Goal: Task Accomplishment & Management: Use online tool/utility

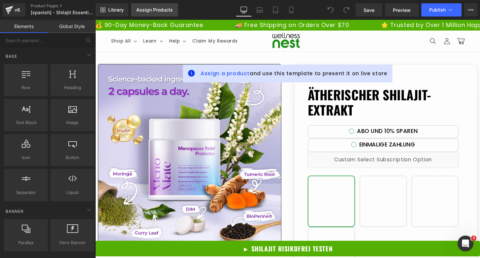
click at [148, 12] on div "Assign Products" at bounding box center [154, 9] width 37 height 5
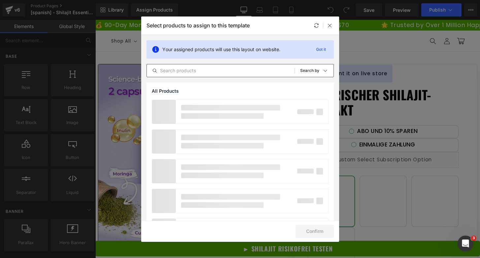
click at [0, 0] on input "text" at bounding box center [0, 0] width 0 height 0
type input "e"
type input "ẽ"
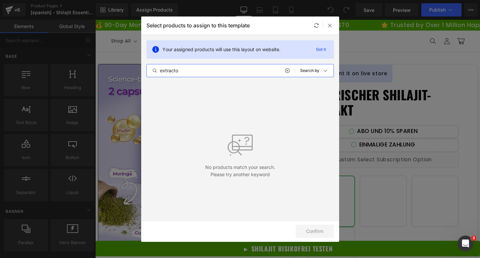
type input "extracto"
click at [0, 0] on icon at bounding box center [0, 0] width 0 height 0
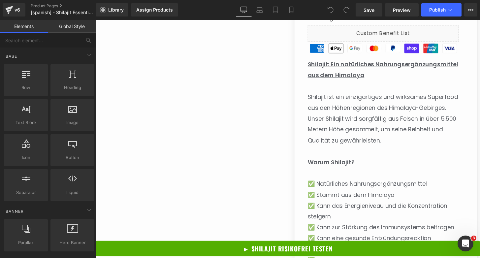
scroll to position [386, 0]
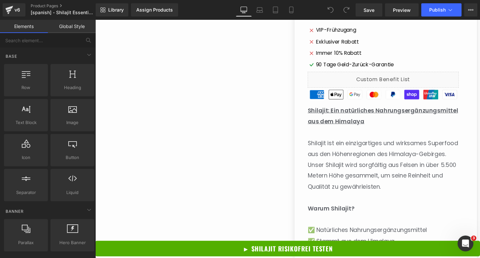
click at [346, 136] on p at bounding box center [394, 136] width 157 height 11
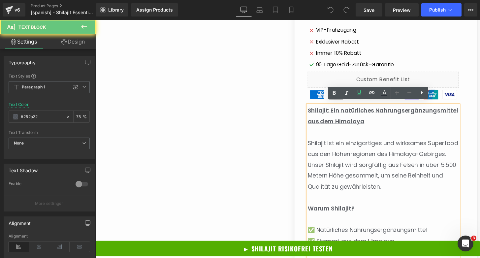
click at [346, 136] on p at bounding box center [394, 136] width 157 height 11
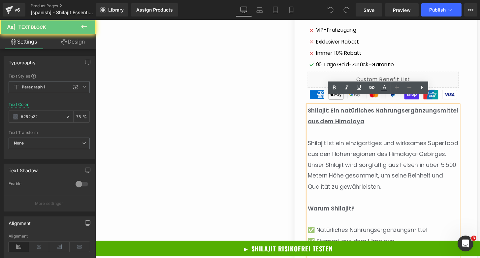
scroll to position [462, 0]
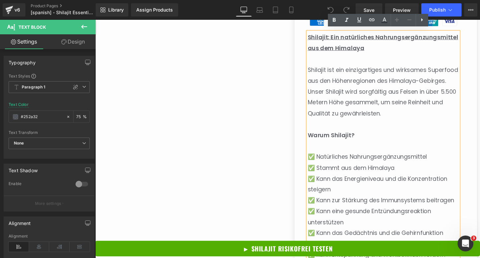
click at [355, 97] on p "Shilajit ist ein einzigartiges und wirksames Superfood aus den Höhenregionen de…" at bounding box center [394, 94] width 157 height 56
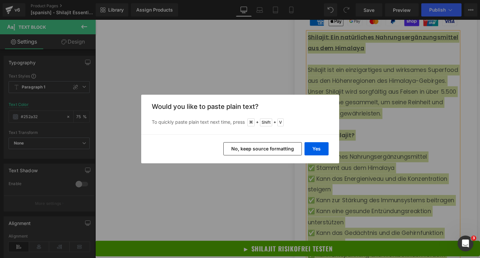
click at [277, 147] on button "No, keep source formatting" at bounding box center [262, 148] width 78 height 13
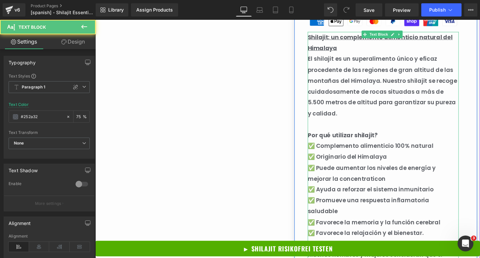
click at [367, 128] on p at bounding box center [394, 128] width 157 height 11
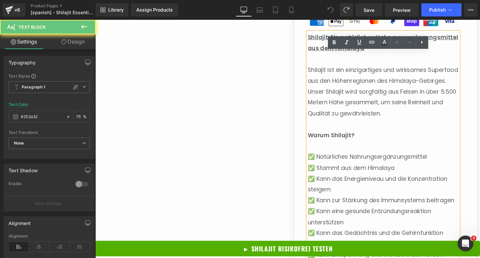
click at [365, 95] on span "Shilajit ist ein einzigartiges und wirksames Superfood aus den Höhenregionen de…" at bounding box center [394, 94] width 156 height 53
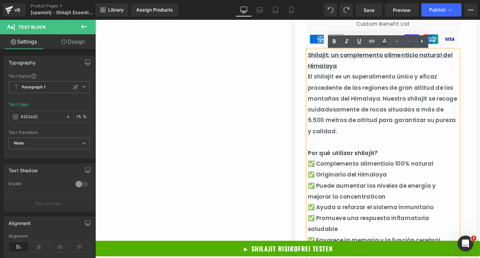
scroll to position [426, 0]
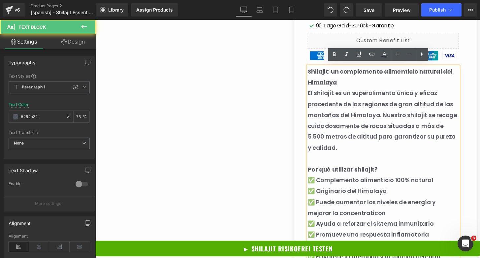
click at [373, 78] on p "Shilajit: un complemento alimenticio natural del Himalaya" at bounding box center [394, 79] width 157 height 22
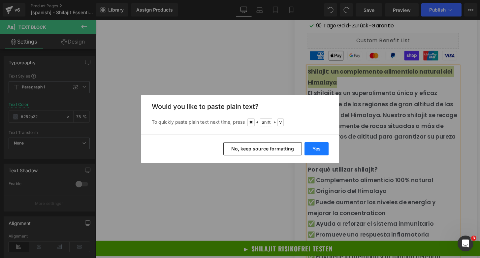
click at [319, 148] on button "Yes" at bounding box center [316, 148] width 24 height 13
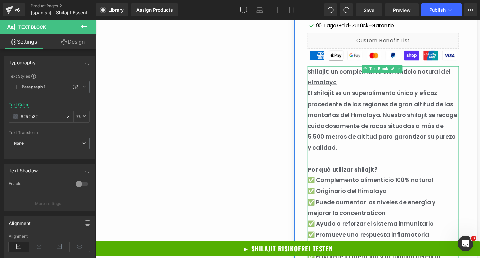
click at [356, 90] on p "El shilajit es un superalimento único y eficaz procedente de las regiones de gr…" at bounding box center [394, 124] width 157 height 68
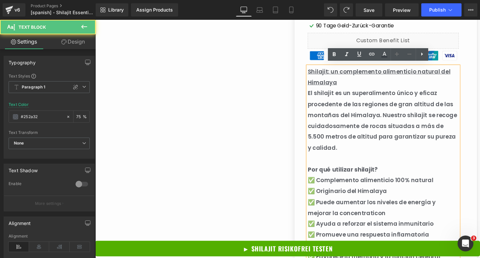
click at [354, 80] on p "Shilajit: un complemento alimenticio natural del Himalaya" at bounding box center [394, 79] width 157 height 22
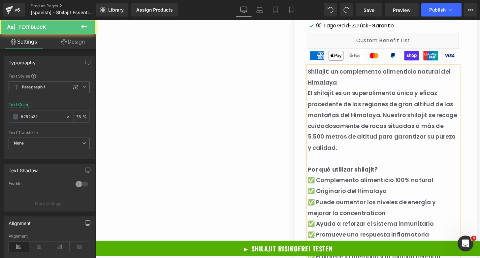
click at [367, 94] on p "El shilajit es un superalimento único y eficaz procedente de las regiones de gr…" at bounding box center [394, 124] width 157 height 68
click at [335, 104] on p "El shilajit es un superalimento único y eficaz procedente de las regiones de gr…" at bounding box center [394, 124] width 157 height 68
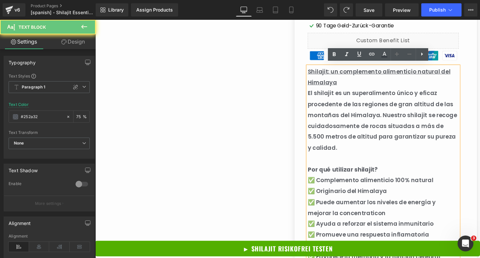
click at [352, 95] on p "El shilajit es un superalimento único y eficaz procedente de las regiones de gr…" at bounding box center [394, 124] width 157 height 68
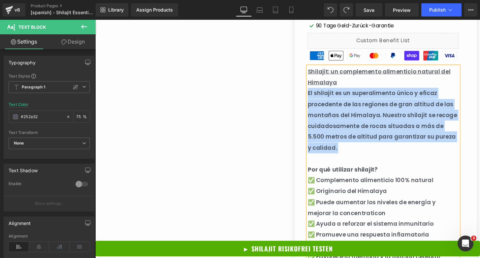
paste div
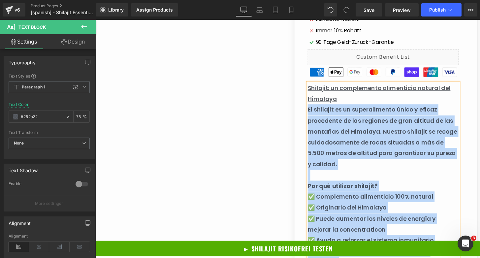
scroll to position [413, 0]
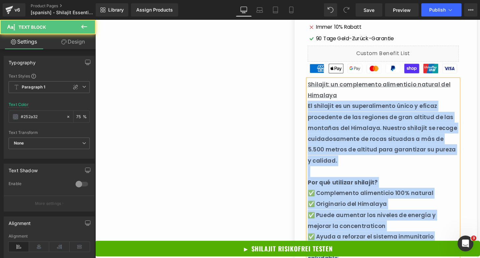
click at [372, 184] on strong "Por qué utilizar shilajit?" at bounding box center [352, 188] width 73 height 8
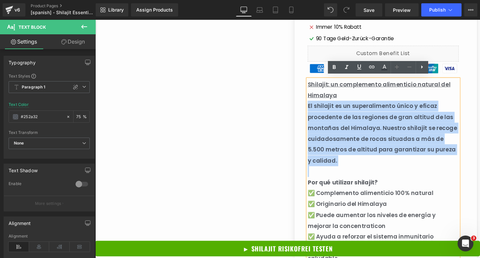
drag, startPoint x: 372, startPoint y: 171, endPoint x: 313, endPoint y: 107, distance: 87.3
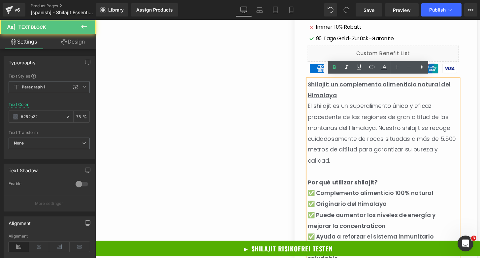
click at [360, 99] on p "Shilajit: un complemento alimenticio natural del Himalaya" at bounding box center [394, 92] width 157 height 22
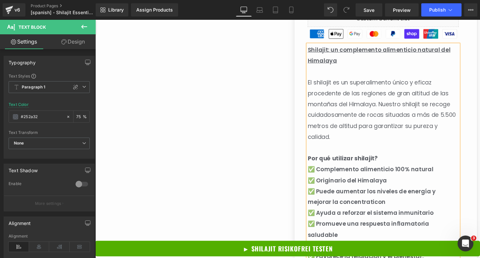
scroll to position [457, 0]
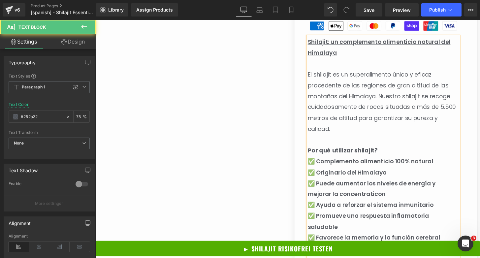
click at [356, 151] on strong "Por qué utilizar shilajit?" at bounding box center [352, 155] width 73 height 8
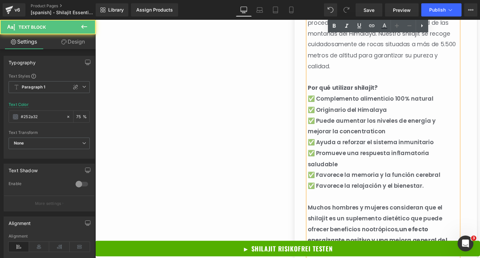
scroll to position [531, 0]
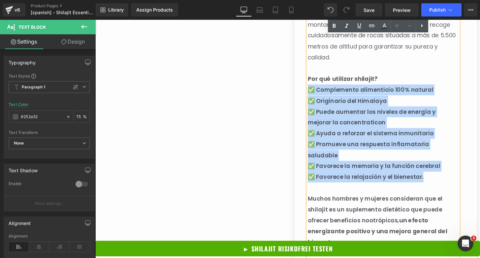
drag, startPoint x: 444, startPoint y: 167, endPoint x: 315, endPoint y: 88, distance: 151.1
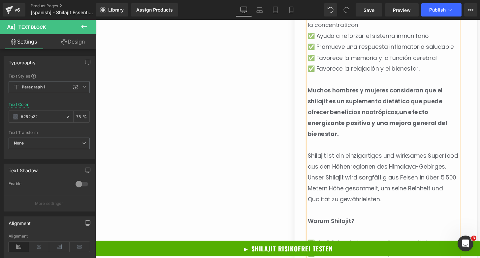
scroll to position [639, 0]
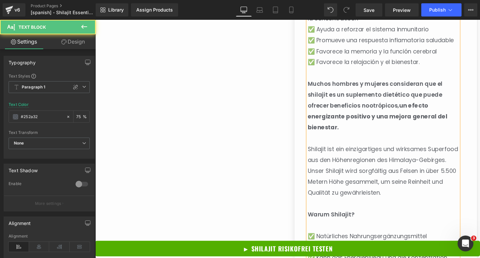
click at [421, 151] on span "Shilajit ist ein einzigartiges und wirksames Superfood aus den Höhenregionen de…" at bounding box center [394, 176] width 156 height 53
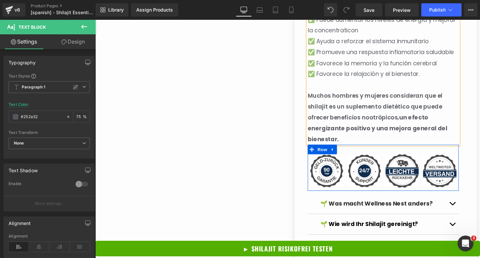
scroll to position [668, 0]
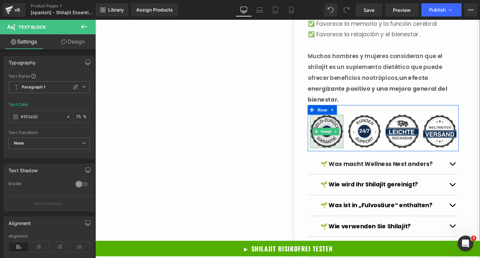
click at [337, 135] on span "Image" at bounding box center [335, 136] width 14 height 8
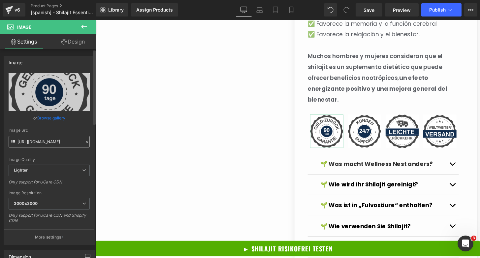
click at [39, 143] on input "https://ucarecdn.com/4ae3467f-1034-450d-968c-c24e9559aa1b/-/format/auto/-/previ…" at bounding box center [49, 142] width 81 height 12
type input "https://cdn.shopify.com/s/files/1/0810/1563/6283/files/gempages_501444340413891…"
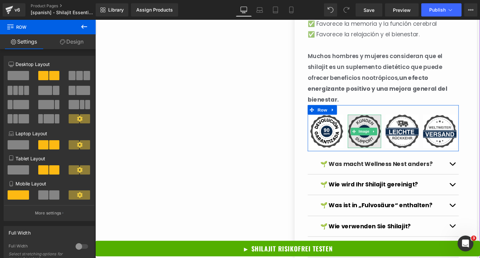
click at [372, 141] on img at bounding box center [374, 135] width 35 height 35
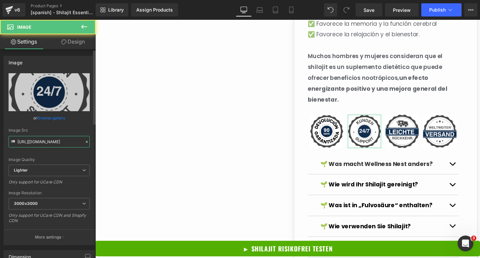
click at [39, 139] on input "https://ucarecdn.com/8864f952-37ad-4d4c-a6a4-e410f139ba8a/-/format/auto/-/previ…" at bounding box center [49, 142] width 81 height 12
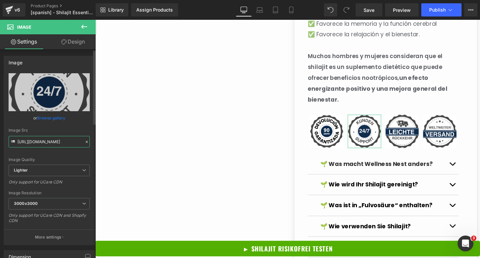
paste input "cdn.shopify.com/s/files/1/0810/1563/6283/files/gempages_501444340413891578-8dc0…"
type input "https://cdn.shopify.com/s/files/1/0810/1563/6283/files/gempages_501444340413891…"
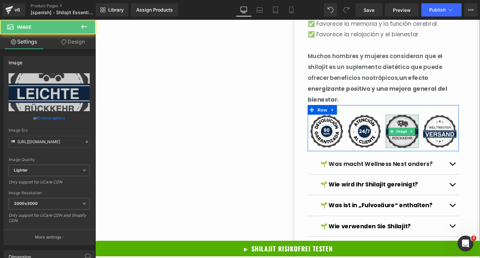
click at [414, 144] on img at bounding box center [413, 135] width 35 height 35
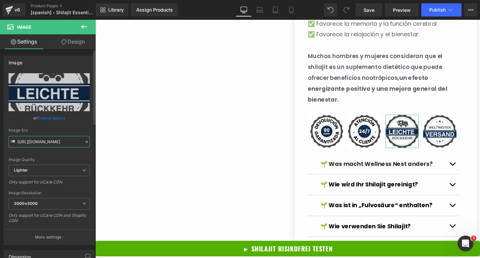
click at [47, 143] on input "https://ucarecdn.com/d8580646-fc56-4774-b1e6-943c19d63583/-/format/auto/-/previ…" at bounding box center [49, 142] width 81 height 12
type input "https://cdn.shopify.com/s/files/1/0810/1563/6283/files/gempages_501444340413891…"
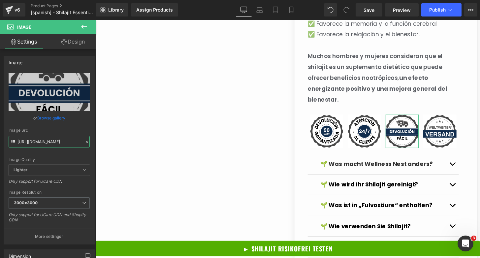
scroll to position [0, 0]
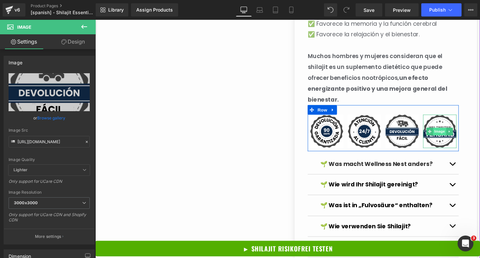
click at [446, 136] on span "Image" at bounding box center [453, 136] width 14 height 8
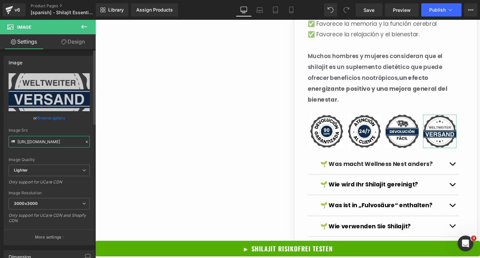
click at [55, 140] on input "https://ucarecdn.com/4b52faed-9054-4d97-a8d5-f46c0fca51f4/-/format/auto/-/previ…" at bounding box center [49, 142] width 81 height 12
paste input "cdn.shopify.com/s/files/1/0810/1563/6283/files/gempages_501444340413891578-1fcf…"
type input "https://cdn.shopify.com/s/files/1/0810/1563/6283/files/gempages_501444340413891…"
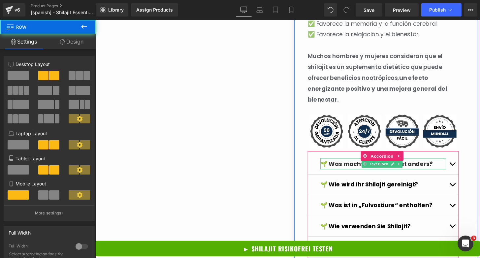
click at [362, 165] on strong "🌱 Was macht Wellness Nest anders?" at bounding box center [387, 169] width 116 height 8
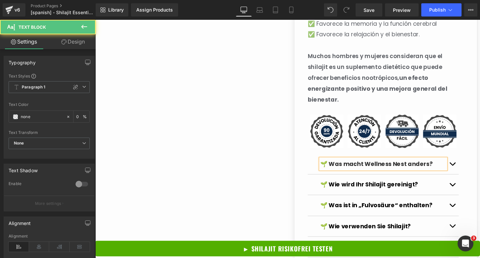
click at [350, 165] on strong "🌱 Was macht Wellness Nest anders?" at bounding box center [387, 169] width 116 height 8
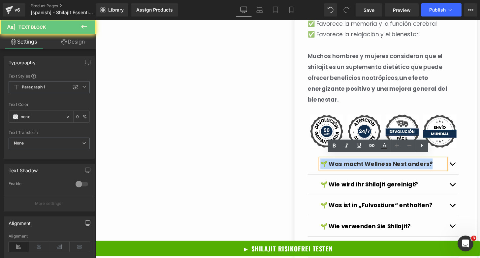
click at [350, 165] on strong "🌱 Was macht Wellness Nest anders?" at bounding box center [387, 169] width 116 height 8
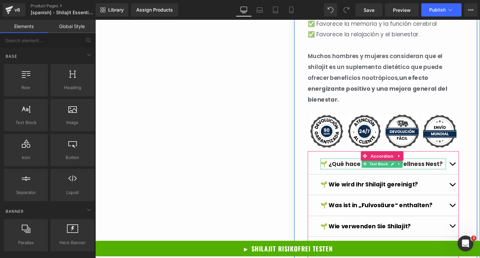
click at [358, 165] on strong "🌱 ¿Qué hace diferente a Wellness Nest?" at bounding box center [392, 169] width 127 height 8
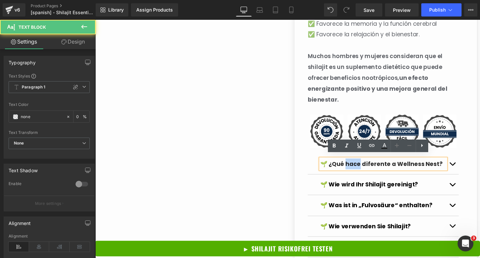
click at [358, 165] on strong "🌱 ¿Qué hace diferente a Wellness Nest?" at bounding box center [392, 169] width 127 height 8
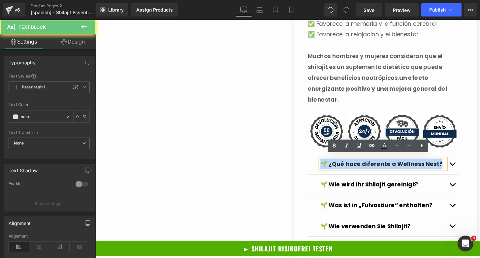
click at [358, 165] on strong "🌱 ¿Qué hace diferente a Wellness Nest?" at bounding box center [392, 169] width 127 height 8
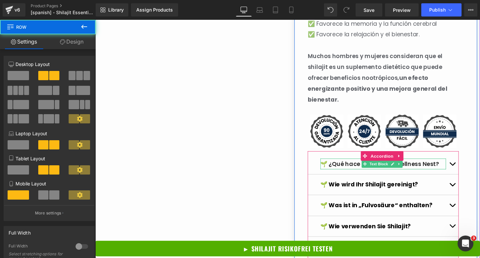
click at [346, 166] on p "🌱 ¿Qué hace diferente a Wellness Nest?" at bounding box center [394, 169] width 130 height 11
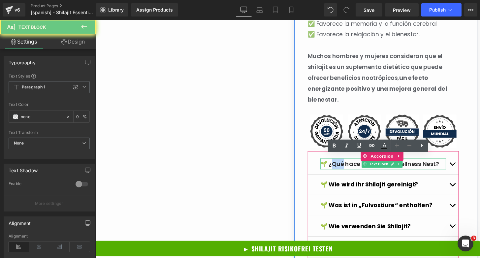
click at [346, 166] on p "🌱 ¿Qué hace diferente a Wellness Nest?" at bounding box center [394, 169] width 130 height 11
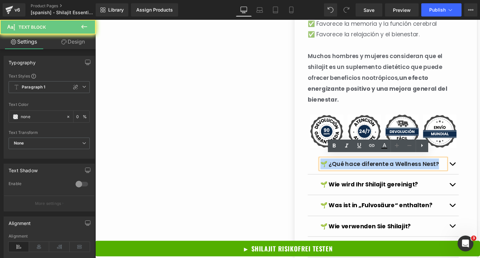
click at [346, 166] on p "🌱 ¿Qué hace diferente a Wellness Nest?" at bounding box center [394, 169] width 130 height 11
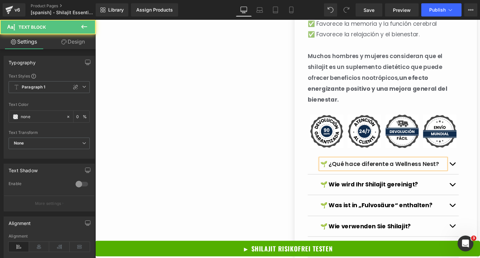
click at [346, 166] on p "🌱 ¿Qué hace diferente a Wellness Nest?" at bounding box center [394, 169] width 130 height 11
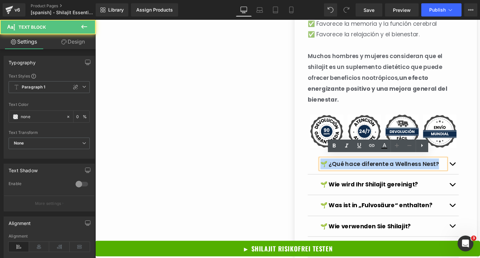
click at [346, 166] on p "🌱 ¿Qué hace diferente a Wellness Nest?" at bounding box center [394, 169] width 130 height 11
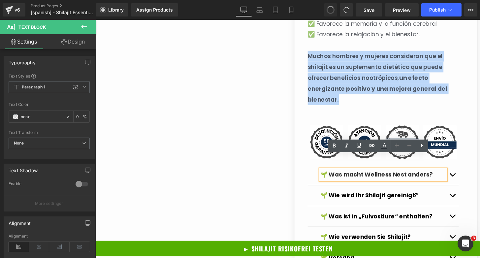
scroll to position [679, 0]
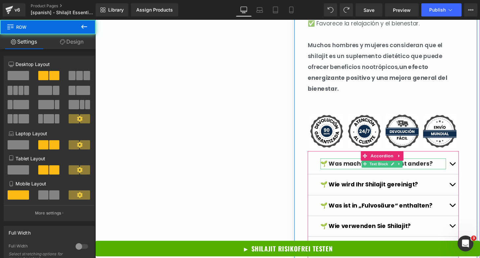
click at [360, 166] on strong "🌱 Was macht Wellness Nest anders?" at bounding box center [387, 169] width 116 height 8
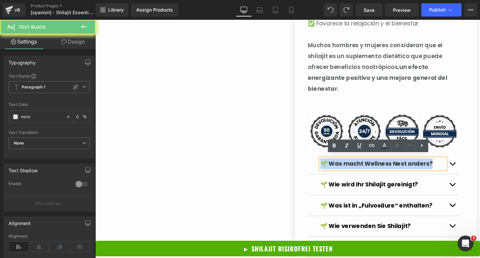
click at [360, 166] on strong "🌱 Was macht Wellness Nest anders?" at bounding box center [387, 169] width 116 height 8
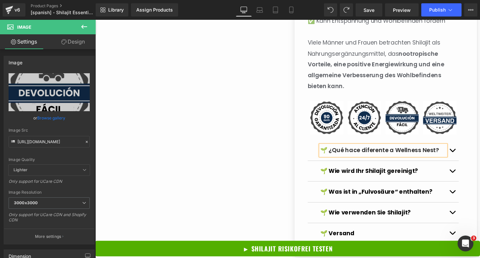
scroll to position [1247, 0]
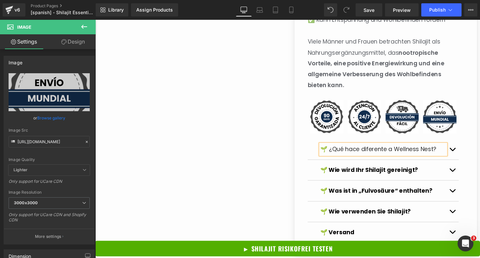
click at [359, 150] on span "🌱 ¿Qué hace diferente a Wellness Nest?" at bounding box center [389, 154] width 120 height 8
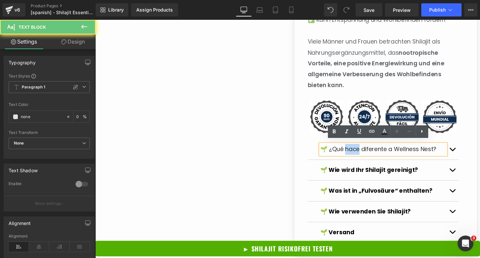
click at [359, 150] on span "🌱 ¿Qué hace diferente a Wellness Nest?" at bounding box center [389, 154] width 120 height 8
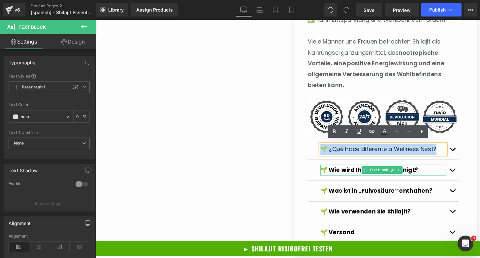
click at [352, 175] on strong "🌱 Wie wird Ihr Shilajit gereinigt?" at bounding box center [379, 175] width 101 height 8
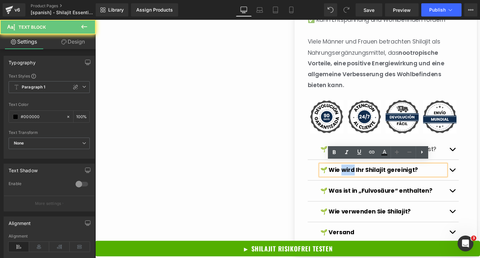
click at [352, 175] on strong "🌱 Wie wird Ihr Shilajit gereinigt?" at bounding box center [379, 175] width 101 height 8
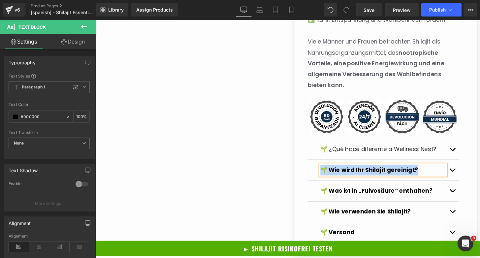
click at [340, 174] on strong "🌱 Wie wird Ihr Shilajit gereinigt?" at bounding box center [379, 175] width 101 height 8
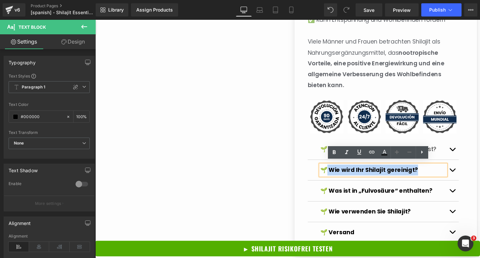
drag, startPoint x: 332, startPoint y: 171, endPoint x: 425, endPoint y: 173, distance: 93.0
click at [425, 173] on strong "🌱 Wie wird Ihr Shilajit gereinigt?" at bounding box center [379, 175] width 101 height 8
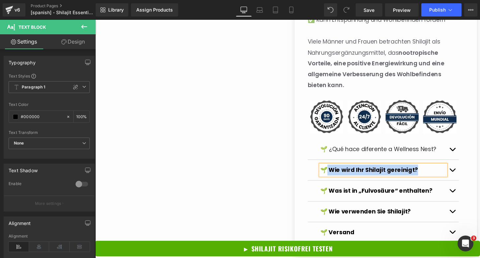
paste div
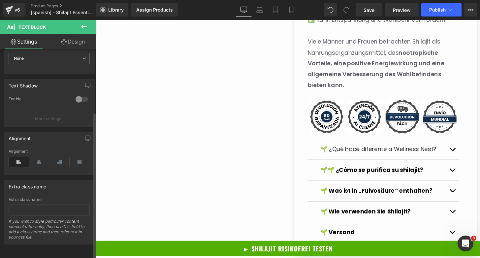
scroll to position [0, 0]
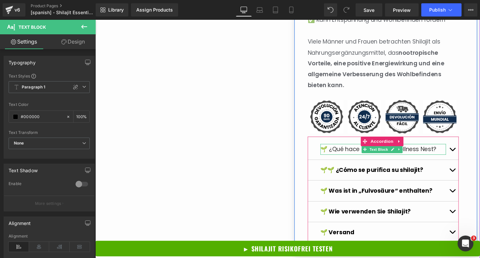
click at [363, 151] on span "🌱 ¿Qué hace diferente a Wellness Nest?" at bounding box center [389, 154] width 120 height 8
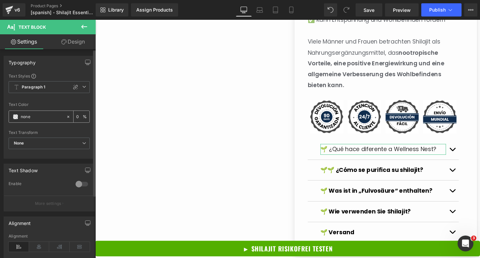
click at [46, 116] on input "none" at bounding box center [42, 116] width 42 height 7
click at [14, 116] on span at bounding box center [15, 116] width 5 height 5
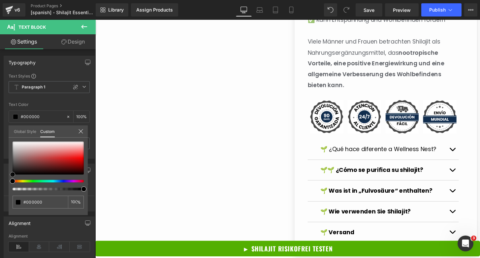
drag, startPoint x: 16, startPoint y: 169, endPoint x: -1, endPoint y: 182, distance: 21.8
click at [0, 182] on html "Image You are previewing how the will restyle your page. You can not edit Eleme…" at bounding box center [240, 129] width 480 height 258
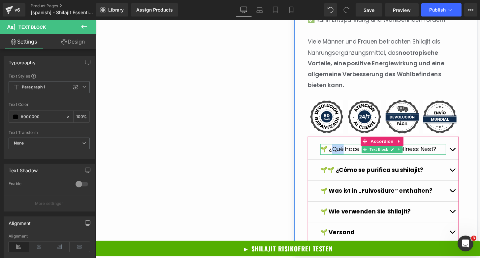
click at [344, 150] on span "🌱 ¿Qué hace diferente a Wellness Nest?" at bounding box center [389, 154] width 120 height 8
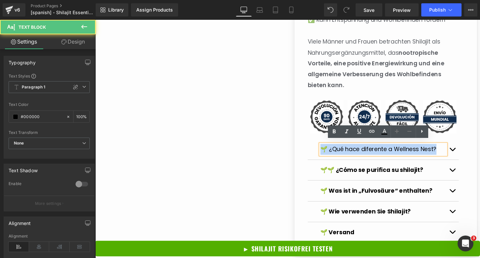
click at [344, 150] on span "🌱 ¿Qué hace diferente a Wellness Nest?" at bounding box center [389, 154] width 120 height 8
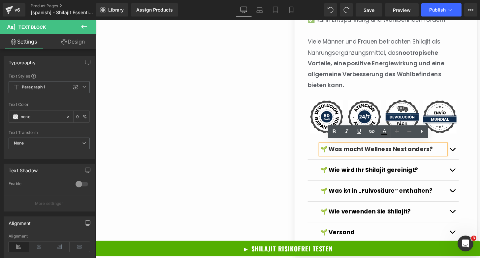
click at [346, 153] on strong "🌱 Was macht Wellness Nest anders?" at bounding box center [387, 154] width 116 height 8
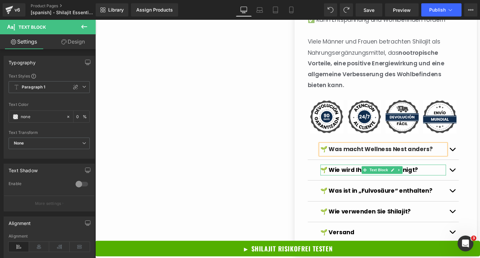
click at [347, 171] on strong "🌱 Wie wird Ihr Shilajit gereinigt?" at bounding box center [379, 175] width 101 height 8
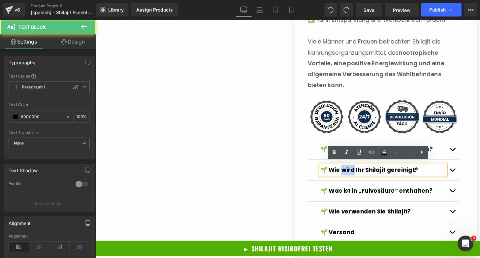
click at [347, 171] on strong "🌱 Wie wird Ihr Shilajit gereinigt?" at bounding box center [379, 175] width 101 height 8
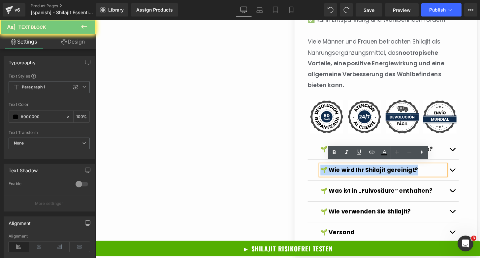
click at [347, 171] on strong "🌱 Wie wird Ihr Shilajit gereinigt?" at bounding box center [379, 175] width 101 height 8
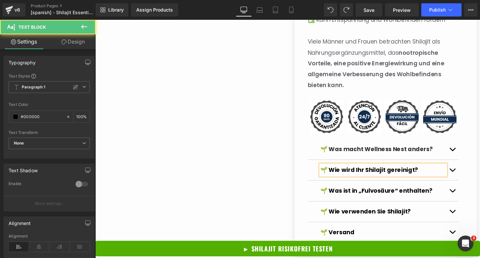
click at [346, 171] on strong "🌱 Wie wird Ihr Shilajit gereinigt?" at bounding box center [379, 175] width 101 height 8
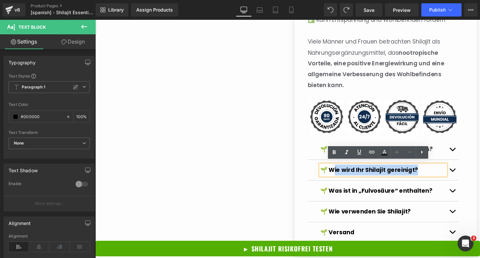
drag, startPoint x: 340, startPoint y: 171, endPoint x: 425, endPoint y: 175, distance: 85.8
click at [425, 175] on strong "🌱 Wie wird Ihr Shilajit gereinigt?" at bounding box center [379, 175] width 101 height 8
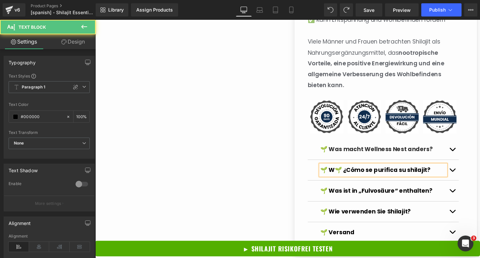
click at [347, 171] on strong "🌱 W🌱 ¿Cómo se purifica su shilajit?" at bounding box center [386, 175] width 114 height 8
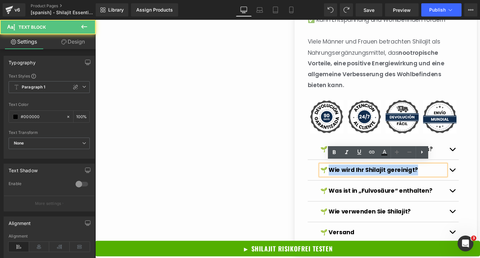
drag, startPoint x: 334, startPoint y: 171, endPoint x: 440, endPoint y: 173, distance: 106.2
click at [440, 173] on p "🌱 Wie wird Ihr Shilajit gereinigt?" at bounding box center [394, 175] width 130 height 11
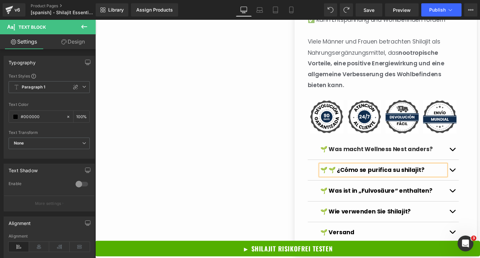
click at [340, 171] on strong "🌱 🌱 ¿Cómo se purifica su shilajit?" at bounding box center [383, 175] width 108 height 8
click at [346, 149] on div "🌱 Was macht Wellness Nest anders? Text Block" at bounding box center [394, 154] width 130 height 11
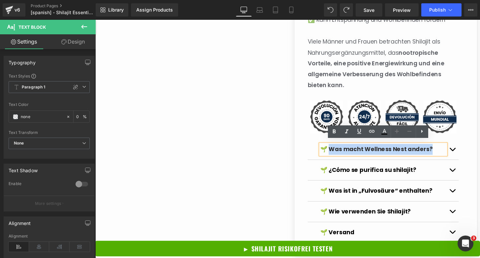
drag, startPoint x: 334, startPoint y: 149, endPoint x: 449, endPoint y: 148, distance: 115.4
click at [449, 149] on p "🌱 Was macht Wellness Nest anders?" at bounding box center [394, 154] width 130 height 11
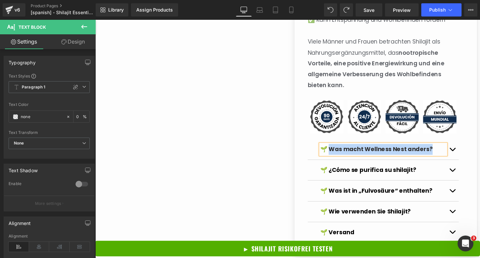
paste div
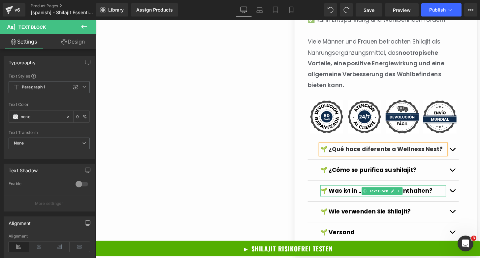
click at [355, 195] on strong "🌱 Was ist in „Fulvosäure“ enthalten?" at bounding box center [387, 197] width 116 height 8
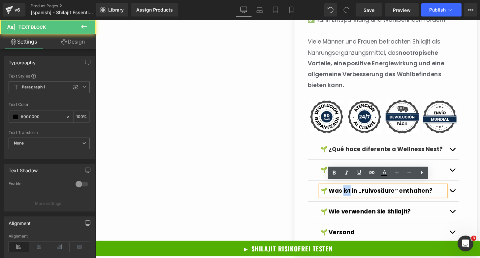
click at [355, 195] on strong "🌱 Was ist in „Fulvosäure“ enthalten?" at bounding box center [387, 197] width 116 height 8
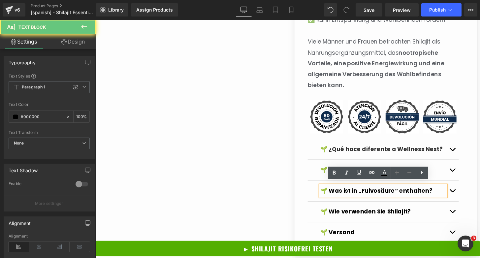
click at [336, 195] on strong "🌱 Was ist in „Fulvosäure“ enthalten?" at bounding box center [387, 197] width 116 height 8
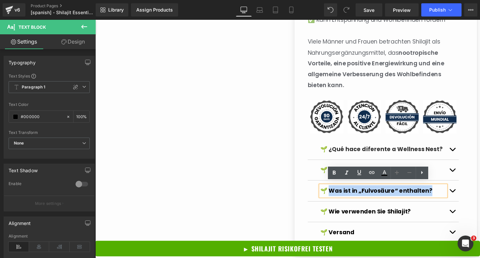
drag, startPoint x: 334, startPoint y: 196, endPoint x: 446, endPoint y: 193, distance: 112.2
click at [446, 193] on p "🌱 Was ist in „Fulvosäure“ enthalten?" at bounding box center [394, 197] width 130 height 11
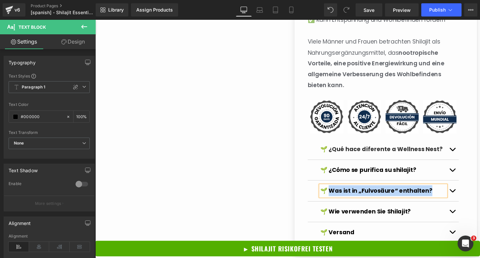
paste div
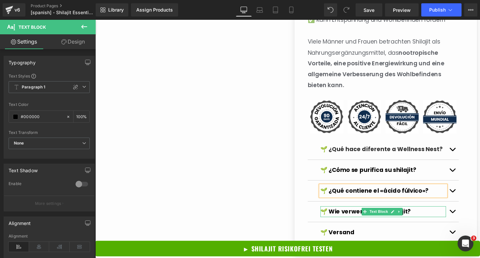
click at [342, 215] on strong "🌱 Wie verwenden Sie Shilajit?" at bounding box center [376, 219] width 94 height 8
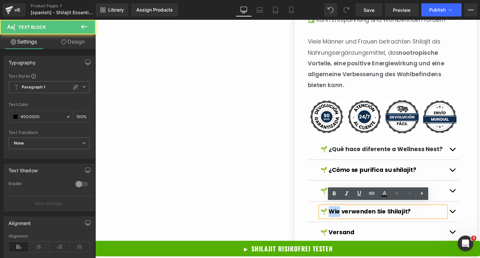
click at [342, 215] on strong "🌱 Wie verwenden Sie Shilajit?" at bounding box center [376, 219] width 94 height 8
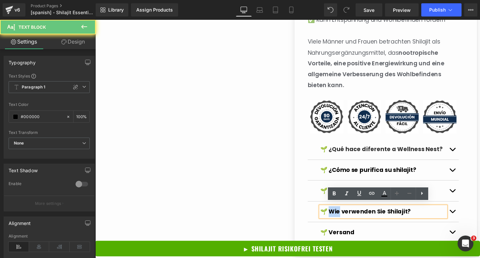
click at [337, 215] on strong "🌱 Wie verwenden Sie Shilajit?" at bounding box center [376, 219] width 94 height 8
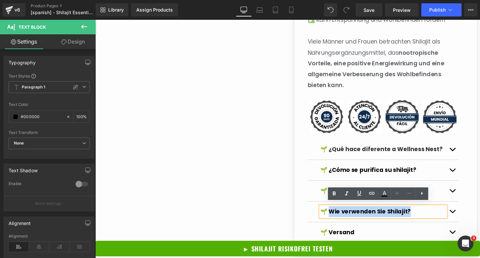
drag, startPoint x: 335, startPoint y: 215, endPoint x: 426, endPoint y: 215, distance: 91.0
click at [426, 215] on p "🌱 Wie verwenden Sie Shilajit?" at bounding box center [394, 218] width 130 height 11
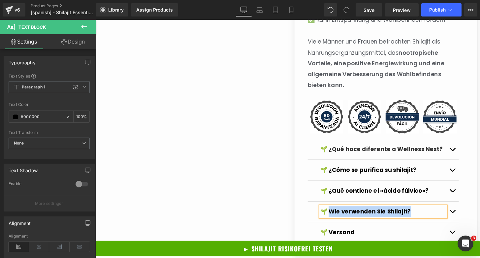
paste div
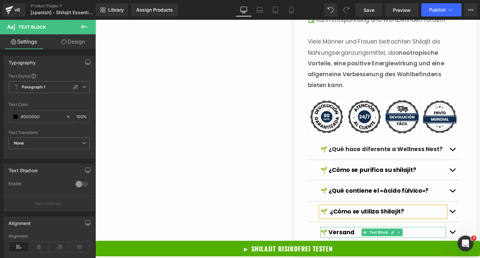
click at [348, 237] on strong "🌱 Versand" at bounding box center [346, 240] width 35 height 8
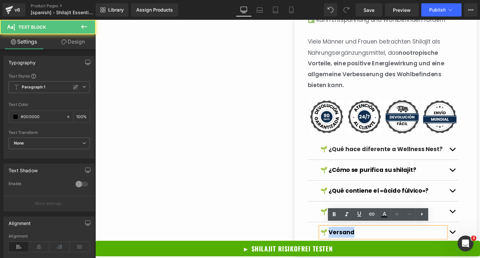
click at [348, 237] on strong "🌱 Versand" at bounding box center [346, 240] width 35 height 8
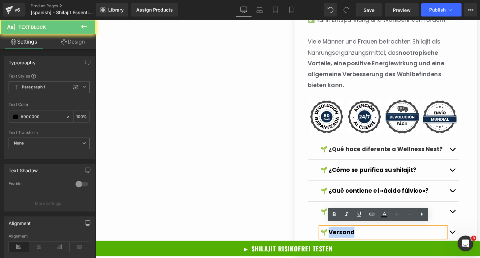
paste div
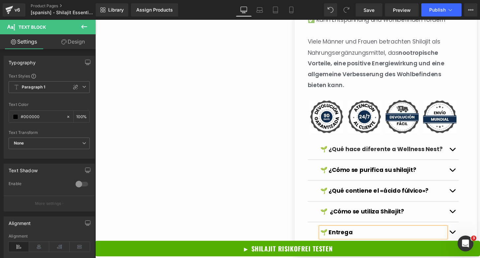
click at [461, 150] on button "button" at bounding box center [465, 154] width 13 height 21
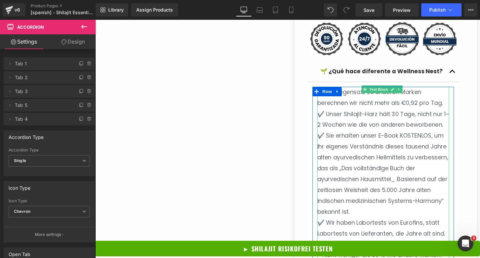
scroll to position [1334, 0]
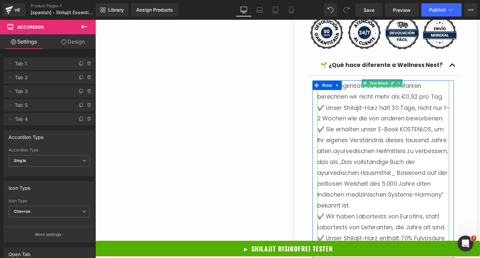
click at [376, 118] on span "✔️ Unser Shilajit-Harz hält 30 Tage, nicht nur 1–2 Wochen wie die von anderen b…" at bounding box center [393, 116] width 137 height 19
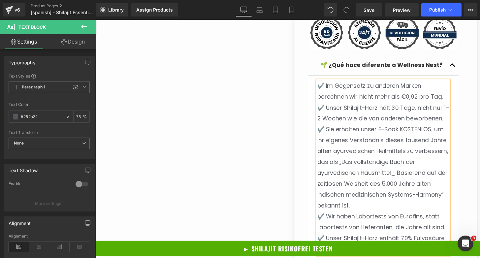
click at [343, 107] on span "✔️ Unser Shilajit-Harz hält 30 Tage, nicht nur 1–2 Wochen wie die von anderen b…" at bounding box center [393, 116] width 137 height 19
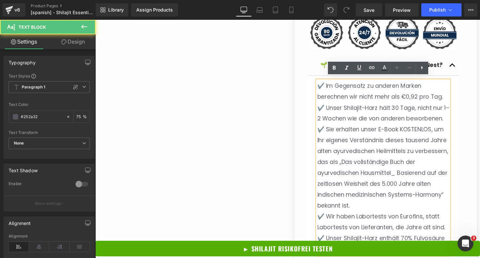
click at [346, 107] on span "✔️ Unser Shilajit-Harz hält 30 Tage, nicht nur 1–2 Wochen wie die von anderen b…" at bounding box center [393, 116] width 137 height 19
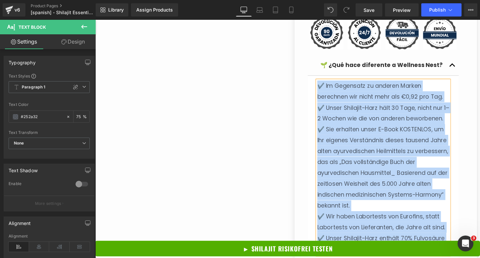
paste div
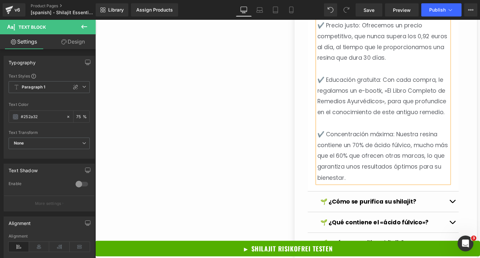
scroll to position [1618, 0]
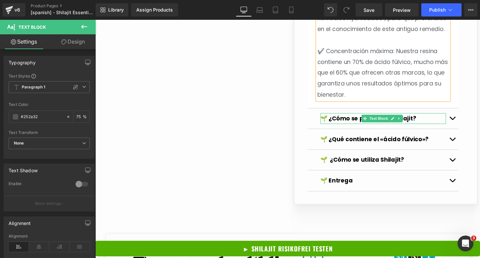
click at [368, 126] on strong "🌱 ¿Cómo se purifica su shilajit?" at bounding box center [378, 122] width 99 height 8
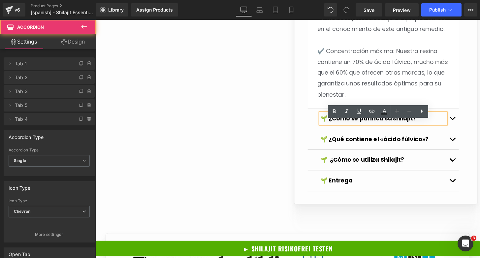
click at [462, 133] on button "button" at bounding box center [465, 122] width 13 height 21
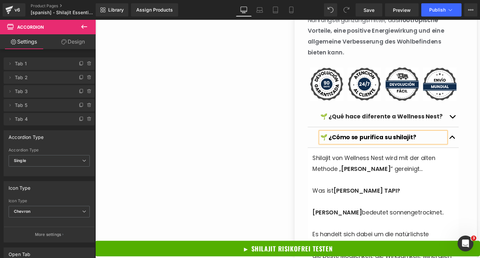
scroll to position [1283, 0]
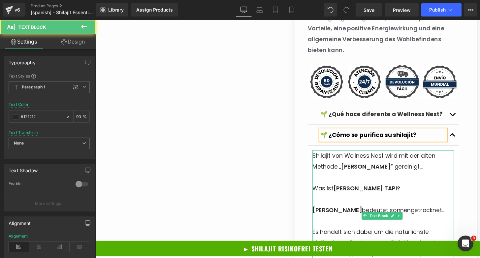
click at [384, 178] on p at bounding box center [394, 183] width 147 height 11
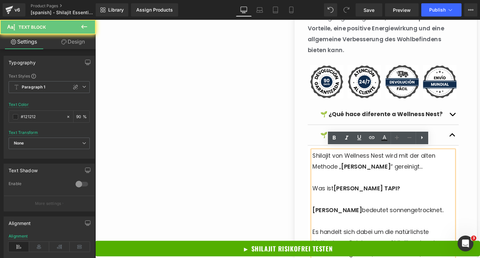
click at [381, 171] on p "Shilajit von Wellness Nest wird mit der alten Methode „ SURYA TAPI “ gereinigt.…" at bounding box center [394, 166] width 147 height 22
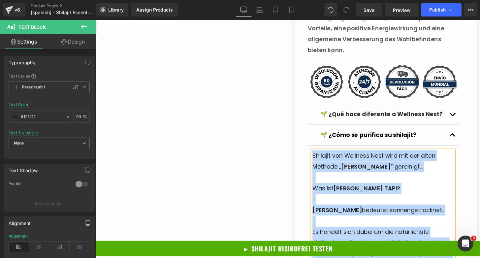
paste div
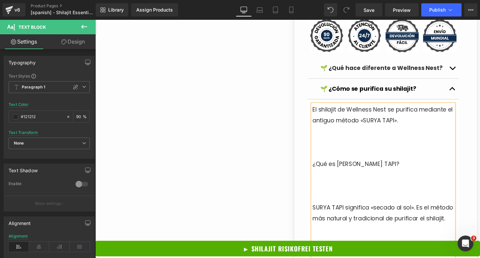
scroll to position [1335, 0]
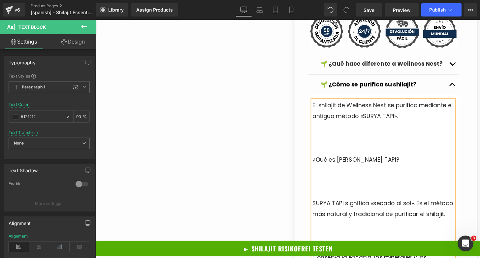
click at [364, 138] on p at bounding box center [394, 142] width 147 height 11
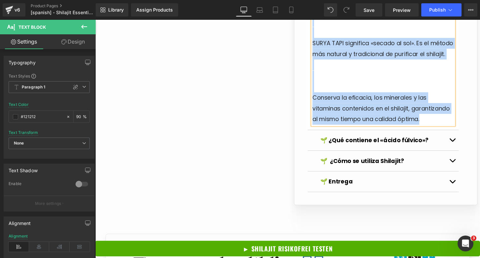
scroll to position [1447, 0]
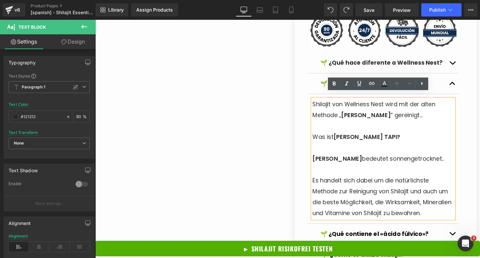
drag, startPoint x: 265, startPoint y: 75, endPoint x: 267, endPoint y: 69, distance: 5.5
click at [353, 87] on link at bounding box center [359, 83] width 13 height 13
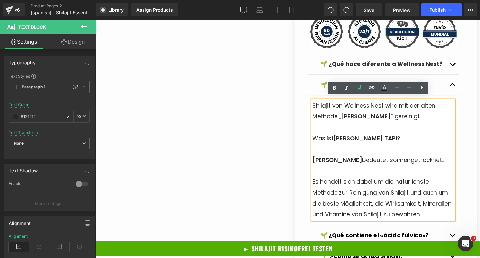
click at [371, 126] on p at bounding box center [394, 131] width 147 height 11
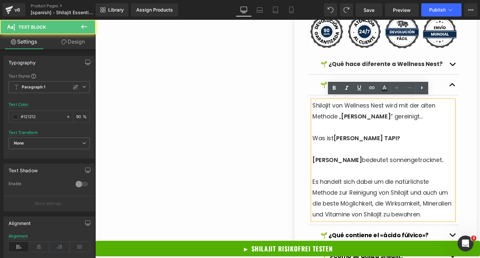
click at [371, 126] on p at bounding box center [394, 131] width 147 height 11
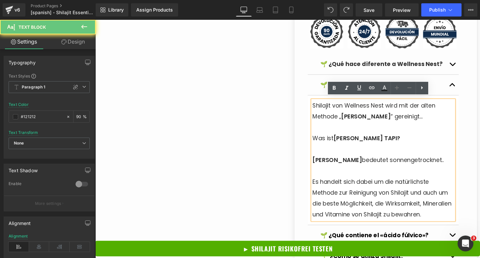
click at [358, 108] on span "Shilajit von Wellness Nest wird mit der alten Methode „" at bounding box center [384, 114] width 127 height 19
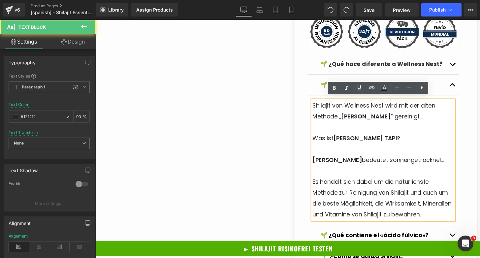
click at [322, 106] on span "Shilajit von Wellness Nest wird mit der alten Methode „" at bounding box center [384, 114] width 127 height 19
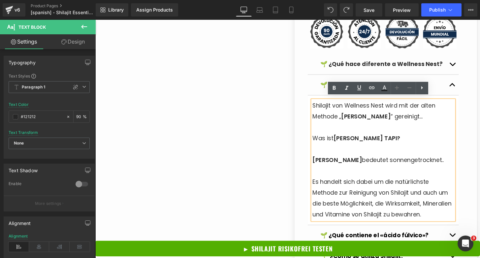
click at [334, 119] on span "Shilajit von Wellness Nest wird mit der alten Methode „" at bounding box center [384, 114] width 127 height 19
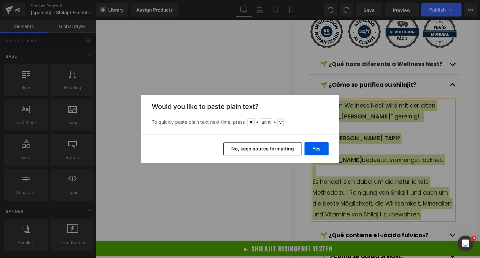
click at [288, 147] on button "No, keep source formatting" at bounding box center [262, 148] width 78 height 13
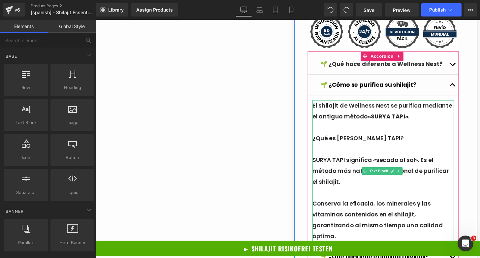
click at [348, 126] on p at bounding box center [394, 131] width 147 height 11
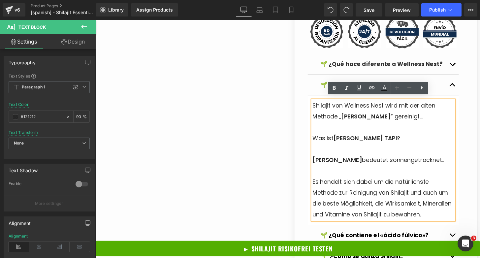
click at [337, 117] on span "Shilajit von Wellness Nest wird mit der alten Methode „" at bounding box center [384, 114] width 127 height 19
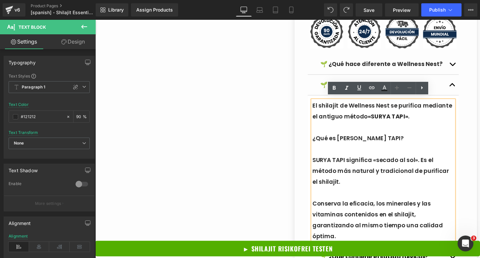
click at [323, 108] on p "El shilajit de Wellness Nest se purifica mediante el antiguo método «SURYA TAPI…" at bounding box center [394, 114] width 147 height 22
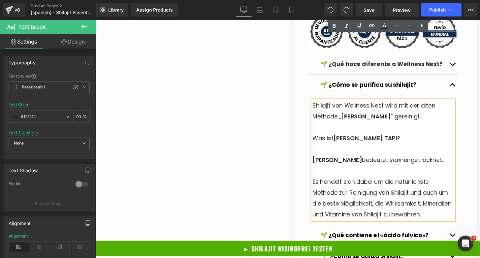
scroll to position [1440, 0]
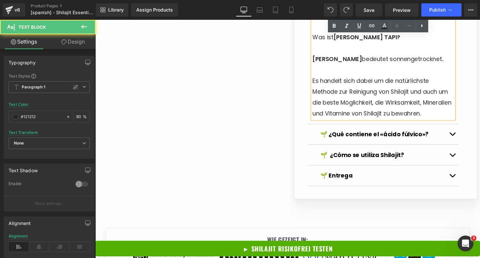
click at [367, 122] on p "Es handelt sich dabei um die natürlichste Methode zur Reinigung von Shilajit un…" at bounding box center [394, 99] width 147 height 45
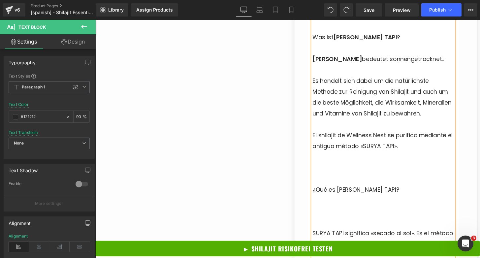
click at [379, 179] on p at bounding box center [394, 173] width 147 height 11
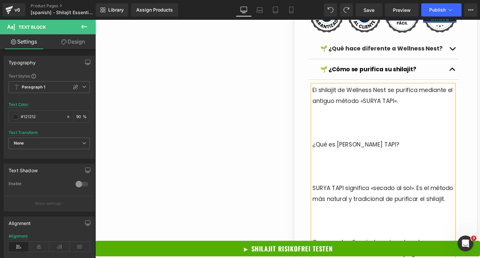
scroll to position [1383, 0]
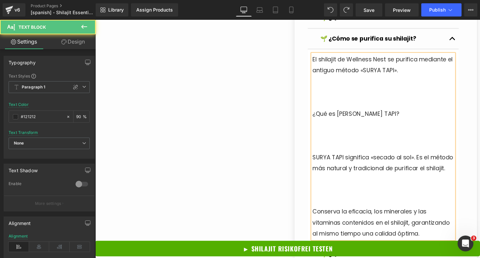
click at [359, 89] on p at bounding box center [394, 94] width 147 height 11
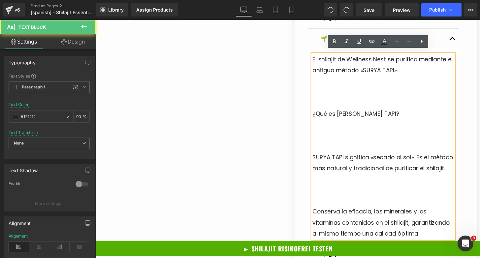
click at [368, 105] on p at bounding box center [394, 106] width 147 height 11
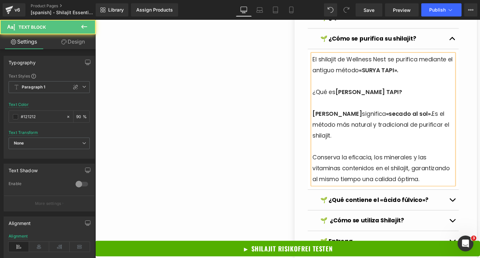
click at [398, 146] on p at bounding box center [394, 151] width 147 height 11
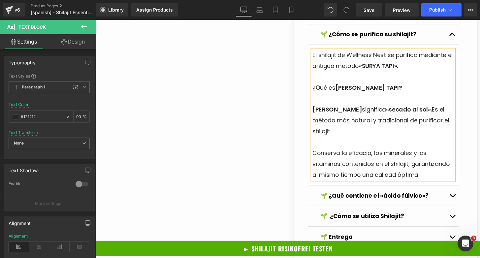
scroll to position [1403, 0]
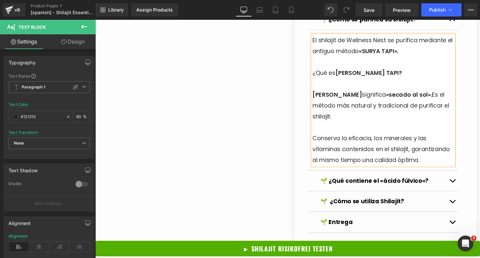
click at [376, 184] on div "🌱 ¿Qué contiene el «ácido fúlvico»? Text Block" at bounding box center [394, 186] width 130 height 11
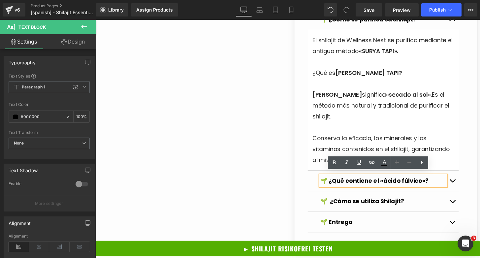
click at [459, 184] on button "button" at bounding box center [465, 186] width 13 height 21
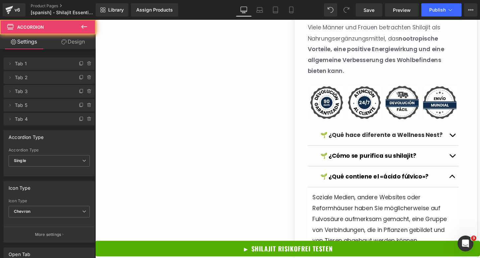
scroll to position [1257, 0]
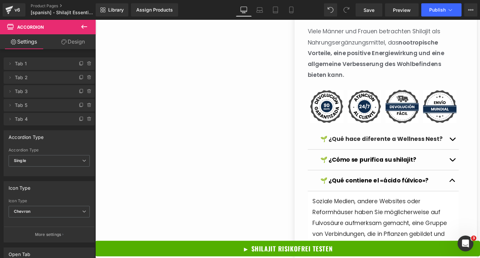
click at [380, 221] on p "Soziale Medien, andere Websites oder Reformhäuser haben Sie möglicherweise auf …" at bounding box center [394, 230] width 147 height 56
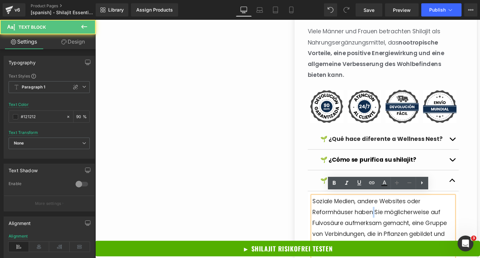
click at [380, 221] on p "Soziale Medien, andere Websites oder Reformhäuser haben Sie möglicherweise auf …" at bounding box center [394, 230] width 147 height 56
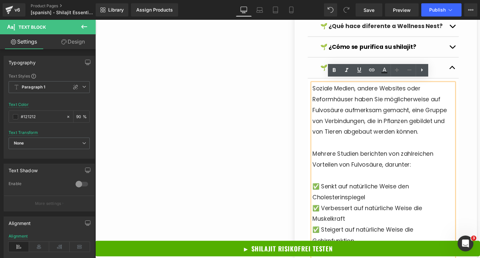
click at [376, 175] on p at bounding box center [394, 180] width 147 height 11
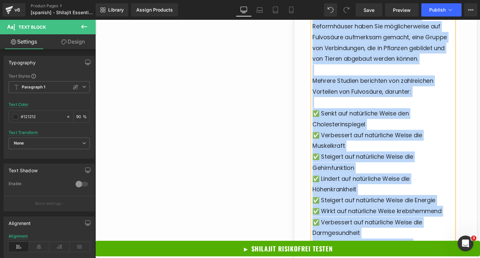
paste div
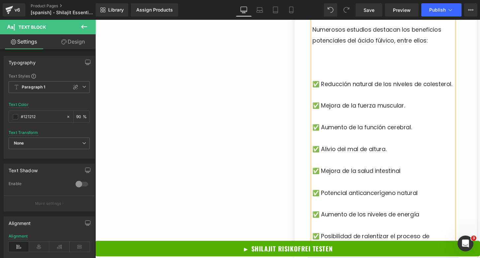
scroll to position [1427, 0]
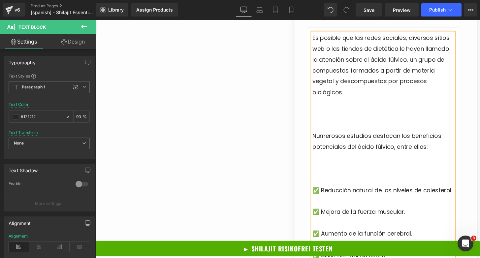
click at [359, 126] on p at bounding box center [394, 128] width 147 height 11
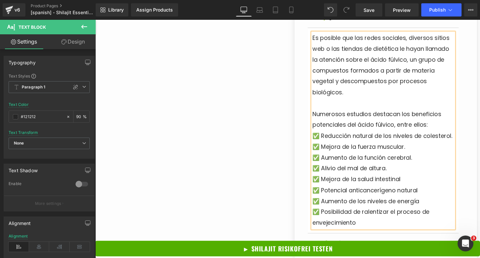
click at [445, 123] on p "Numerosos estudios destacan los beneficios potenciales del ácido fúlvico, entre…" at bounding box center [394, 123] width 147 height 22
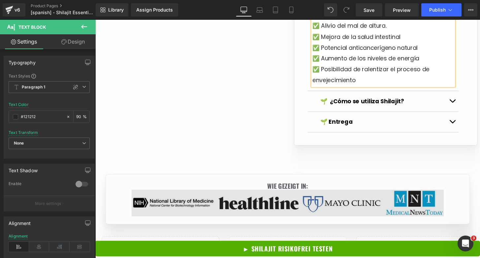
scroll to position [1620, 0]
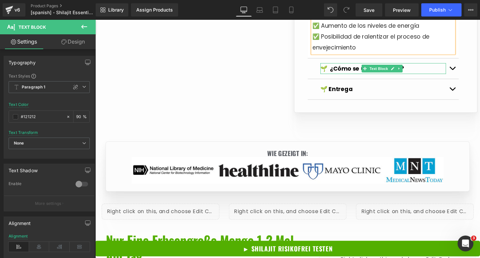
click at [368, 74] on strong "🌱 ¿Cómo se utiliza Shilajit?" at bounding box center [372, 70] width 87 height 8
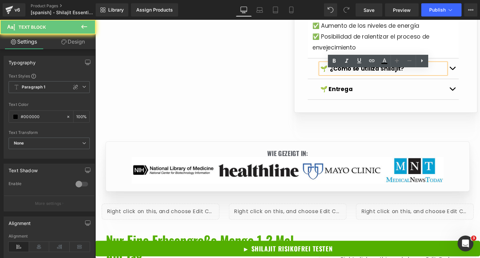
click at [358, 74] on strong "🌱 ¿Cómo se utiliza Shilajit?" at bounding box center [372, 70] width 87 height 8
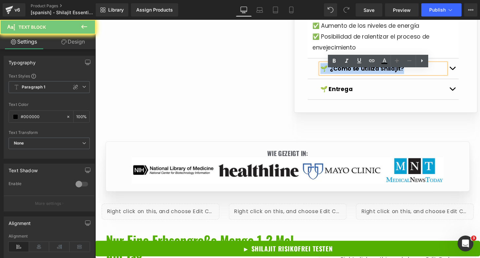
click at [358, 74] on strong "🌱 ¿Cómo se utiliza Shilajit?" at bounding box center [372, 70] width 87 height 8
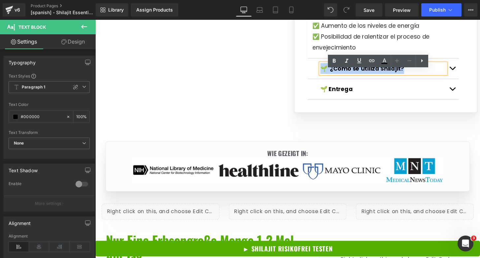
click at [340, 74] on strong "🌱 ¿Cómo se utiliza Shilajit?" at bounding box center [372, 70] width 87 height 8
drag, startPoint x: 334, startPoint y: 80, endPoint x: 414, endPoint y: 79, distance: 80.1
click at [414, 76] on p "🌱 ¿Cómo se utiliza Shilajit?" at bounding box center [394, 70] width 130 height 11
click at [466, 72] on span "button" at bounding box center [466, 72] width 0 height 0
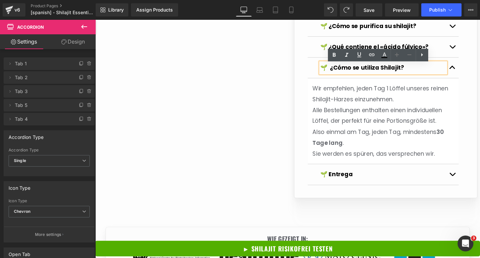
scroll to position [1384, 0]
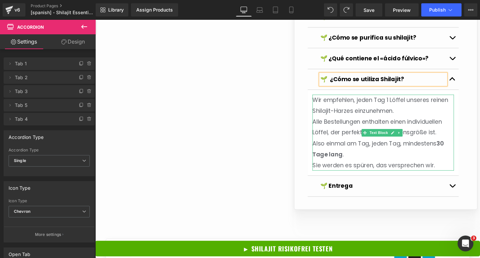
click at [350, 127] on p "Alle Bestellungen enthalten einen individuellen Löffel, der perfekt für eine Po…" at bounding box center [394, 131] width 147 height 22
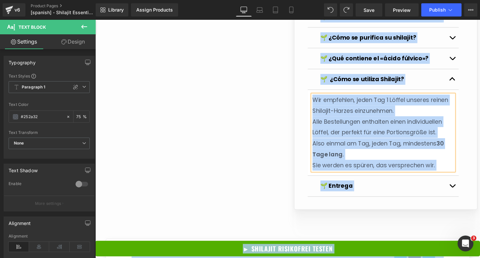
click at [350, 127] on p "Alle Bestellungen enthalten einen individuellen Löffel, der perfekt für eine Po…" at bounding box center [394, 131] width 147 height 22
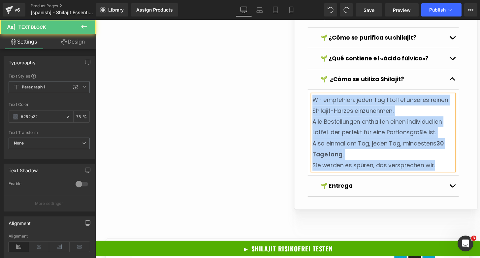
paste div
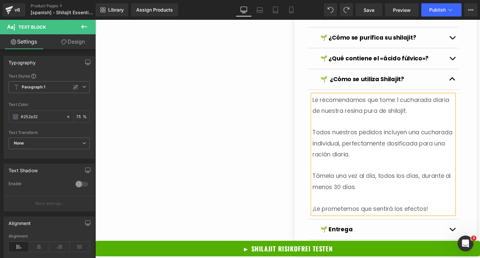
scroll to position [1416, 0]
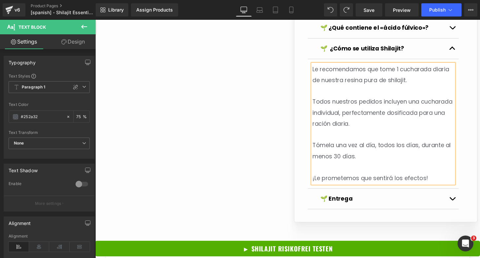
click at [421, 200] on p "🌱 Entrega" at bounding box center [394, 205] width 130 height 11
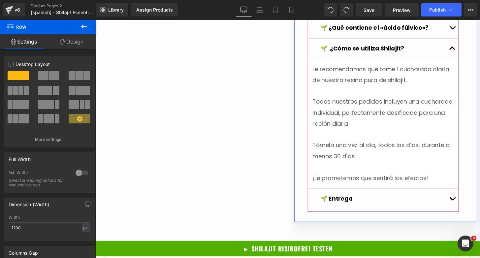
click at [459, 200] on button "button" at bounding box center [465, 205] width 13 height 21
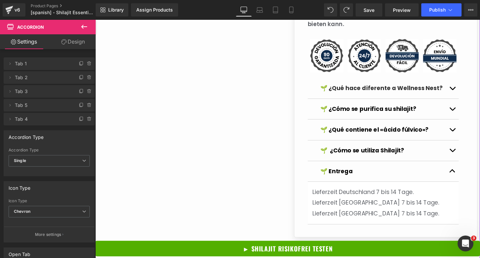
scroll to position [1311, 0]
click at [381, 205] on div "Lieferzeit Deutschland 7 bis 14 Tage. Lieferzeit Österreich 7 bis 14 Tage. Lief…" at bounding box center [394, 209] width 147 height 34
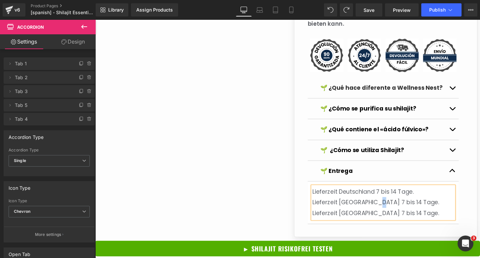
click at [381, 205] on span "Lieferzeit Österreich 7 bis 14 Tage." at bounding box center [386, 209] width 131 height 8
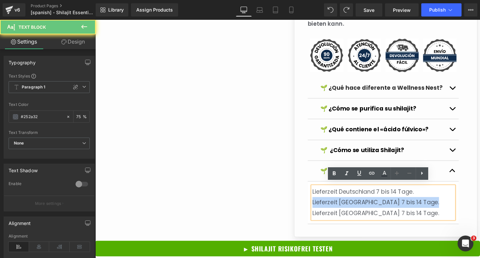
click at [381, 205] on span "Lieferzeit Österreich 7 bis 14 Tage." at bounding box center [386, 209] width 131 height 8
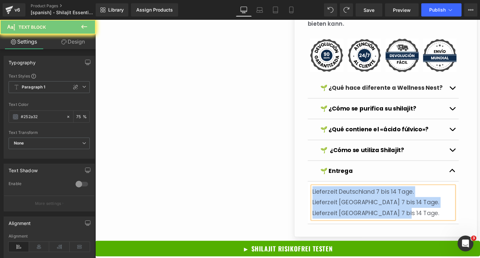
paste div
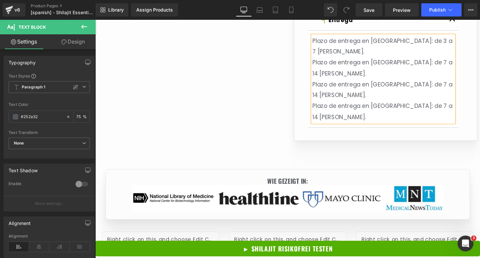
scroll to position [1496, 0]
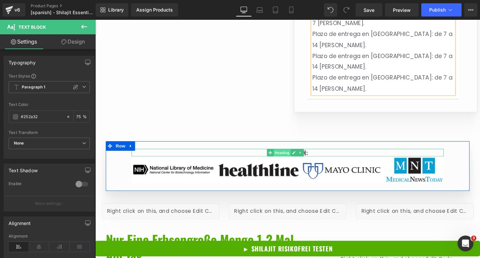
click at [287, 154] on span "Heading" at bounding box center [289, 158] width 18 height 8
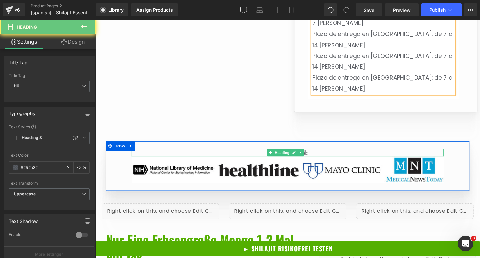
click at [256, 154] on h6 "WIE GEZEIGT IN:" at bounding box center [295, 158] width 324 height 8
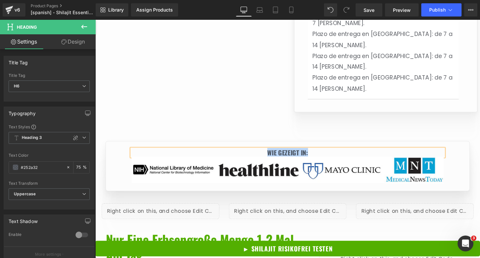
paste div
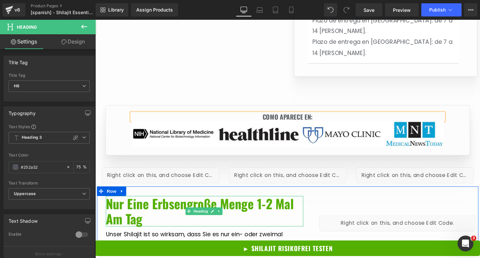
scroll to position [1584, 0]
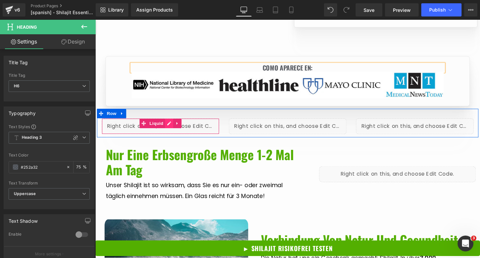
click at [169, 122] on div "Liquid" at bounding box center [163, 130] width 122 height 16
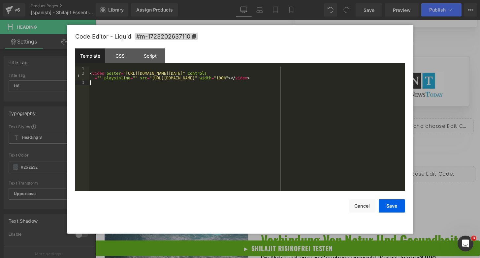
click at [160, 82] on div "< video poster = "https://cdn.shopify.com/s/files/1/0810/1563/6283/files/Screen…" at bounding box center [247, 134] width 316 height 134
click at [159, 76] on div "< video poster = "https://cdn.shopify.com/s/files/1/0810/1563/6283/files/Screen…" at bounding box center [247, 134] width 316 height 134
drag, startPoint x: 151, startPoint y: 77, endPoint x: 326, endPoint y: 77, distance: 175.1
click at [326, 77] on div "< video poster = "https://cdn.shopify.com/s/files/1/0810/1563/6283/files/Screen…" at bounding box center [247, 134] width 316 height 134
click at [395, 207] on button "Save" at bounding box center [392, 206] width 26 height 13
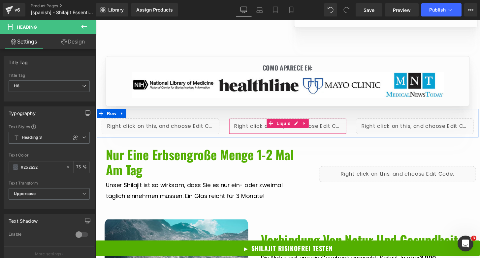
click at [299, 122] on div "Liquid" at bounding box center [295, 130] width 122 height 16
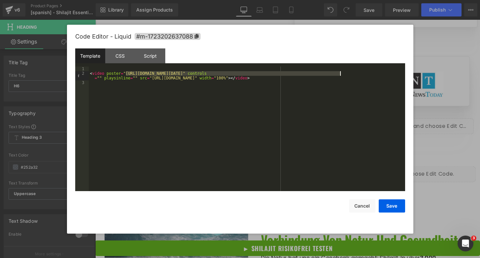
drag, startPoint x: 125, startPoint y: 73, endPoint x: 336, endPoint y: 73, distance: 211.7
click at [338, 73] on div "< video poster = "https://cdn.shopify.com/s/files/1/0810/1563/6283/files/Screen…" at bounding box center [247, 134] width 316 height 134
click at [131, 91] on div "< video poster = "https://cdn.shopify.com/s/files/1/0810/1563/6283/files/Screen…" at bounding box center [247, 134] width 316 height 134
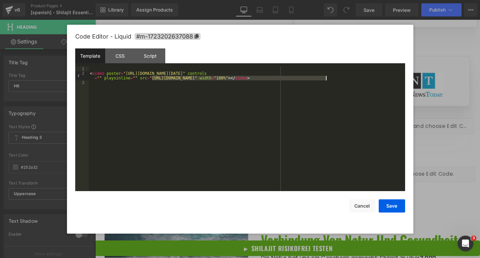
drag, startPoint x: 152, startPoint y: 79, endPoint x: 325, endPoint y: 79, distance: 173.1
click at [325, 79] on div "< video poster = "https://cdn.shopify.com/s/files/1/0810/1563/6283/files/Screen…" at bounding box center [247, 134] width 316 height 134
click at [397, 210] on button "Save" at bounding box center [392, 206] width 26 height 13
click at [434, 122] on div "Liquid" at bounding box center [427, 130] width 122 height 16
drag, startPoint x: 153, startPoint y: 80, endPoint x: 325, endPoint y: 77, distance: 172.8
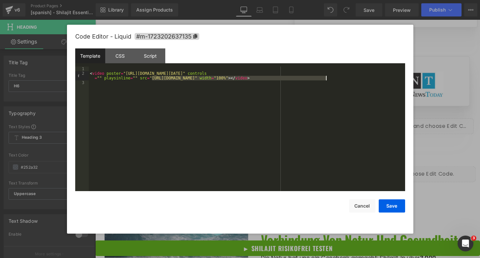
click at [325, 77] on div "< video poster = "https://cdn.shopify.com/s/files/1/0810/1563/6283/files/Screen…" at bounding box center [247, 134] width 316 height 134
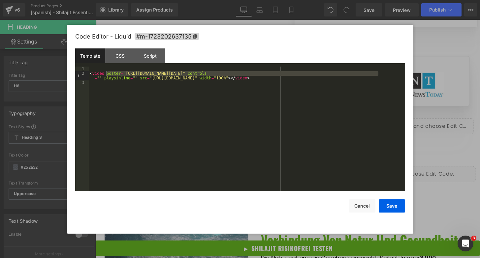
drag, startPoint x: 378, startPoint y: 73, endPoint x: 107, endPoint y: 74, distance: 270.8
click at [107, 74] on div "< video poster = "https://cdn.shopify.com/s/files/1/0810/1563/6283/files/Screen…" at bounding box center [247, 134] width 316 height 134
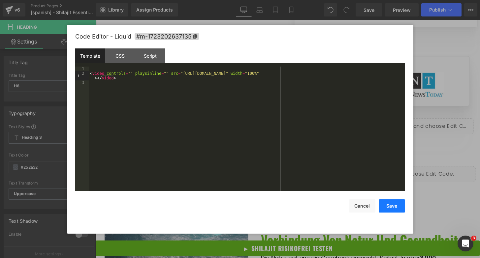
click at [387, 207] on button "Save" at bounding box center [392, 206] width 26 height 13
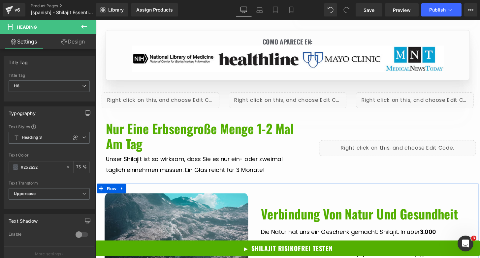
scroll to position [1607, 0]
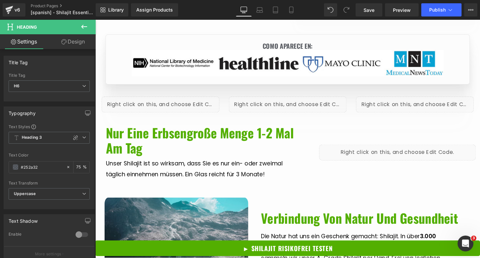
click at [196, 127] on span "Nur eine erbsengroße Menge 1-2 Mal am Tag" at bounding box center [203, 145] width 195 height 36
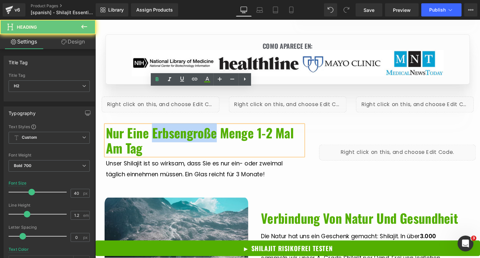
click at [195, 127] on span "Nur eine erbsengroße Menge 1-2 Mal am Tag" at bounding box center [203, 145] width 195 height 36
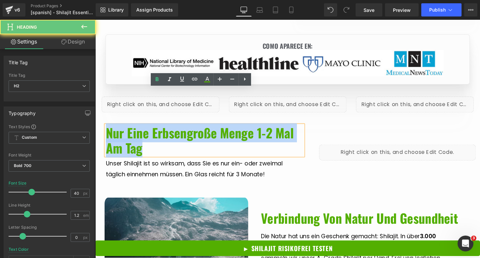
click at [195, 127] on span "Nur eine erbsengroße Menge 1-2 Mal am Tag" at bounding box center [203, 145] width 195 height 36
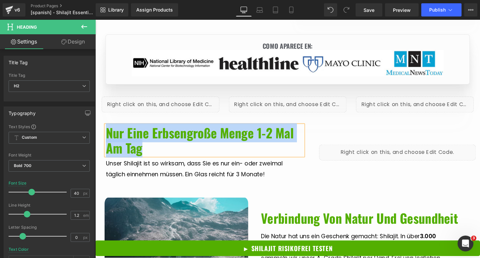
paste div
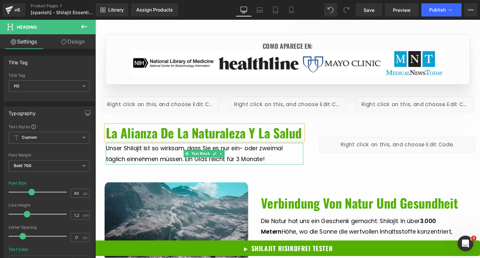
click at [161, 149] on span "Unser Shilajit ist so wirksam, dass Sie es nur ein- oder zweimal täglich einneh…" at bounding box center [197, 158] width 183 height 19
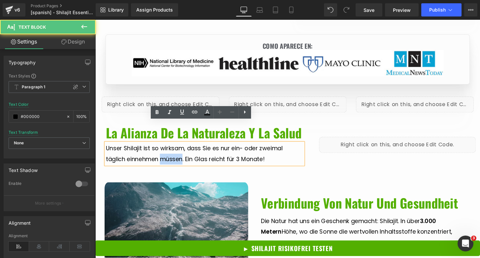
click at [161, 149] on span "Unser Shilajit ist so wirksam, dass Sie es nur ein- oder zweimal täglich einneh…" at bounding box center [197, 158] width 183 height 19
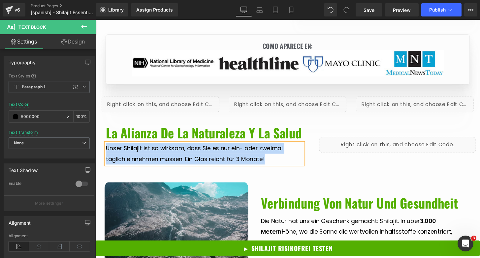
paste div
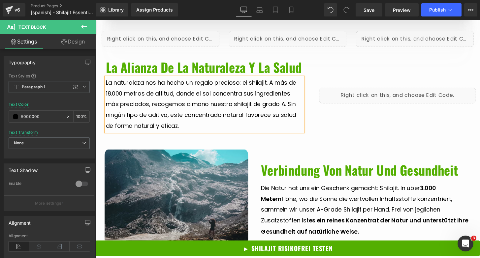
scroll to position [1648, 0]
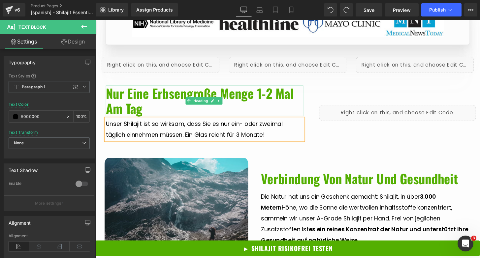
click at [163, 86] on span "Nur eine erbsengroße Menge 1-2 Mal am Tag" at bounding box center [203, 104] width 195 height 36
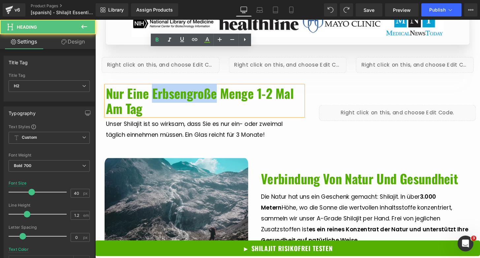
click at [163, 86] on span "Nur eine erbsengroße Menge 1-2 Mal am Tag" at bounding box center [203, 104] width 195 height 36
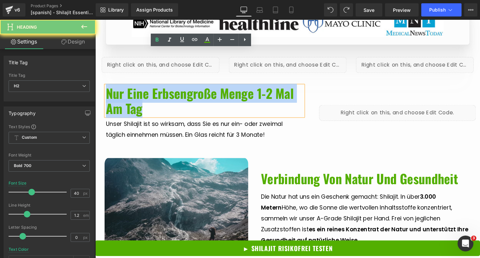
click at [163, 86] on span "Nur eine erbsengroße Menge 1-2 Mal am Tag" at bounding box center [203, 104] width 195 height 36
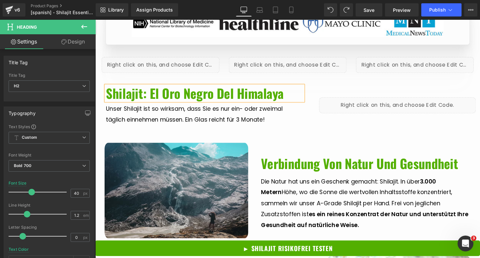
click at [200, 86] on font "Shilajit: el oro negro del Himalaya" at bounding box center [198, 96] width 184 height 20
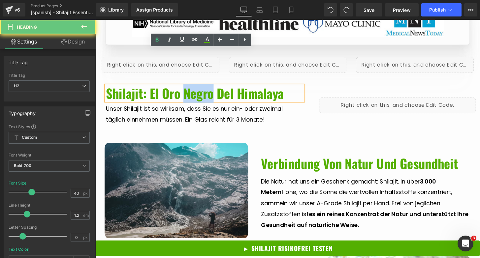
click at [200, 86] on font "Shilajit: el oro negro del Himalaya" at bounding box center [198, 96] width 184 height 20
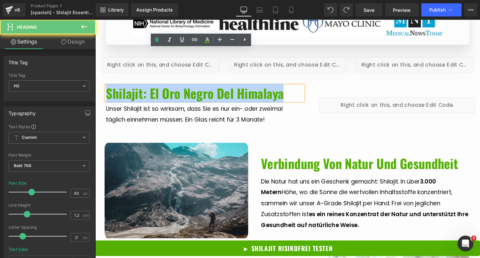
click at [200, 86] on font "Shilajit: el oro negro del Himalaya" at bounding box center [198, 96] width 184 height 20
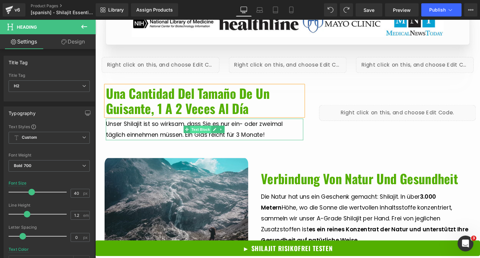
click at [198, 130] on span "Text Block" at bounding box center [205, 134] width 22 height 8
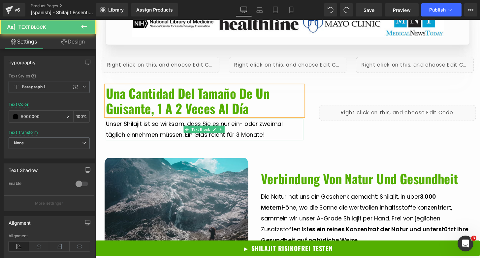
click at [169, 124] on span "Unser Shilajit ist so wirksam, dass Sie es nur ein- oder zweimal täglich einneh…" at bounding box center [197, 133] width 183 height 19
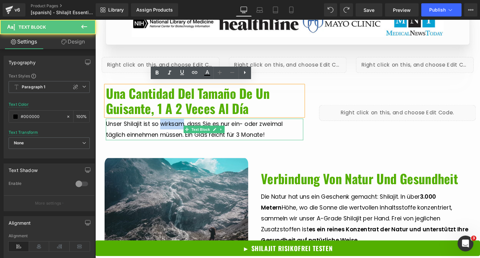
click at [169, 124] on span "Unser Shilajit ist so wirksam, dass Sie es nur ein- oder zweimal täglich einneh…" at bounding box center [197, 133] width 183 height 19
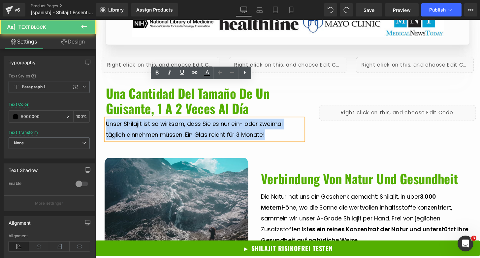
click at [169, 124] on span "Unser Shilajit ist so wirksam, dass Sie es nur ein- oder zweimal täglich einneh…" at bounding box center [197, 133] width 183 height 19
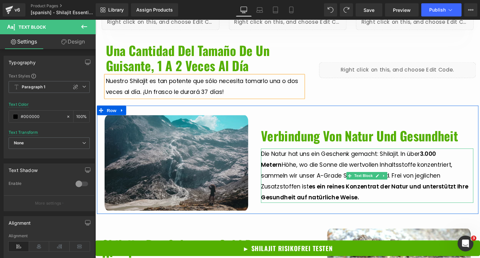
scroll to position [1698, 0]
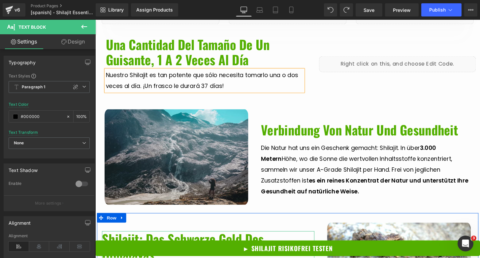
click at [185, 237] on span "Shilajit: Das schwarze Gold des Himalayas" at bounding box center [186, 255] width 168 height 36
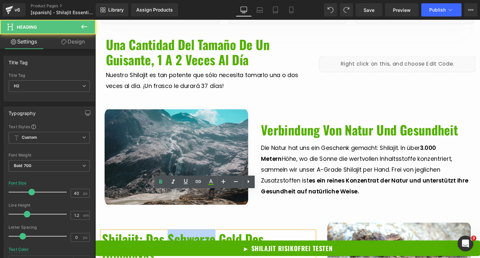
click at [185, 237] on span "Shilajit: Das schwarze Gold des Himalayas" at bounding box center [186, 255] width 168 height 36
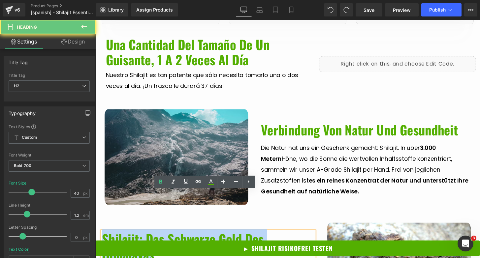
click at [185, 237] on span "Shilajit: Das schwarze Gold des Himalayas" at bounding box center [186, 255] width 168 height 36
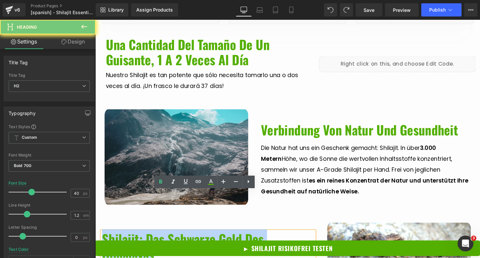
paste div
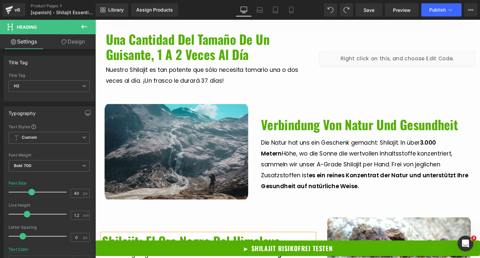
scroll to position [1755, 0]
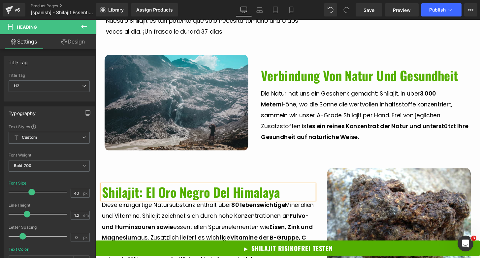
click at [181, 206] on p "Diese einzigartige Natursubstanz enthält über 80 lebenswichtige Mineralien und …" at bounding box center [212, 240] width 220 height 68
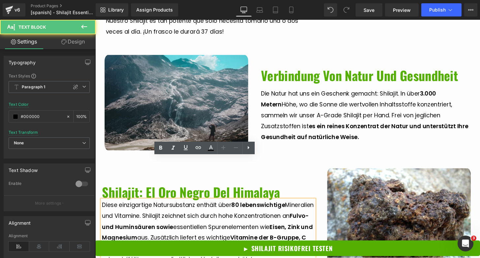
click at [175, 206] on p "Diese einzigartige Natursubstanz enthält über 80 lebenswichtige Mineralien und …" at bounding box center [212, 240] width 220 height 68
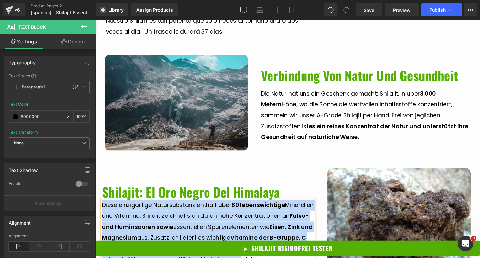
paste div
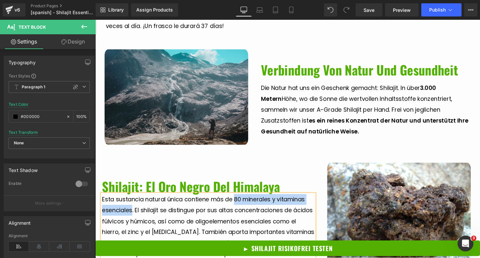
drag, startPoint x: 238, startPoint y: 169, endPoint x: 132, endPoint y: 176, distance: 106.4
click at [132, 202] on span "Esta sustancia natural única contiene más de 80 minerales y vitaminas esenciale…" at bounding box center [212, 234] width 220 height 65
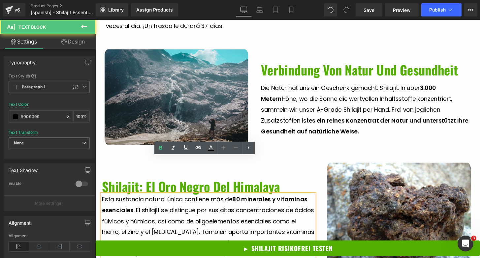
click at [196, 213] on span ". El shilajit se distingue por sus altas concentraciones de ácidos fúlvicos y h…" at bounding box center [212, 239] width 220 height 53
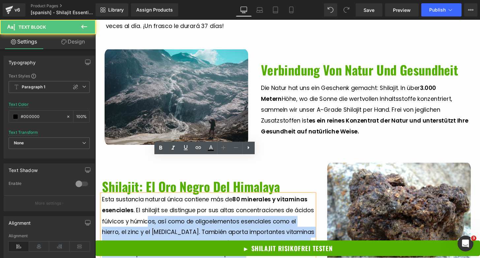
drag, startPoint x: 100, startPoint y: 188, endPoint x: 170, endPoint y: 188, distance: 70.2
click at [170, 201] on div "Esta sustancia natural única contiene más de 80 minerales y vitaminas esenciale…" at bounding box center [212, 235] width 220 height 68
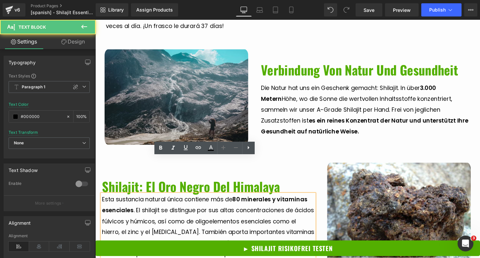
click at [173, 213] on span ". El shilajit se distingue por sus altas concentraciones de ácidos fúlvicos y h…" at bounding box center [212, 239] width 220 height 53
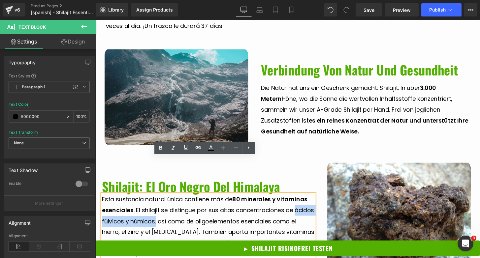
drag, startPoint x: 179, startPoint y: 191, endPoint x: 102, endPoint y: 188, distance: 76.6
click at [102, 213] on span ". El shilajit se distingue por sus altas concentraciones de ácidos fúlvicos y h…" at bounding box center [212, 239] width 220 height 53
click at [226, 225] on span "así como de oligoelementos esenciales como el hierro, el zinc y el magnesio. Ta…" at bounding box center [212, 246] width 220 height 42
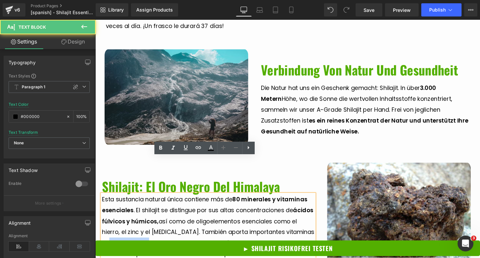
drag, startPoint x: 110, startPoint y: 213, endPoint x: 153, endPoint y: 212, distance: 42.9
click at [153, 225] on span "así como de oligoelementos esenciales como el hierro, el zinc y el magnesio. Ta…" at bounding box center [212, 246] width 220 height 42
click at [237, 247] on span ". Como remedio ayurvédico tradicional, el shilajit es reconocido por sus numero…" at bounding box center [204, 256] width 204 height 19
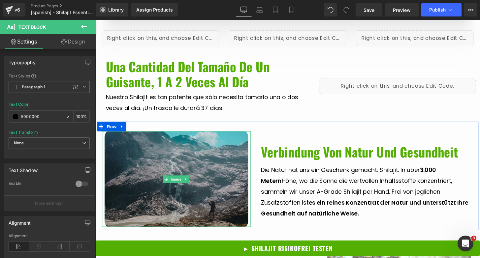
scroll to position [1702, 0]
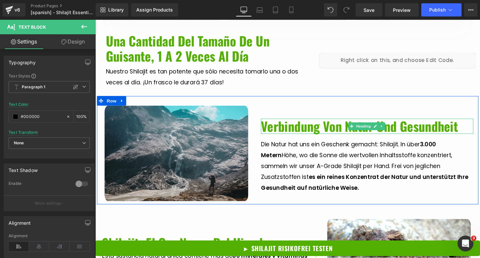
click at [311, 120] on span "Verbindung von Natur und Gesundheit" at bounding box center [369, 130] width 204 height 20
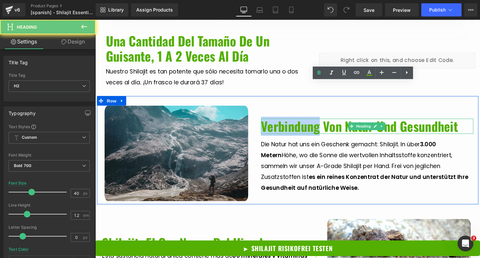
click at [311, 120] on span "Verbindung von Natur und Gesundheit" at bounding box center [369, 130] width 204 height 20
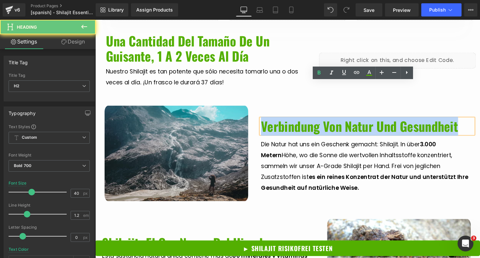
click at [311, 120] on span "Verbindung von Natur und Gesundheit" at bounding box center [369, 130] width 204 height 20
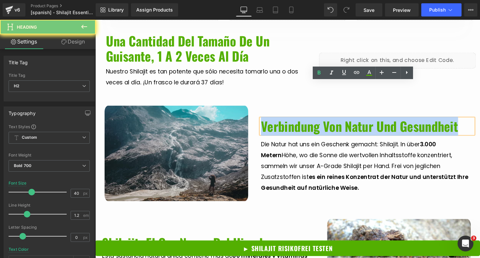
paste div
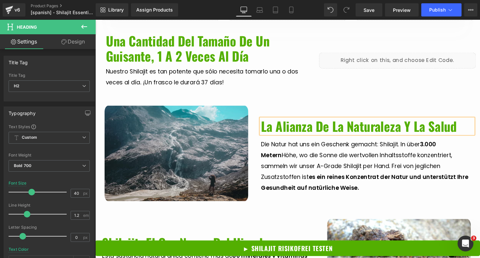
click at [339, 156] on span "Höhe, wo die Sonne die wertvollen Inhaltsstoffe konzentriert, sammeln wir unser…" at bounding box center [366, 171] width 199 height 31
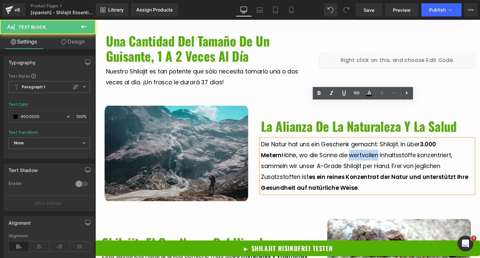
click at [339, 156] on span "Höhe, wo die Sonne die wertvollen Inhaltsstoffe konzentriert, sammeln wir unser…" at bounding box center [366, 171] width 199 height 31
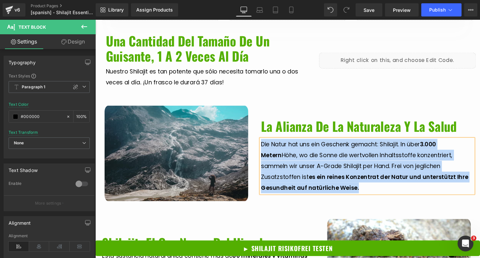
paste div
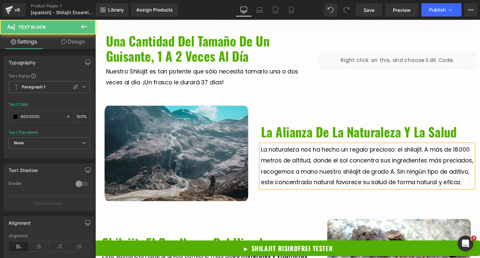
click at [383, 149] on p "La naturaleza nos ha hecho un regalo precioso: el shilajit. A más de 18.000 met…" at bounding box center [377, 171] width 220 height 45
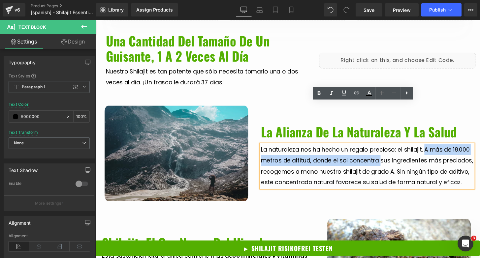
drag, startPoint x: 435, startPoint y: 110, endPoint x: 388, endPoint y: 123, distance: 49.1
click at [388, 150] on span "La naturaleza nos ha hecho un regalo precioso: el shilajit. A más de 18.000 met…" at bounding box center [377, 171] width 220 height 42
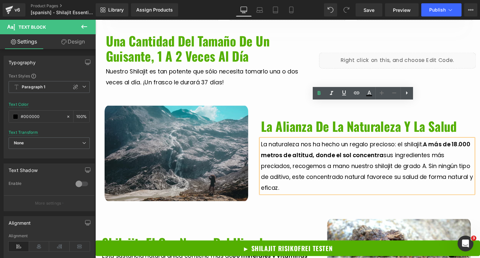
click at [339, 157] on p "La naturaleza nos ha hecho un regalo precioso: el shilajit. A más de 18.000 met…" at bounding box center [377, 171] width 220 height 56
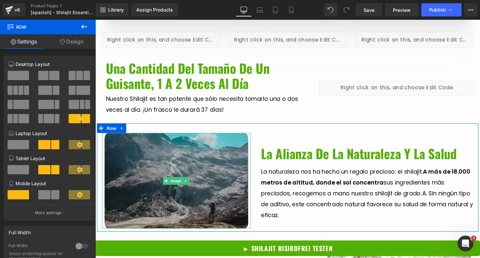
scroll to position [1638, 0]
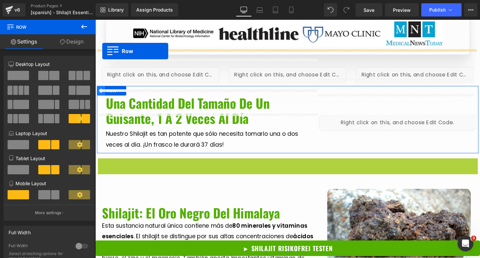
drag, startPoint x: 101, startPoint y: 129, endPoint x: 103, endPoint y: 52, distance: 76.9
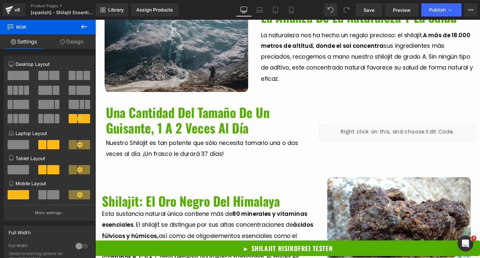
scroll to position [1757, 0]
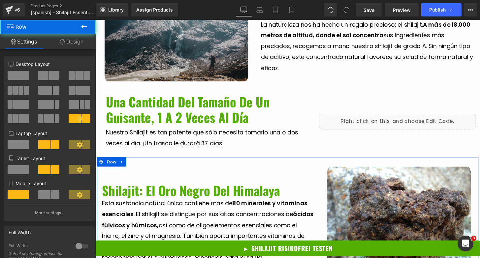
click at [162, 172] on div "Shilajit: el oro negro del Himalaya Heading Image Esta sustancia natural única …" at bounding box center [212, 228] width 231 height 112
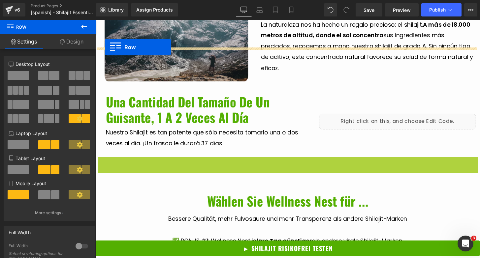
drag, startPoint x: 101, startPoint y: 129, endPoint x: 105, endPoint y: 48, distance: 81.3
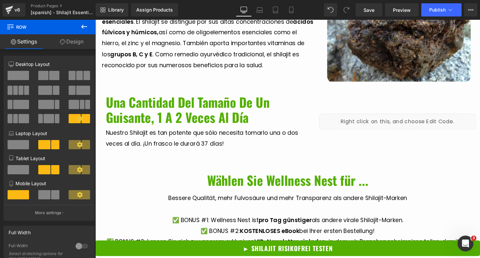
scroll to position [1900, 0]
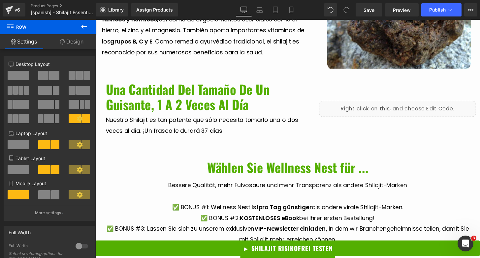
click at [234, 163] on span "Wählen Sie Wellness Nest für ..." at bounding box center [294, 173] width 167 height 20
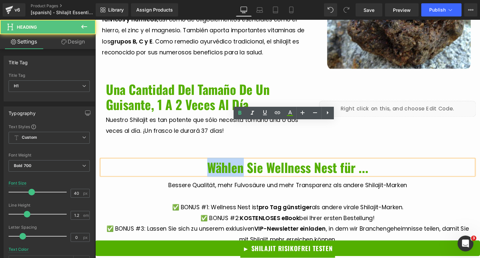
click at [234, 163] on span "Wählen Sie Wellness Nest für ..." at bounding box center [294, 173] width 167 height 20
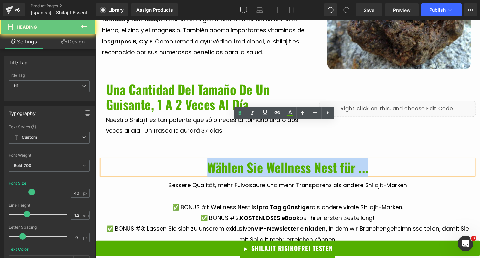
click at [234, 163] on span "Wählen Sie Wellness Nest für ..." at bounding box center [294, 173] width 167 height 20
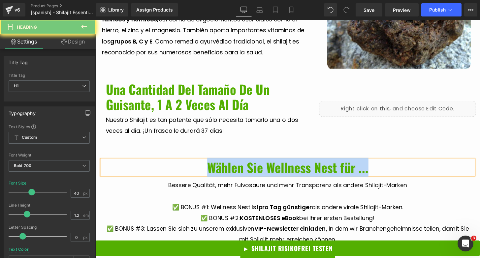
paste div
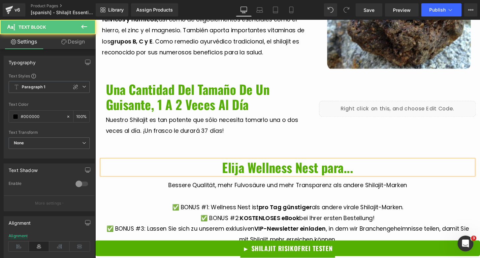
click at [264, 209] on p "✅ BONUS #1: Wellness Nest ist pro Tag günstiger als andere virale Shilajit-Mark…" at bounding box center [295, 214] width 386 height 11
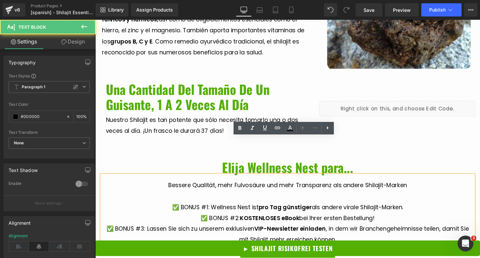
click at [233, 198] on p at bounding box center [295, 203] width 386 height 11
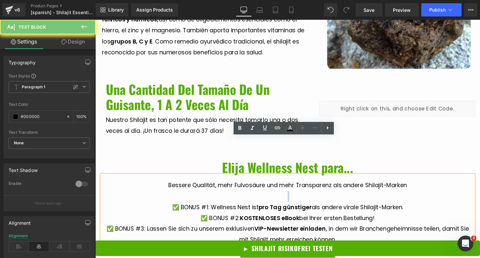
click at [233, 198] on p at bounding box center [295, 203] width 386 height 11
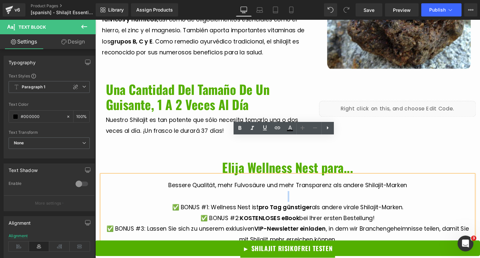
click at [233, 198] on p at bounding box center [295, 203] width 386 height 11
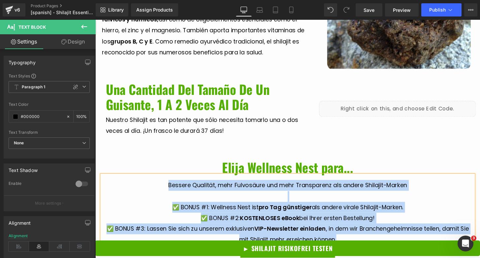
paste div
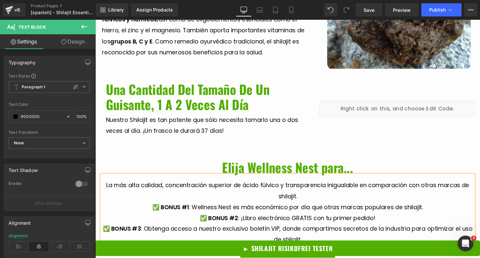
scroll to position [1936, 0]
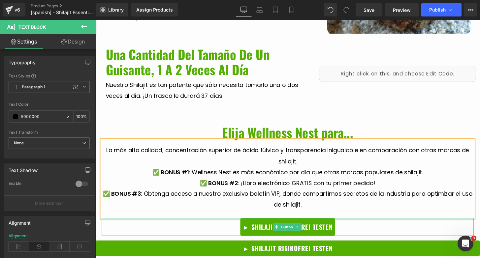
click at [270, 231] on span "► SHILAJIT RISIKOFREI TESTEN" at bounding box center [294, 235] width 93 height 8
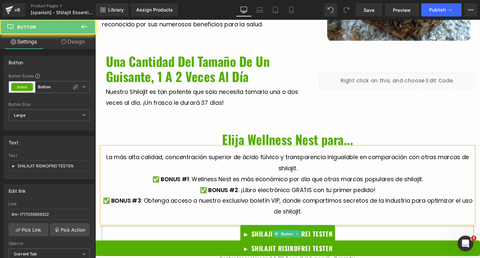
click at [270, 233] on div "► SHILAJIT RISIKOFREI TESTEN Button" at bounding box center [295, 242] width 386 height 18
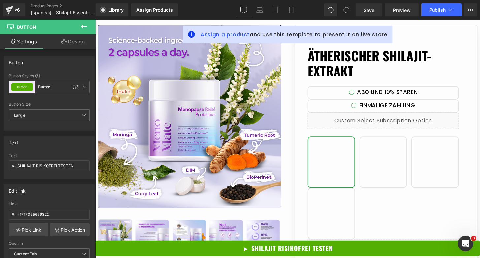
scroll to position [23, 0]
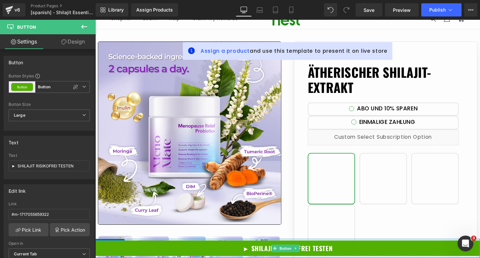
click at [283, 258] on div "► SHILAJIT RISIKOFREI TESTEN Button" at bounding box center [294, 257] width 399 height 16
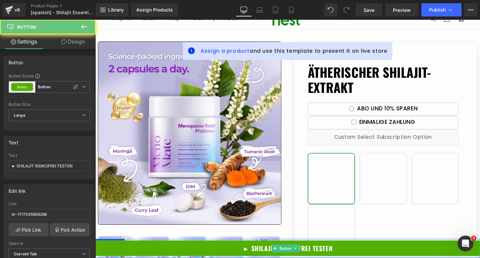
click at [266, 258] on span "► SHILAJIT RISIKOFREI TESTEN" at bounding box center [294, 257] width 93 height 8
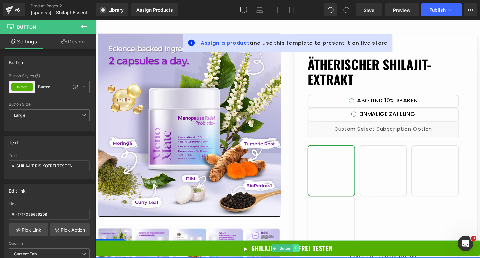
click at [304, 254] on link at bounding box center [303, 257] width 7 height 8
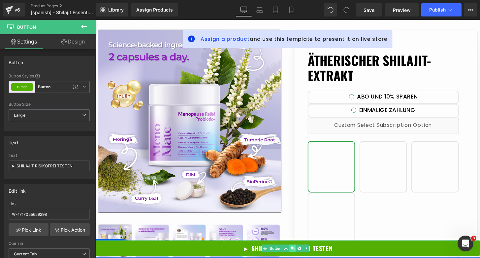
scroll to position [36, 0]
click at [314, 257] on icon at bounding box center [313, 257] width 1 height 2
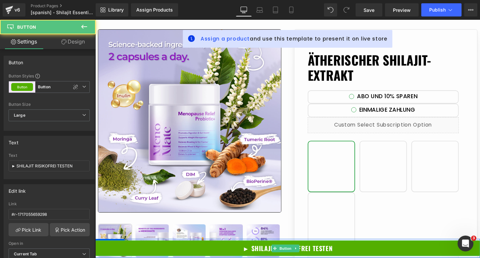
click at [328, 257] on span "► SHILAJIT RISIKOFREI TESTEN" at bounding box center [294, 257] width 93 height 8
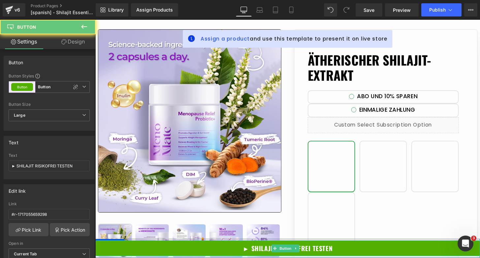
click at [328, 257] on span "► SHILAJIT RISIKOFREI TESTEN" at bounding box center [294, 257] width 93 height 8
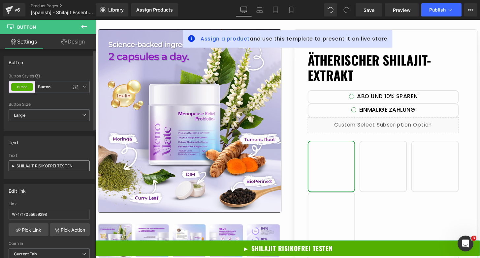
scroll to position [22, 0]
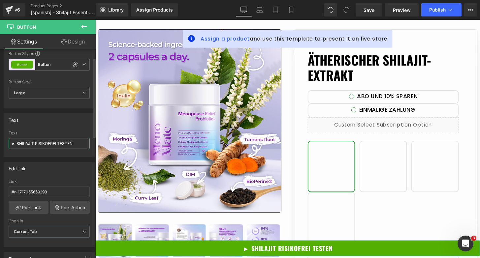
click at [49, 145] on input "► SHILAJIT RISIKOFREI TESTEN" at bounding box center [49, 143] width 81 height 11
type input "► PRUEBA SHILAJIT SIN RIESGOS"
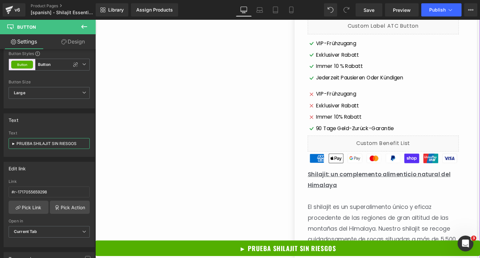
scroll to position [152, 0]
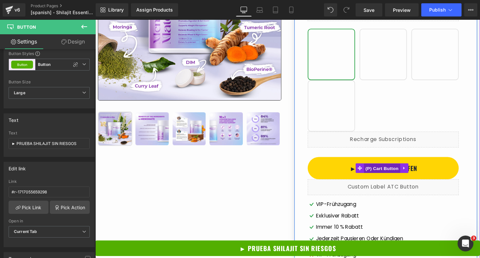
click at [376, 173] on span "(P) Cart Button" at bounding box center [393, 174] width 38 height 10
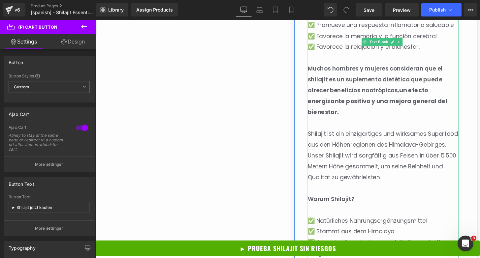
scroll to position [700, 0]
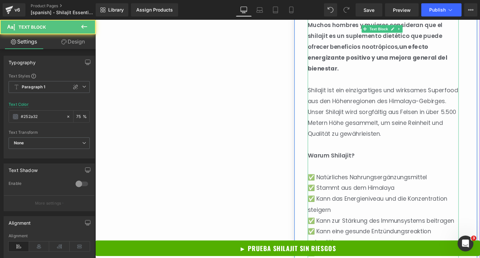
click at [371, 155] on p "Warum Shilajit?" at bounding box center [394, 160] width 157 height 11
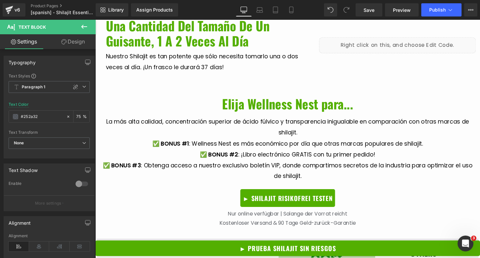
scroll to position [1518, 0]
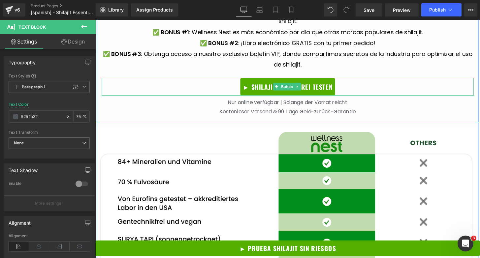
click at [253, 85] on span "► SHILAJIT RISIKOFREI TESTEN" at bounding box center [294, 89] width 93 height 8
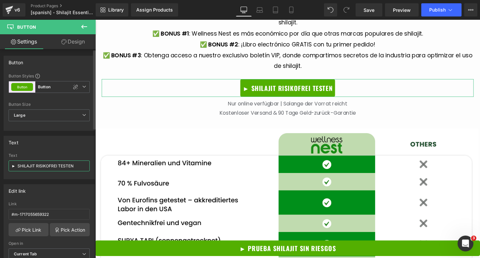
click at [36, 169] on input "► SHILAJIT RISIKOFREI TESTEN" at bounding box center [49, 166] width 81 height 11
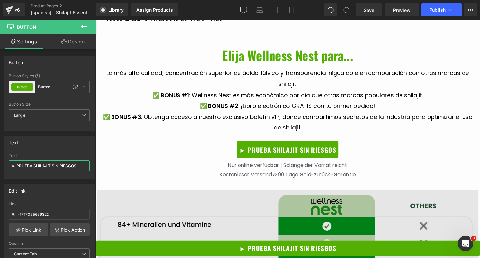
scroll to position [1561, 0]
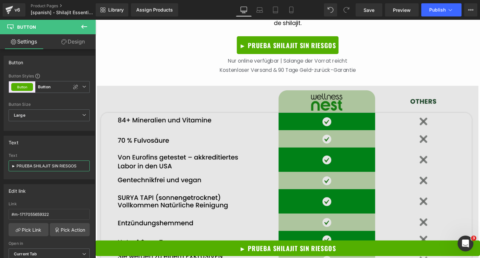
type input "► PRUEBA SHILAJIT SIN RIESGOS"
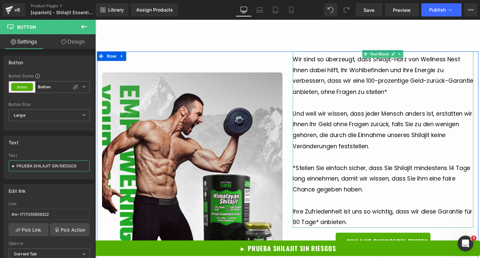
scroll to position [1889, 0]
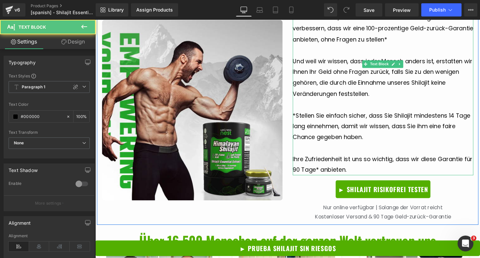
click at [349, 115] on span "*Stellen Sie einfach sicher, dass Sie Shilajit mindestens 14 Tage lang einnehme…" at bounding box center [392, 130] width 184 height 31
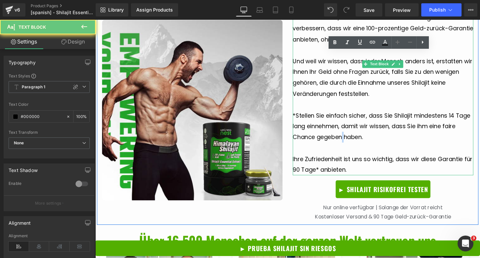
click at [349, 115] on span "*Stellen Sie einfach sicher, dass Sie Shilajit mindestens 14 Tage lang einnehme…" at bounding box center [392, 130] width 184 height 31
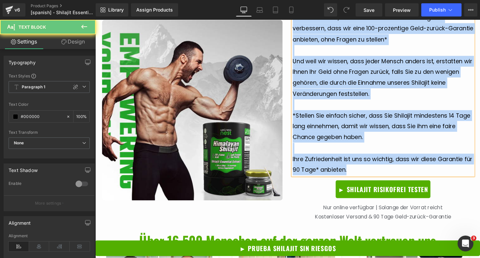
paste div
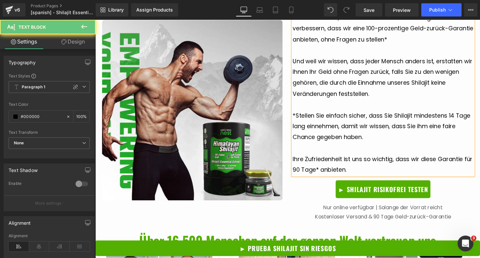
scroll to position [1787, 0]
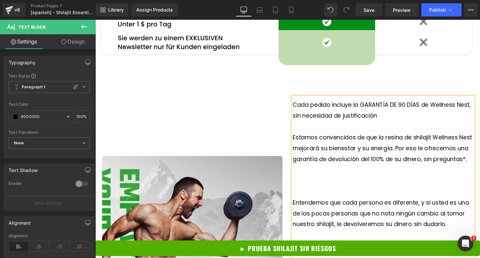
click at [352, 181] on p at bounding box center [393, 186] width 187 height 11
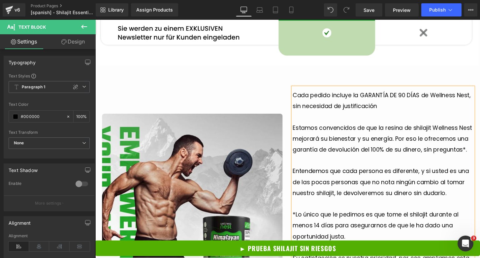
scroll to position [1798, 0]
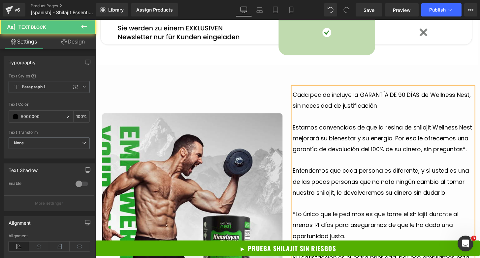
click at [346, 172] on span "Entendemos que cada persona es diferente, y si usted es una de las pocas person…" at bounding box center [391, 187] width 183 height 31
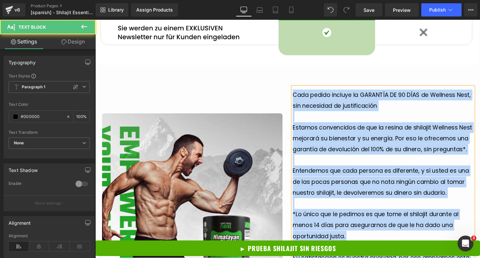
copy div "Cada pedido incluye la GARANTÍA DE 90 DÍAS de Wellness Nest, sin necesidad de j…"
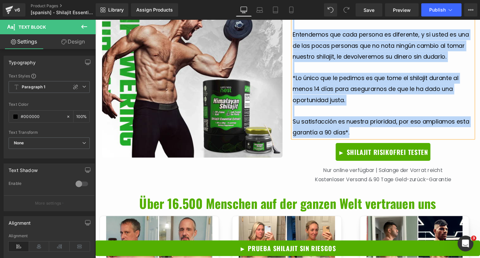
scroll to position [1943, 0]
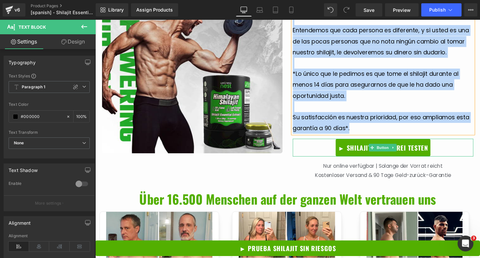
click at [419, 149] on span "► SHILAJIT RISIKOFREI TESTEN" at bounding box center [393, 153] width 93 height 8
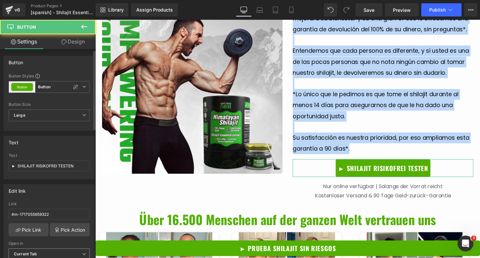
scroll to position [32, 0]
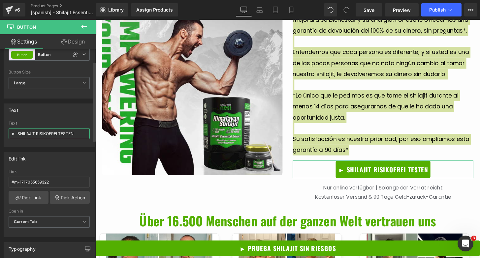
click at [56, 133] on input "► SHILAJIT RISIKOFREI TESTEN" at bounding box center [49, 133] width 81 height 11
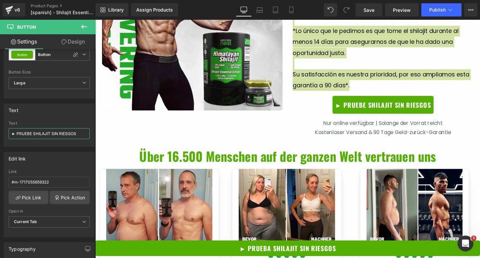
scroll to position [1990, 0]
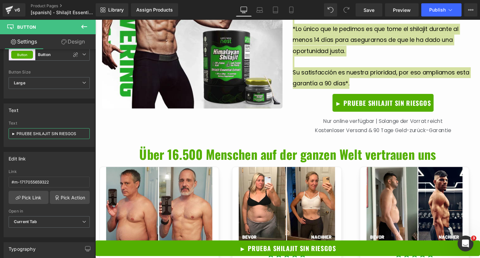
type input "► PRUEBE SHILAJIT SIN RIESGOS"
click at [387, 126] on span "Text Block" at bounding box center [390, 130] width 22 height 8
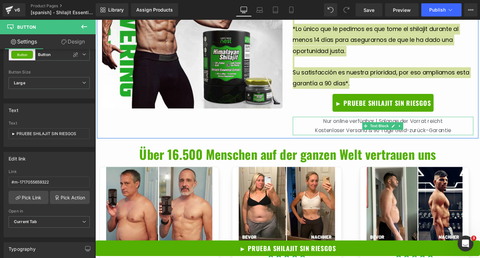
click at [387, 126] on span "Text Block" at bounding box center [390, 130] width 22 height 8
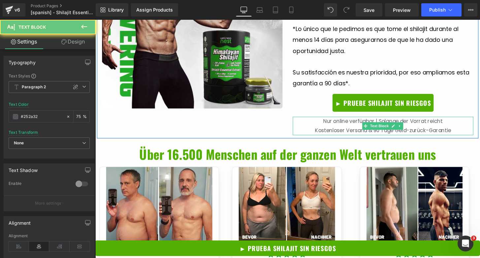
click at [346, 131] on span "Kostenloser Versand & 90 Tage Geld-zurück-Garantie" at bounding box center [393, 135] width 141 height 8
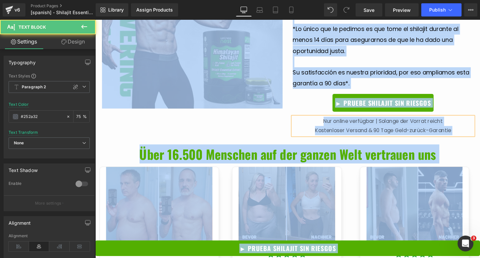
click at [346, 131] on span "Kostenloser Versand & 90 Tage Geld-zurück-Garantie" at bounding box center [393, 135] width 141 height 8
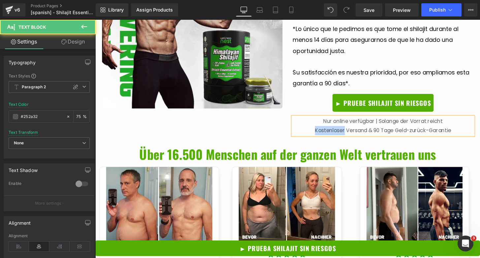
click at [346, 131] on span "Kostenloser Versand & 90 Tage Geld-zurück-Garantie" at bounding box center [393, 135] width 141 height 8
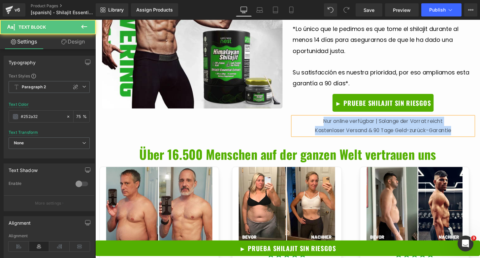
paste div
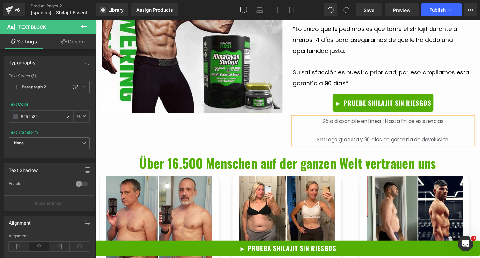
click at [346, 130] on p at bounding box center [393, 135] width 187 height 10
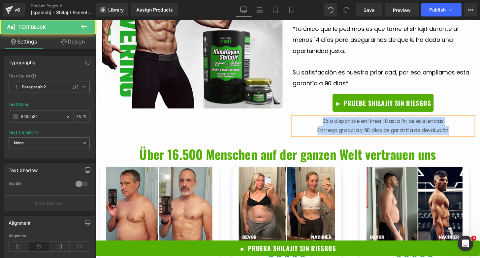
copy div "Sólo disponible en línea | Hasta fin de existencias Entrega gratuita y 90 días …"
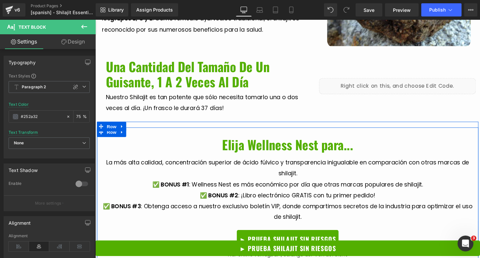
scroll to position [1447, 0]
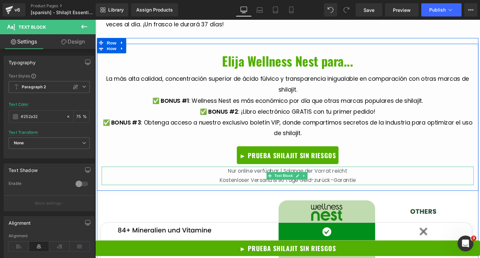
click at [265, 182] on p "Kostenloser Versand & 90 Tage Geld-zurück-Garantie" at bounding box center [295, 187] width 386 height 10
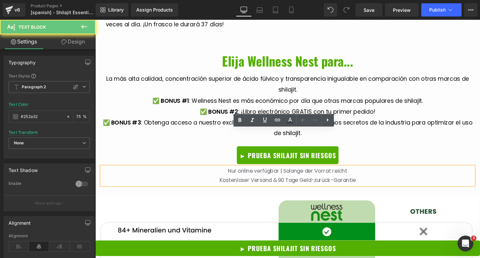
click at [262, 182] on p "Kostenloser Versand & 90 Tage Geld-zurück-Garantie" at bounding box center [295, 187] width 386 height 10
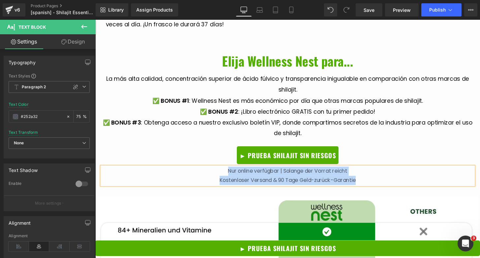
paste div
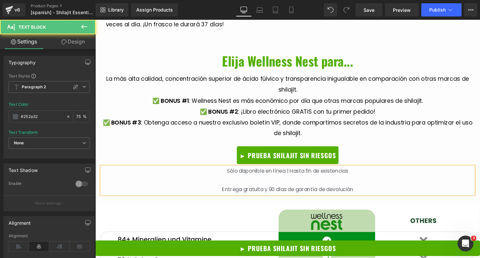
click at [262, 182] on p at bounding box center [295, 187] width 386 height 10
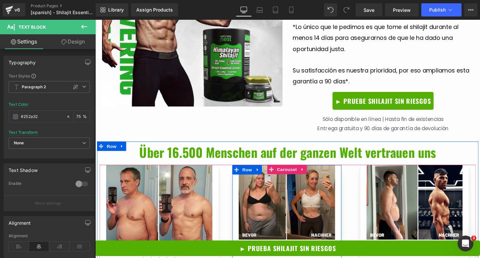
scroll to position [1965, 0]
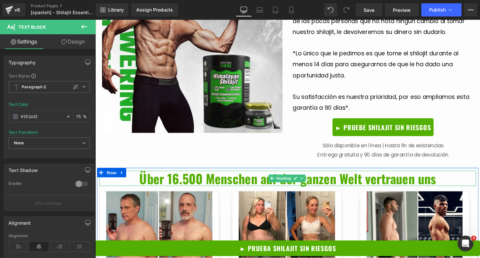
click at [263, 174] on span "Über 16.500 Menschen auf der ganzen Welt vertrauen uns" at bounding box center [295, 184] width 308 height 20
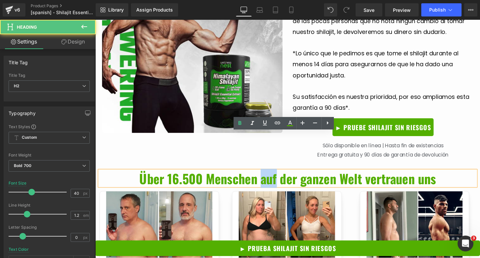
click at [263, 174] on span "Über 16.500 Menschen auf der ganzen Welt vertrauen uns" at bounding box center [295, 184] width 308 height 20
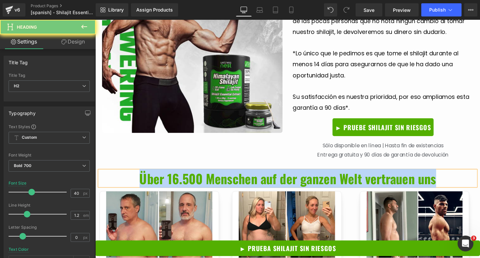
paste div
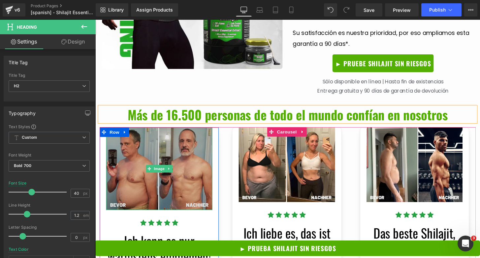
scroll to position [2013, 0]
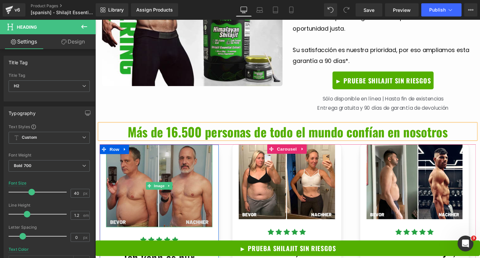
click at [167, 165] on img at bounding box center [162, 192] width 110 height 86
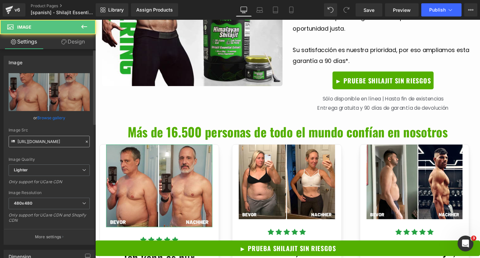
click at [36, 144] on input "https://ucarecdn.com/bfd1cc24-d419-462b-9d6d-4778b5f0825b/-/format/auto/-/previ…" at bounding box center [49, 142] width 81 height 12
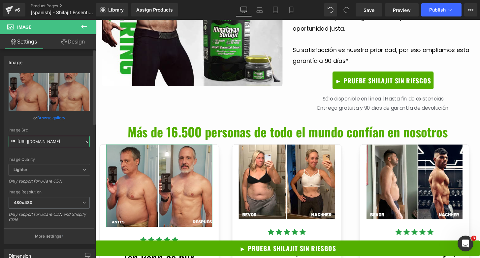
scroll to position [0, 0]
type input "https://cdn.shopify.com/s/files/1/0810/1563/6283/files/gempages_501444340413891…"
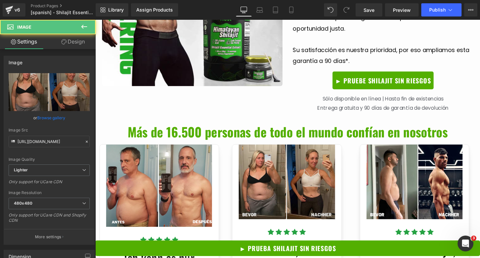
click at [304, 154] on img at bounding box center [294, 187] width 100 height 77
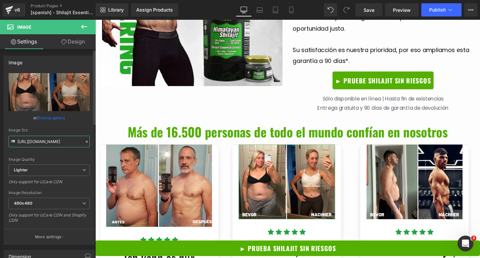
click at [33, 141] on input "https://ucarecdn.com/a1a104e0-efbb-4422-81ce-b7f638b58ca8/-/format/auto/-/previ…" at bounding box center [49, 142] width 81 height 12
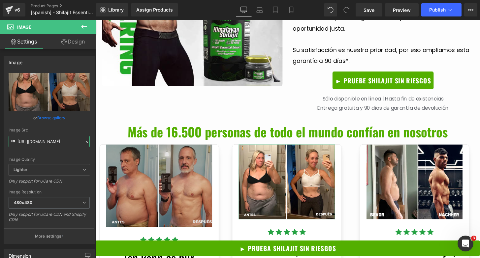
type input "https://cdn.shopify.com/s/files/1/0810/1563/6283/files/gempages_501444340413891…"
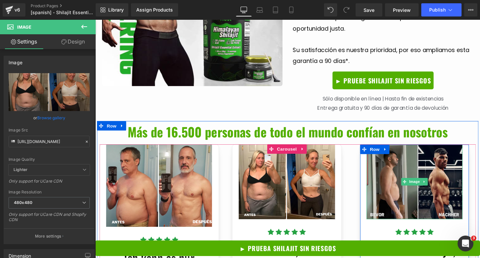
click at [401, 156] on img at bounding box center [427, 187] width 100 height 77
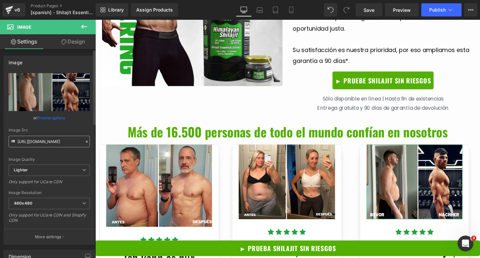
click at [31, 146] on input "https://ucarecdn.com/fb7e4115-9d3d-4746-956b-821fd50944eb/-/format/auto/-/previ…" at bounding box center [49, 142] width 81 height 12
click at [32, 144] on input "https://ucarecdn.com/fb7e4115-9d3d-4746-956b-821fd50944eb/-/format/auto/-/previ…" at bounding box center [49, 142] width 81 height 12
type input "https://cdn.shopify.com/s/files/1/0810/1563/6283/files/gempages_501444340413891…"
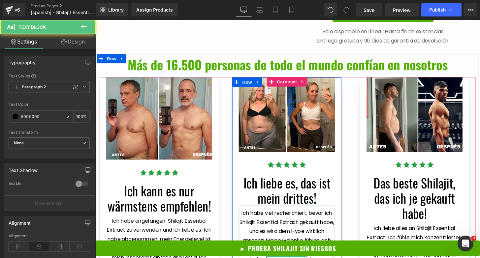
click at [329, 217] on span "Ich habe viel recherchiert, bevor ich Shilajit Essential Extract gekauft habe, …" at bounding box center [294, 263] width 98 height 93
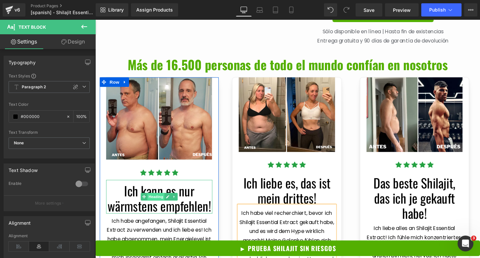
click at [150, 200] on span "Heading" at bounding box center [158, 204] width 18 height 8
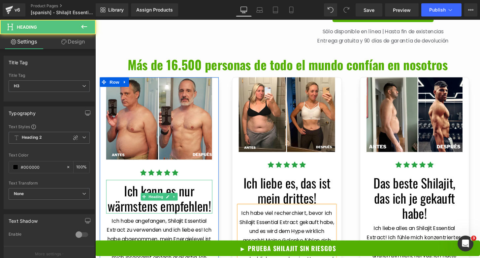
click at [148, 187] on span "Ich kann es nur wärmstens empfehlen!" at bounding box center [161, 205] width 107 height 36
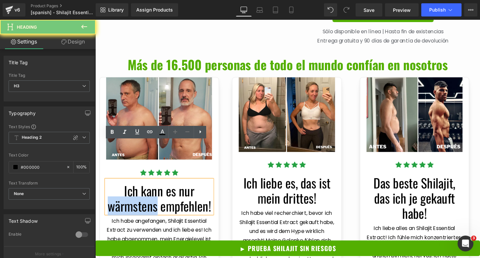
click at [148, 187] on span "Ich kann es nur wärmstens empfehlen!" at bounding box center [161, 205] width 107 height 36
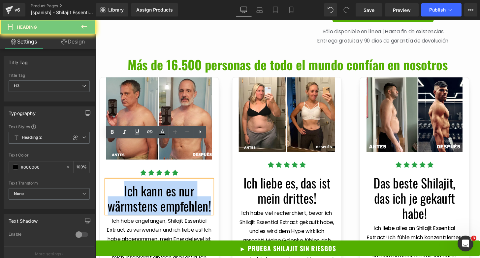
click at [148, 187] on span "Ich kann es nur wärmstens empfehlen!" at bounding box center [161, 205] width 107 height 36
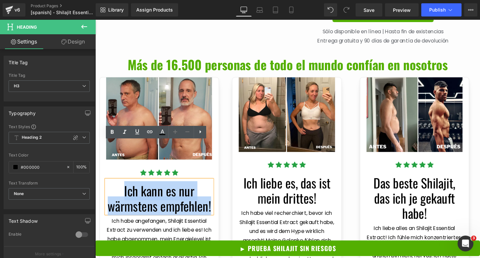
paste div
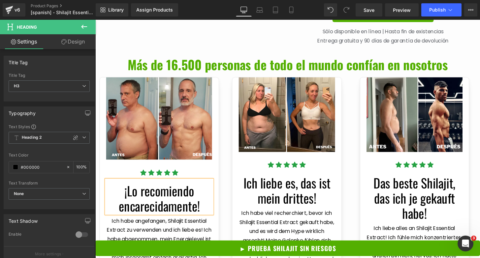
scroll to position [2151, 0]
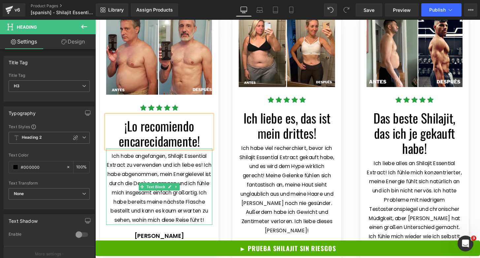
click at [174, 172] on span "Ich habe angefangen, Shilajit Essential Extract zu verwenden und ich liebe es! …" at bounding box center [162, 195] width 108 height 74
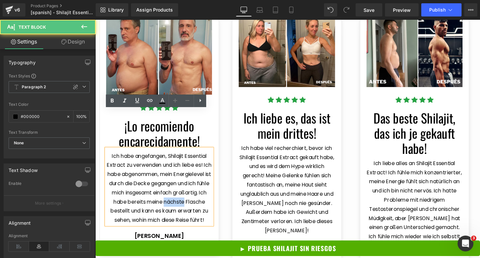
click at [174, 172] on span "Ich habe angefangen, Shilajit Essential Extract zu verwenden und ich liebe es! …" at bounding box center [162, 195] width 108 height 74
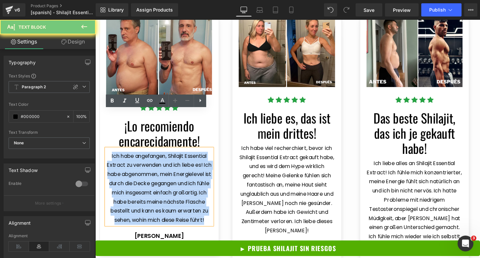
click at [174, 172] on span "Ich habe angefangen, Shilajit Essential Extract zu verwenden und ich liebe es! …" at bounding box center [162, 195] width 108 height 74
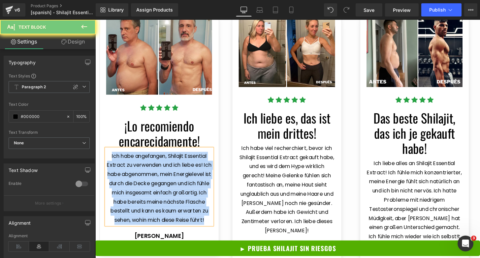
paste div
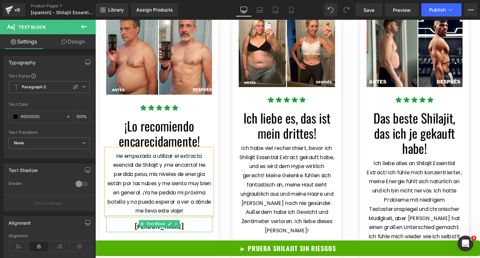
click at [164, 229] on p "John A." at bounding box center [162, 234] width 110 height 11
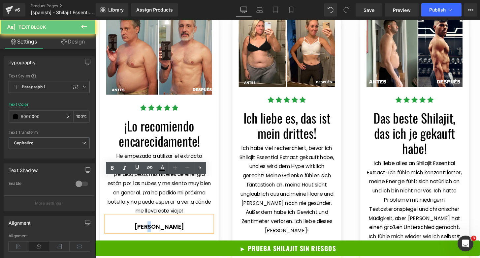
click at [164, 229] on p "John A." at bounding box center [162, 234] width 110 height 11
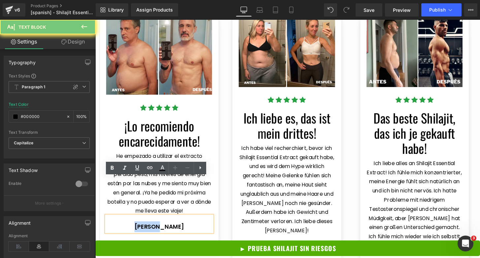
click at [164, 229] on p "John A." at bounding box center [162, 234] width 110 height 11
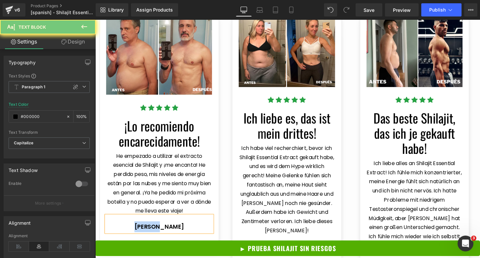
paste div
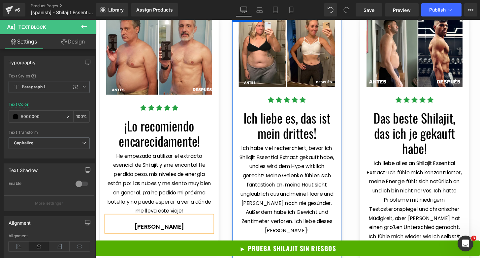
click at [278, 124] on span at bounding box center [278, 128] width 7 height 8
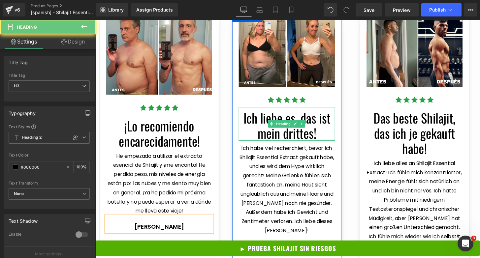
click at [278, 124] on span at bounding box center [278, 128] width 7 height 8
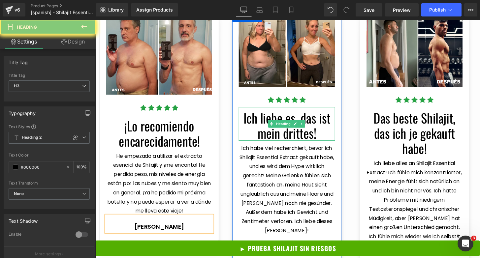
click at [251, 112] on span "Ich liebe es, das ist mein drittes!" at bounding box center [294, 130] width 90 height 36
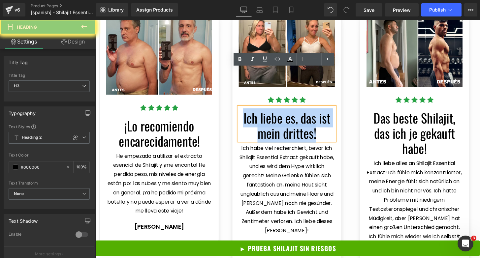
click at [251, 112] on span "Ich liebe es, das ist mein drittes!" at bounding box center [294, 130] width 90 height 36
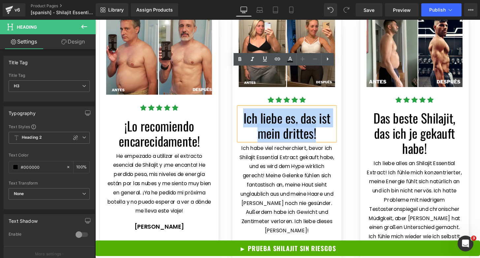
paste div
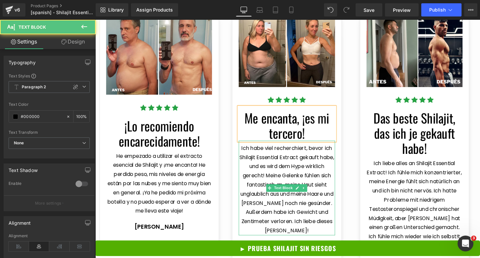
click at [267, 149] on span "Ich habe viel recherchiert, bevor ich Shilajit Essential Extract gekauft habe, …" at bounding box center [294, 195] width 98 height 93
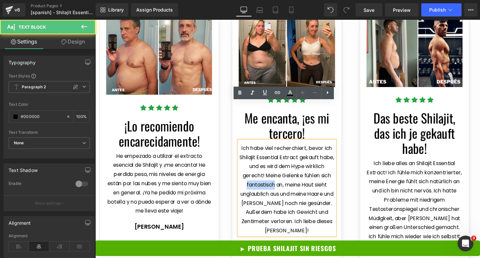
click at [267, 149] on span "Ich habe viel recherchiert, bevor ich Shilajit Essential Extract gekauft habe, …" at bounding box center [294, 195] width 98 height 93
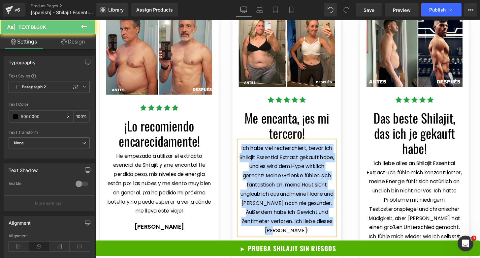
paste div
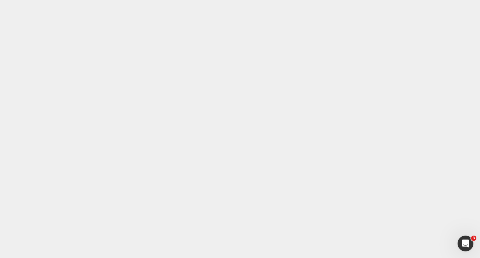
click at [320, 164] on p "Investigué mucho antes de comprar el Extracto Esencial de Shilajit, ¡y realment…" at bounding box center [294, 191] width 100 height 85
click at [294, 240] on p "[PERSON_NAME]" at bounding box center [294, 245] width 100 height 11
paste div
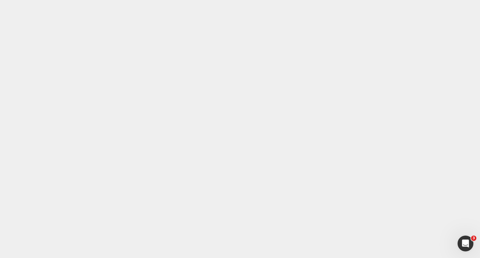
click at [385, 112] on span "Das beste Shilajit, das ich je gekauft habe!" at bounding box center [426, 137] width 85 height 51
paste div
click at [399, 163] on span "Ich liebe alles an Shilajit Essential Extract! Ich fühle mich konzentrierter, m…" at bounding box center [426, 190] width 99 height 83
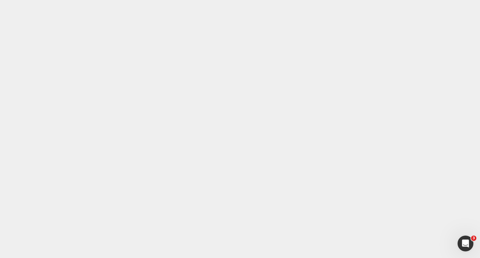
click at [399, 163] on span "Ich liebe alles an Shilajit Essential Extract! Ich fühle mich konzentrierter, m…" at bounding box center [426, 190] width 99 height 83
paste div
click at [424, 240] on p "[PERSON_NAME]" at bounding box center [427, 245] width 100 height 11
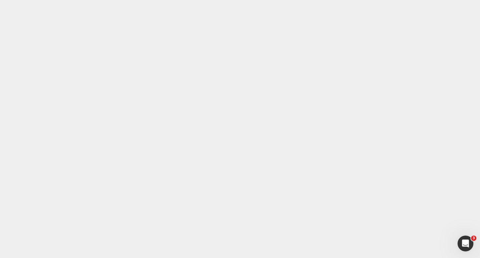
paste div
click at [234, 194] on span "Haben Sie Fragen? Wir haben Antworten." at bounding box center [295, 204] width 218 height 20
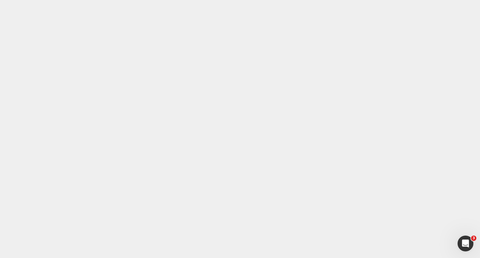
paste div
click at [470, 188] on span "button" at bounding box center [475, 193] width 11 height 11
click at [474, 86] on span "button" at bounding box center [475, 91] width 11 height 11
click at [472, 86] on span "button" at bounding box center [475, 91] width 11 height 11
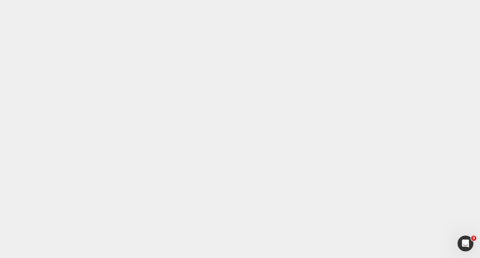
click at [472, 107] on span "button" at bounding box center [475, 112] width 11 height 11
click at [137, 87] on div "Warum bei Wellness Nest kaufen? Was macht Sie anders?" at bounding box center [287, 92] width 354 height 10
paste div
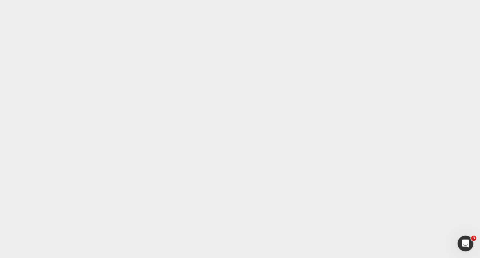
click at [142, 108] on div "Woher kommt Ihr Shilajit?" at bounding box center [287, 113] width 354 height 10
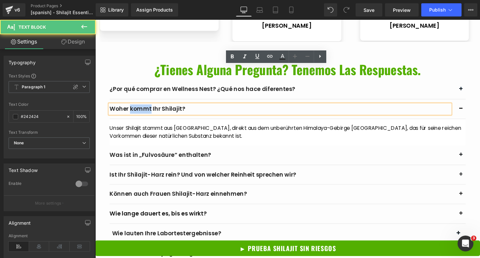
click at [142, 108] on div "Woher kommt Ihr Shilajit?" at bounding box center [287, 113] width 354 height 10
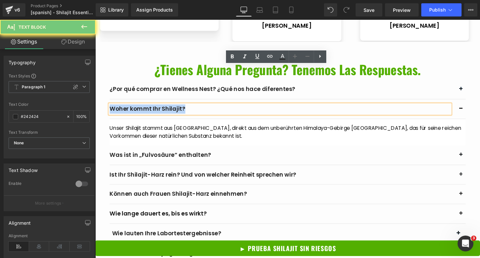
click at [142, 108] on div "Woher kommt Ihr Shilajit?" at bounding box center [287, 113] width 354 height 10
paste div
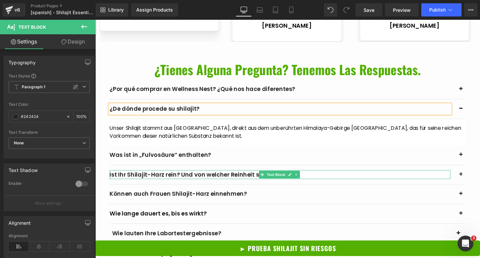
click at [166, 176] on div "Ist Ihr Shilajit-Harz rein? Und von welcher Reinheit sprechen wir?" at bounding box center [287, 181] width 354 height 10
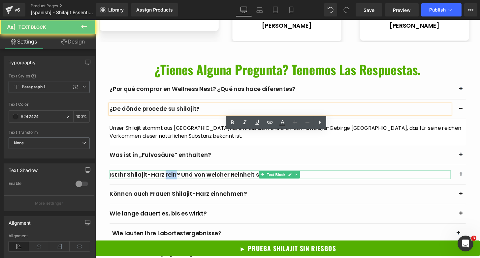
click at [166, 176] on div "Ist Ihr Shilajit-Harz rein? Und von welcher Reinheit sprechen wir?" at bounding box center [287, 181] width 354 height 10
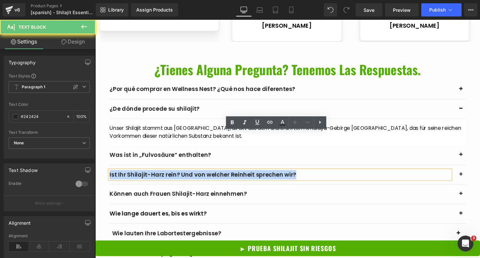
click at [166, 176] on div "Ist Ihr Shilajit-Harz rein? Und von welcher Reinheit sprechen wir?" at bounding box center [287, 181] width 354 height 10
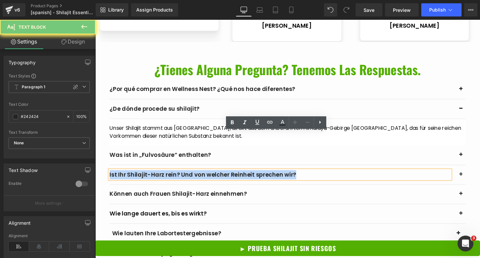
paste div
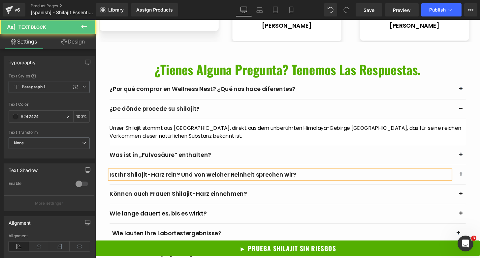
click at [230, 176] on div "Ist Ihr Shilajit-Harz rein? Und von welcher Reinheit sprechen wir?" at bounding box center [287, 181] width 354 height 10
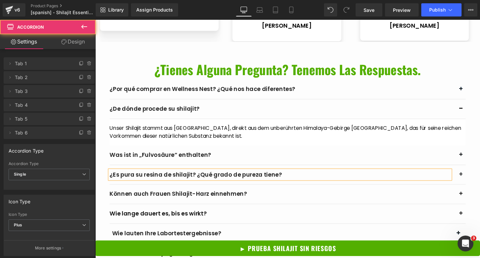
click at [471, 175] on span "button" at bounding box center [475, 180] width 11 height 11
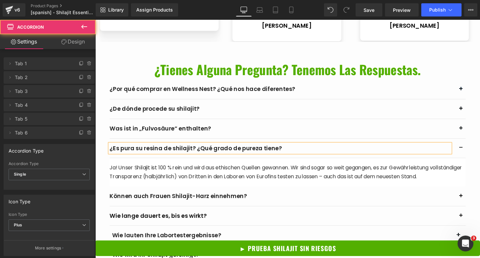
click at [472, 148] on span "button" at bounding box center [475, 153] width 11 height 11
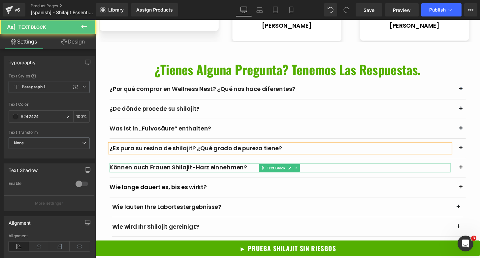
click at [153, 169] on div "Können auch Frauen Shilajit-Harz einnehmen?" at bounding box center [287, 174] width 354 height 10
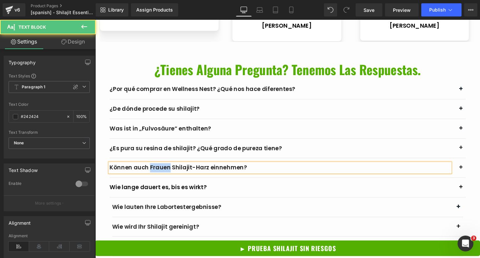
click at [153, 169] on div "Können auch Frauen Shilajit-Harz einnehmen?" at bounding box center [287, 174] width 354 height 10
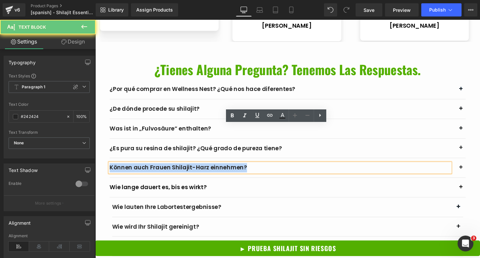
click at [153, 169] on div "Können auch Frauen Shilajit-Harz einnehmen?" at bounding box center [287, 174] width 354 height 10
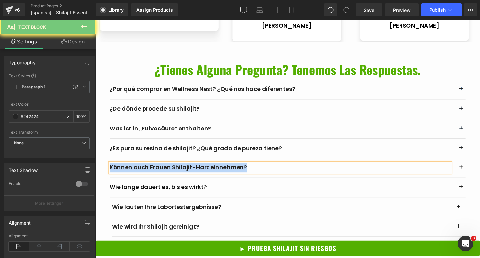
paste div
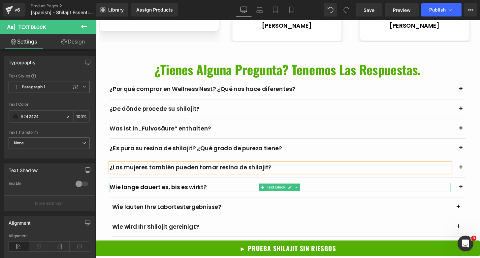
click at [164, 190] on span "Wie lange dauert es, bis es wirkt?" at bounding box center [160, 194] width 101 height 8
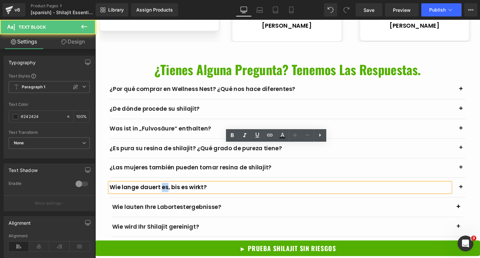
click at [164, 190] on span "Wie lange dauert es, bis es wirkt?" at bounding box center [160, 194] width 101 height 8
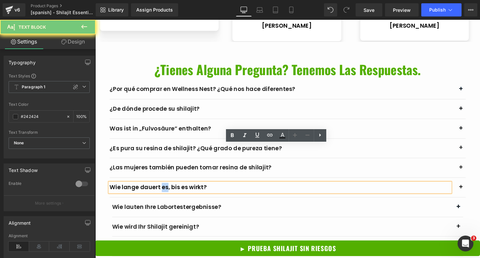
click at [164, 190] on span "Wie lange dauert es, bis es wirkt?" at bounding box center [160, 194] width 101 height 8
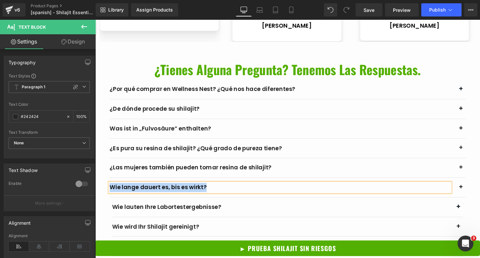
paste div
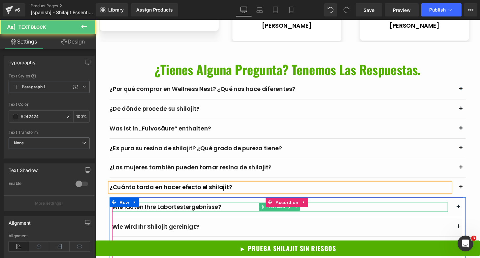
click at [186, 210] on div "Wie lauten Ihre Labortestergebnisse?" at bounding box center [287, 215] width 348 height 10
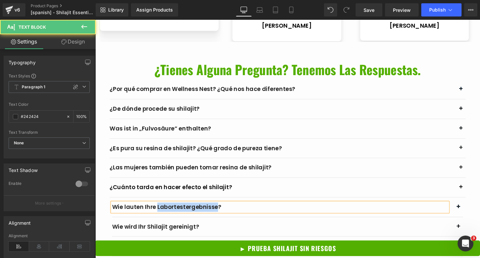
click at [186, 210] on div "Wie lauten Ihre Labortestergebnisse?" at bounding box center [287, 215] width 348 height 10
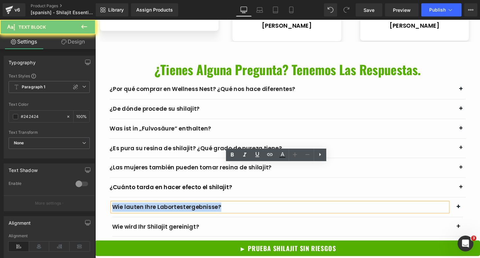
click at [186, 210] on div "Wie lauten Ihre Labortestergebnisse?" at bounding box center [287, 215] width 348 height 10
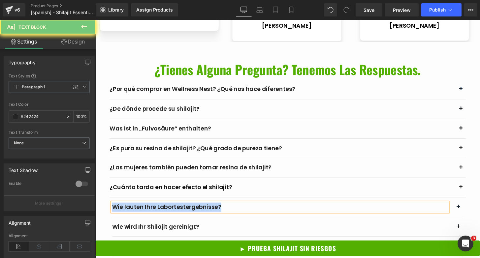
paste div
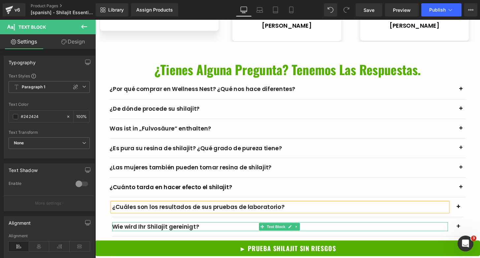
click at [170, 230] on div "Wie wird Ihr Shilajit gereinigt?" at bounding box center [287, 235] width 348 height 10
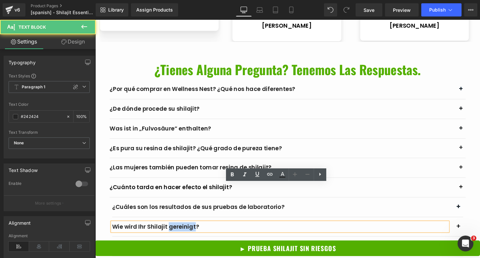
click at [170, 230] on div "Wie wird Ihr Shilajit gereinigt?" at bounding box center [287, 235] width 348 height 10
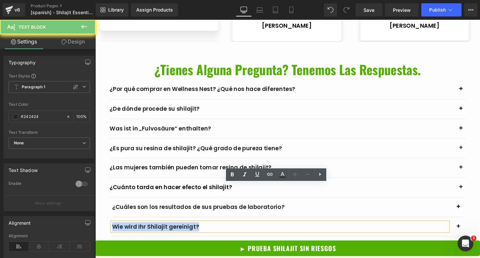
click at [170, 230] on div "Wie wird Ihr Shilajit gereinigt?" at bounding box center [287, 235] width 348 height 10
paste div
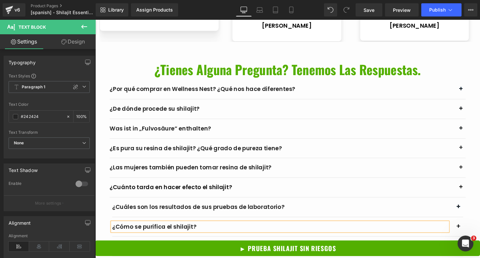
click at [146, 245] on div "Kann ich es einfach essen? Schmeckt es schlecht? Text Block" at bounding box center [295, 255] width 364 height 20
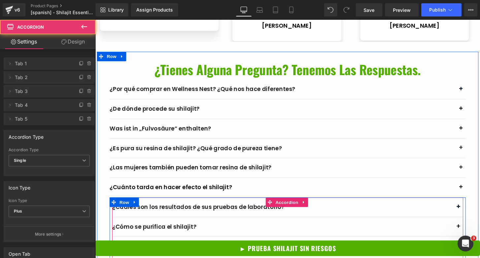
click at [144, 250] on div "Kann ich es einfach essen? Schmeckt es schlecht?" at bounding box center [287, 255] width 348 height 10
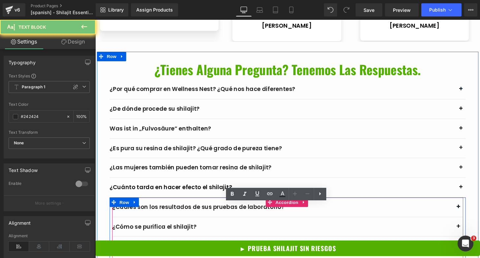
click at [144, 250] on div "Kann ich es einfach essen? Schmeckt es schlecht?" at bounding box center [287, 255] width 348 height 10
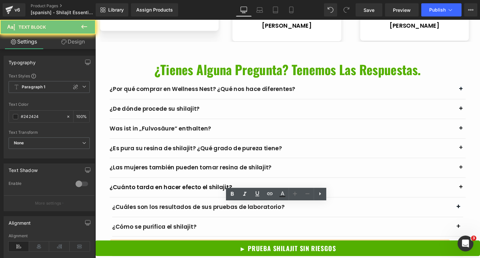
click at [144, 250] on div "Kann ich es einfach essen? Schmeckt es schlecht?" at bounding box center [287, 255] width 348 height 10
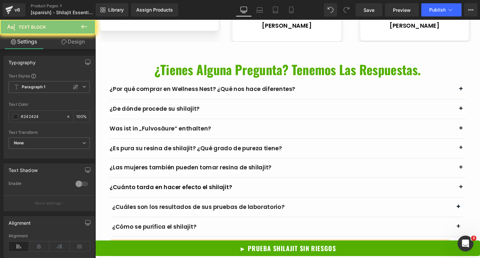
paste div
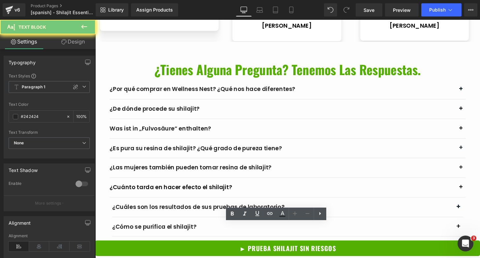
paste div
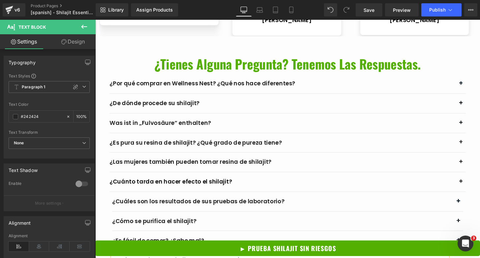
scroll to position [2494, 0]
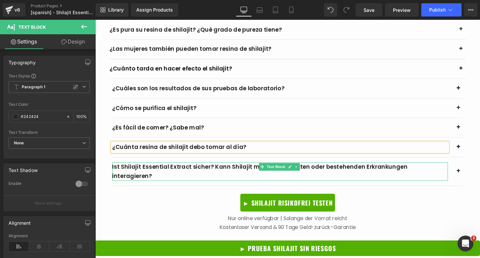
click at [185, 168] on div "Ist Shilajit Essential Extract sicher? Kann Shilajit mit Medikamenten oder best…" at bounding box center [287, 177] width 348 height 19
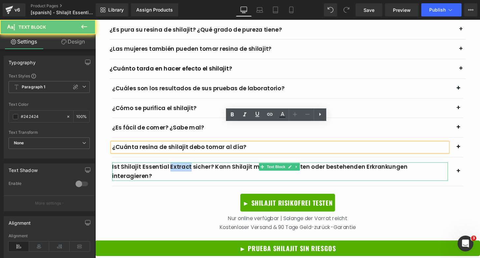
click at [185, 168] on div "Ist Shilajit Essential Extract sicher? Kann Shilajit mit Medikamenten oder best…" at bounding box center [287, 177] width 348 height 19
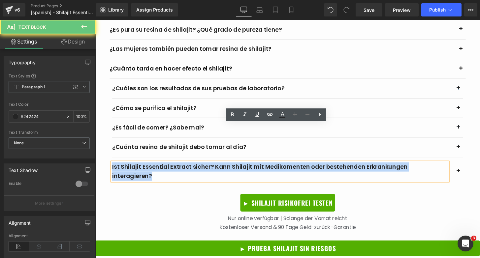
click at [185, 168] on div "Ist Shilajit Essential Extract sicher? Kann Shilajit mit Medikamenten oder best…" at bounding box center [287, 177] width 348 height 19
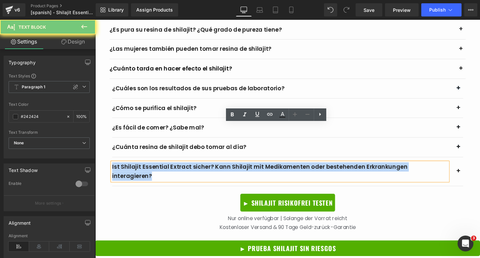
paste div
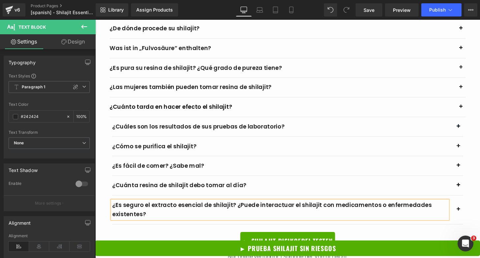
scroll to position [2371, 0]
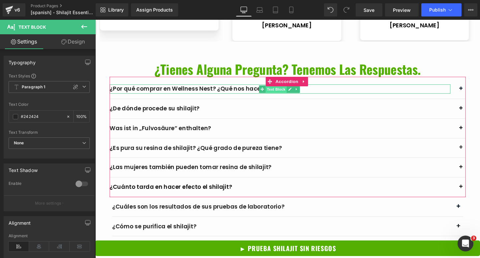
click at [288, 88] on span "Text Block" at bounding box center [283, 92] width 22 height 8
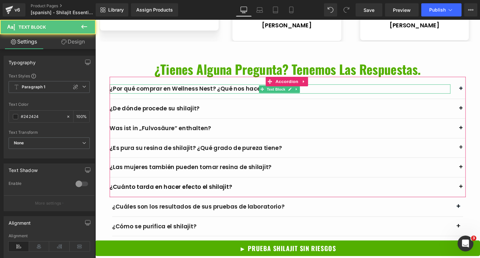
click at [329, 87] on div "¿Por qué comprar en Wellness Nest? ¿Qué nos hace diferentes?" at bounding box center [287, 92] width 354 height 10
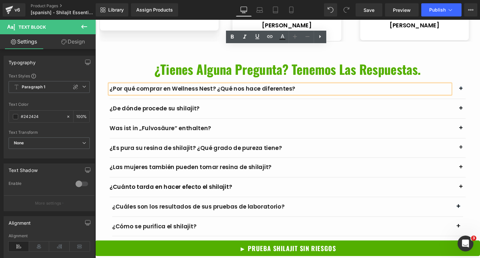
click at [474, 86] on span "button" at bounding box center [475, 91] width 11 height 11
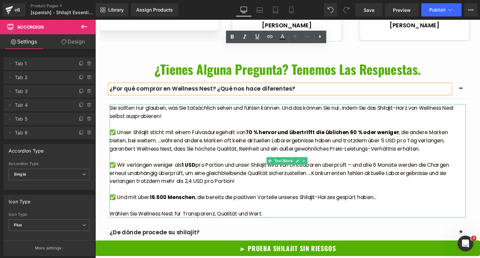
click at [170, 124] on div at bounding box center [294, 128] width 369 height 9
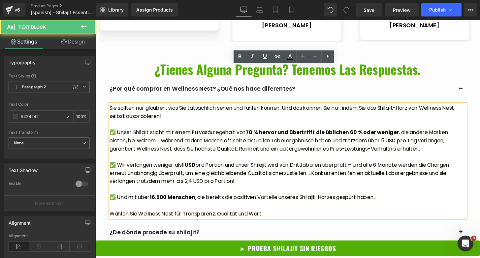
click at [170, 124] on div at bounding box center [294, 128] width 369 height 9
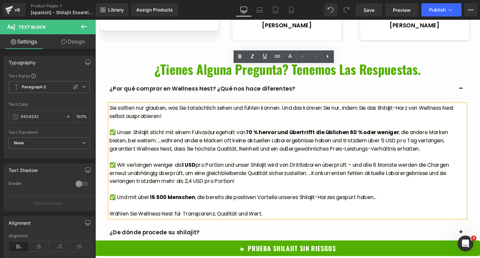
click at [180, 133] on span "✅ Unser Shilajit sticht mit einem Fulvosäuregehalt von 70 % hervor und übertrif…" at bounding box center [285, 145] width 351 height 24
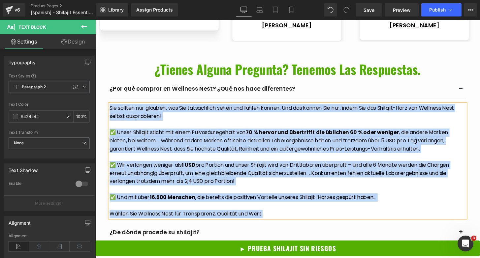
paste div
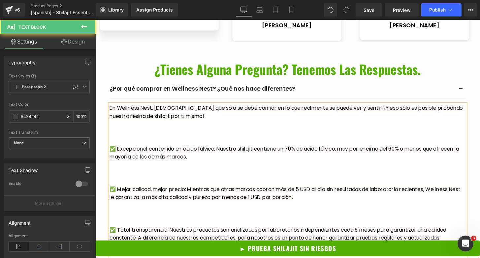
click at [180, 141] on div at bounding box center [294, 145] width 369 height 9
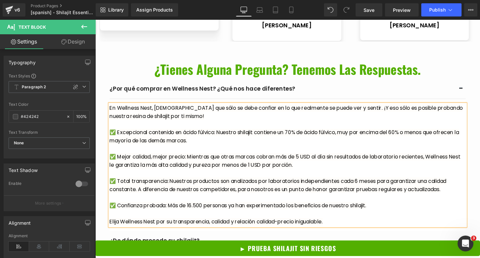
click at [471, 86] on span "button" at bounding box center [475, 91] width 11 height 11
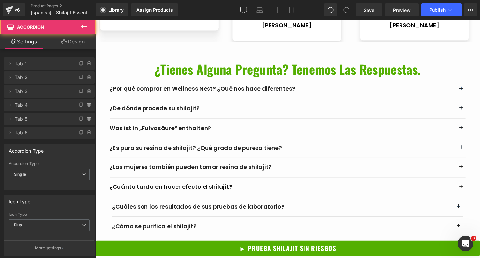
click at [470, 107] on span "button" at bounding box center [475, 112] width 11 height 11
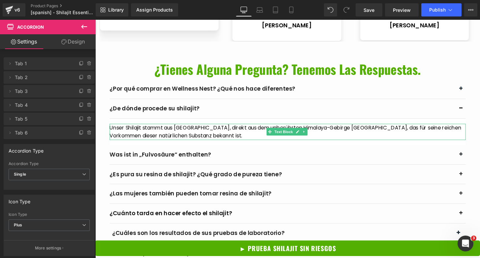
click at [169, 128] on div "Unser Shilajit stammt aus [GEOGRAPHIC_DATA], direkt aus dem unberührten Himalay…" at bounding box center [294, 136] width 369 height 17
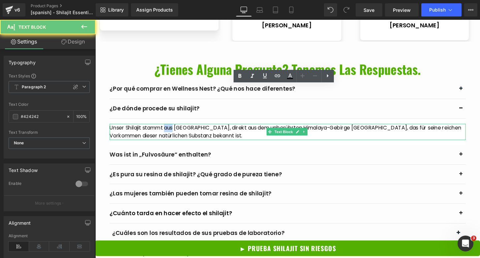
click at [169, 128] on div "Unser Shilajit stammt aus [GEOGRAPHIC_DATA], direkt aus dem unberührten Himalay…" at bounding box center [294, 136] width 369 height 17
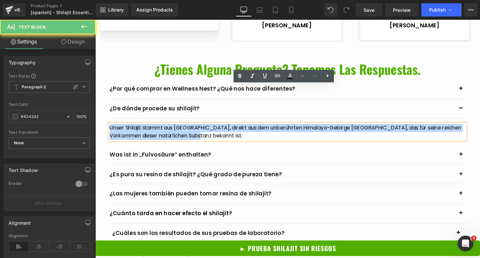
click at [169, 128] on div "Unser Shilajit stammt aus [GEOGRAPHIC_DATA], direkt aus dem unberührten Himalay…" at bounding box center [294, 136] width 369 height 17
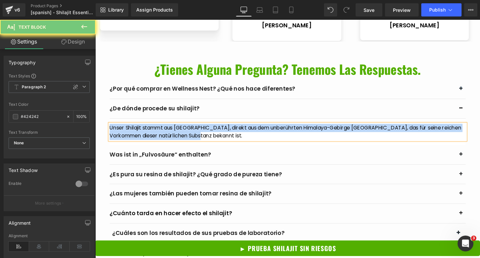
paste div
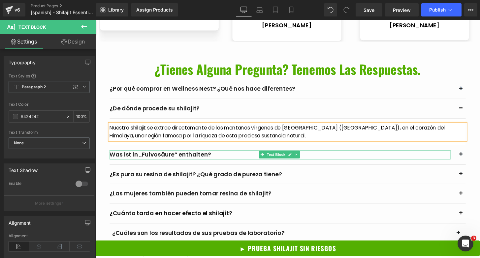
click at [318, 155] on div "Was ist in „Fulvosäure“ enthalten?" at bounding box center [287, 160] width 354 height 10
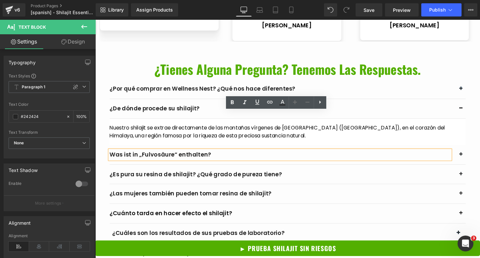
click at [466, 150] on div "Was ist in „Fulvosäure“ enthalten? Text Block" at bounding box center [294, 160] width 369 height 20
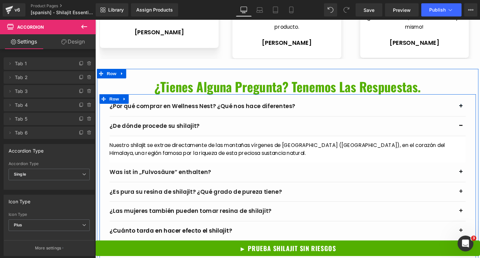
scroll to position [2352, 0]
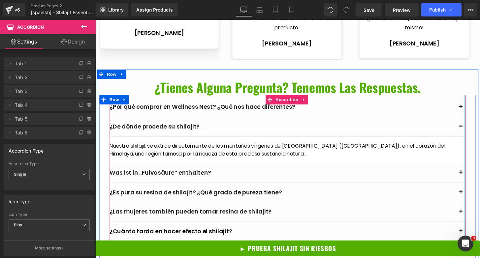
click at [478, 137] on div at bounding box center [479, 174] width 2 height 152
click at [472, 173] on span "button" at bounding box center [475, 178] width 11 height 11
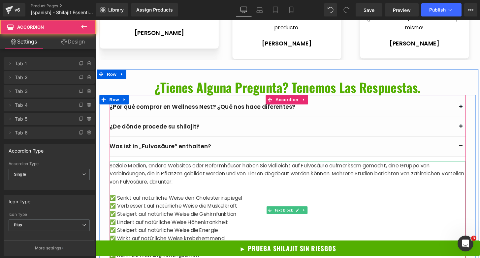
click at [183, 201] on p "✅ Senkt auf natürliche Weise den Cholesterinspiegel" at bounding box center [294, 205] width 369 height 9
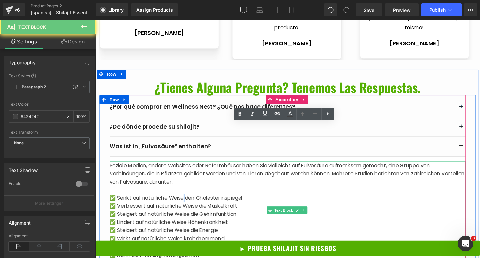
click at [183, 201] on p "✅ Senkt auf natürliche Weise den Cholesterinspiegel" at bounding box center [294, 205] width 369 height 9
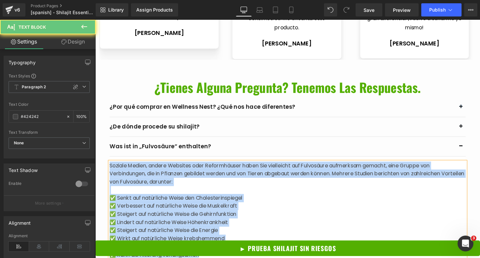
paste div
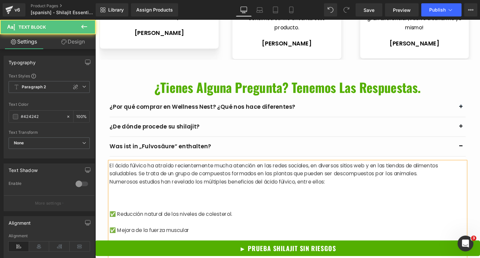
click at [185, 201] on p at bounding box center [294, 205] width 369 height 9
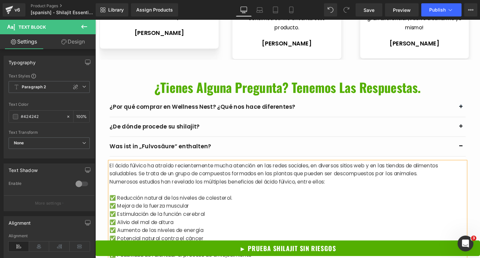
scroll to position [2433, 0]
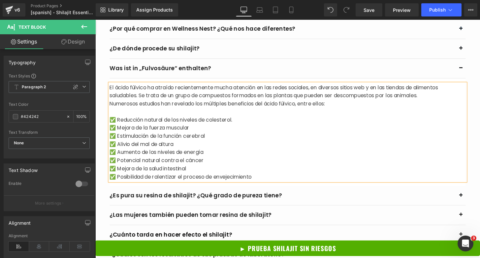
click at [473, 197] on span "button" at bounding box center [475, 202] width 11 height 11
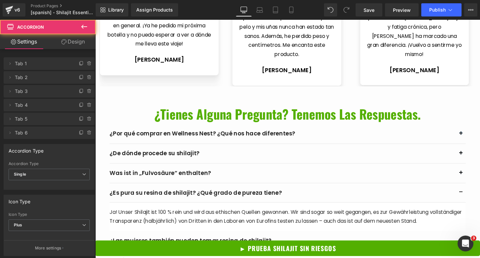
scroll to position [2321, 0]
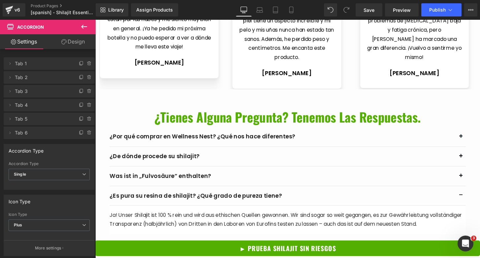
click at [140, 218] on p "Ja! Unser Shilajit ist 100 % rein und wird aus ethischen Quellen gewonnen. Wir …" at bounding box center [294, 227] width 369 height 19
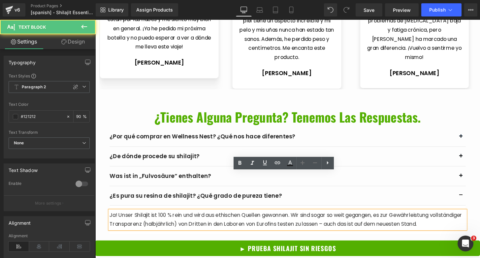
click at [140, 218] on p "Ja! Unser Shilajit ist 100 % rein und wird aus ethischen Quellen gewonnen. Wir …" at bounding box center [294, 227] width 369 height 19
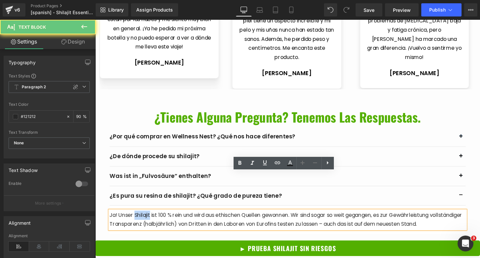
click at [140, 218] on p "Ja! Unser Shilajit ist 100 % rein und wird aus ethischen Quellen gewonnen. Wir …" at bounding box center [294, 227] width 369 height 19
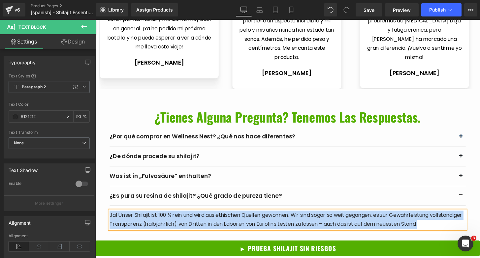
paste div
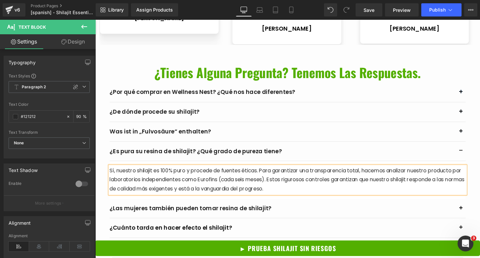
scroll to position [2368, 0]
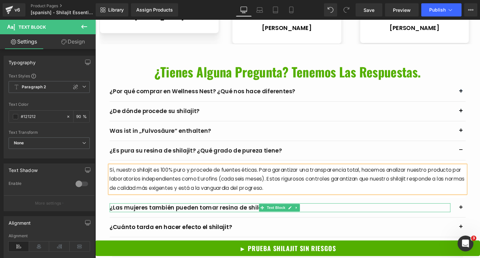
click at [148, 210] on div "¿Las mujeres también pueden tomar resina de shilajit?" at bounding box center [287, 215] width 354 height 10
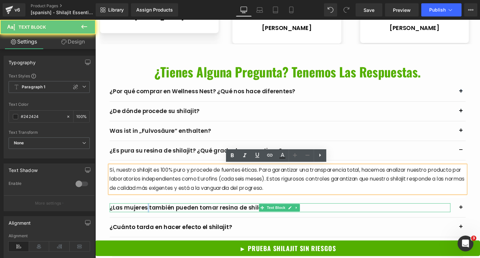
click at [148, 210] on div "¿Las mujeres también pueden tomar resina de shilajit?" at bounding box center [287, 215] width 354 height 10
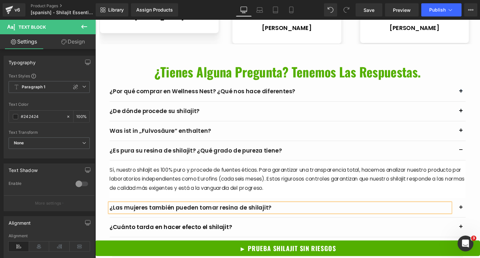
click at [466, 205] on div "¿Las mujeres también pueden tomar resina de shilajit? Text Block" at bounding box center [294, 215] width 369 height 20
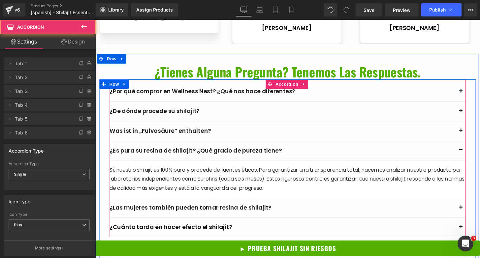
click at [471, 209] on span "button" at bounding box center [475, 214] width 11 height 11
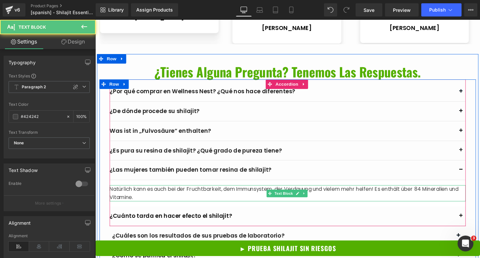
click at [152, 192] on div "Natürlich kann es auch bei der Fruchtbarkeit, dem Immunsystem, der Verdauung un…" at bounding box center [294, 200] width 369 height 17
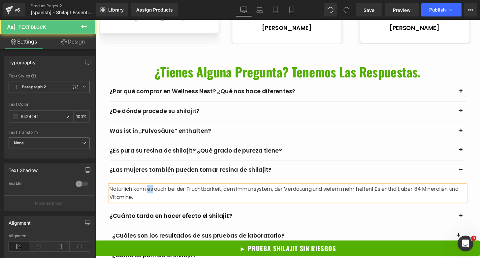
click at [152, 192] on div "Natürlich kann es auch bei der Fruchtbarkeit, dem Immunsystem, der Verdauung un…" at bounding box center [294, 200] width 369 height 17
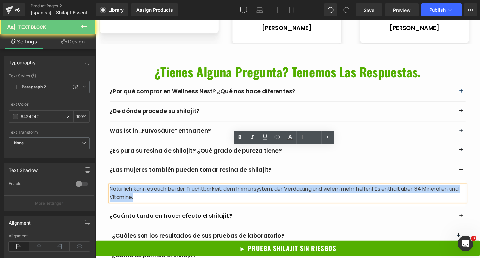
click at [152, 192] on div "Natürlich kann es auch bei der Fruchtbarkeit, dem Immunsystem, der Verdauung un…" at bounding box center [294, 200] width 369 height 17
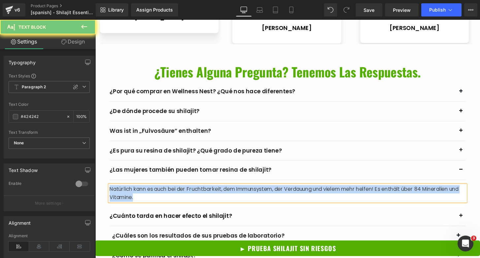
paste div
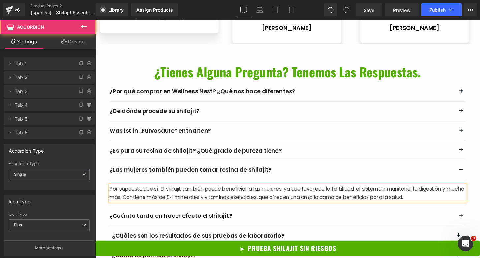
click at [470, 218] on span "button" at bounding box center [475, 223] width 11 height 11
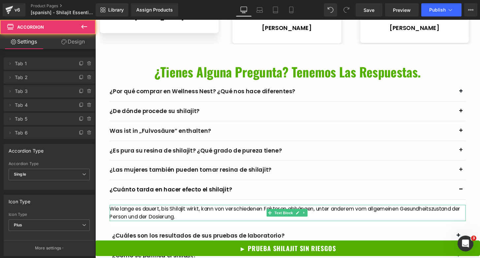
click at [184, 212] on span "Wie lange es dauert, bis Shilajit wirkt, kann von verschiedenen Faktoren abhäng…" at bounding box center [292, 220] width 364 height 16
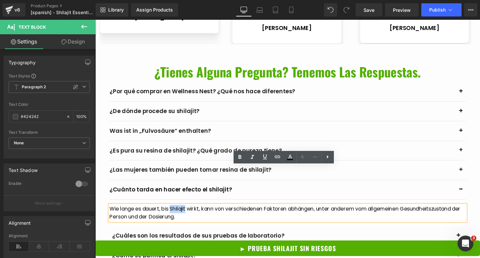
click at [184, 212] on span "Wie lange es dauert, bis Shilajit wirkt, kann von verschiedenen Faktoren abhäng…" at bounding box center [292, 220] width 364 height 16
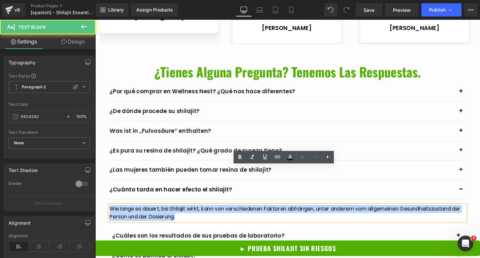
click at [184, 212] on span "Wie lange es dauert, bis Shilajit wirkt, kann von verschiedenen Faktoren abhäng…" at bounding box center [292, 220] width 364 height 16
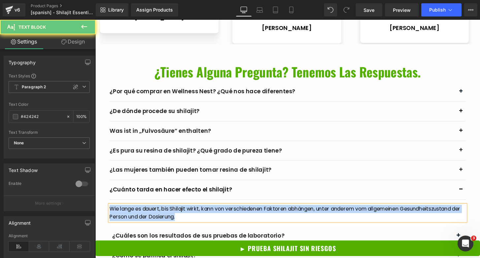
paste div
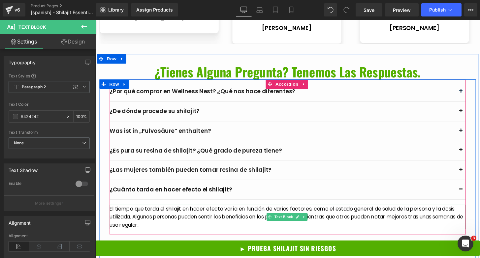
scroll to position [2413, 0]
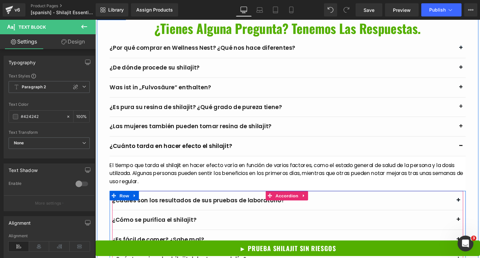
click at [468, 202] on span "button" at bounding box center [472, 207] width 11 height 11
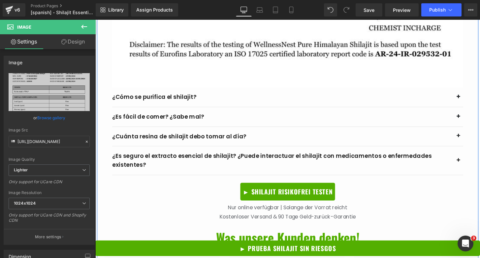
scroll to position [2945, 0]
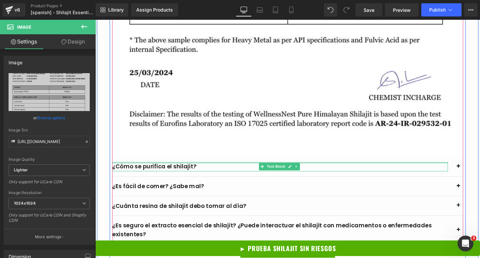
click at [227, 168] on div at bounding box center [287, 169] width 348 height 2
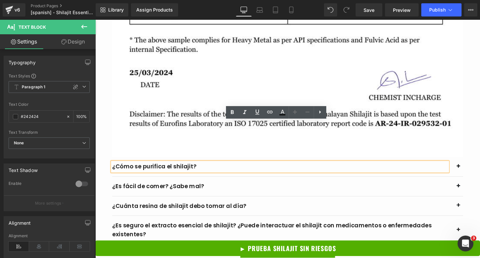
click at [469, 167] on span "button" at bounding box center [472, 172] width 11 height 11
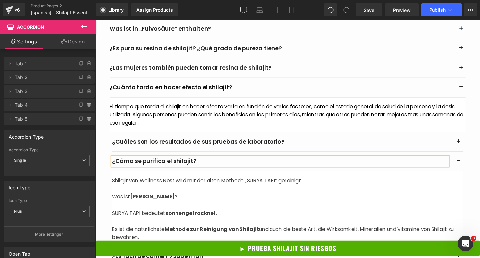
scroll to position [2471, 0]
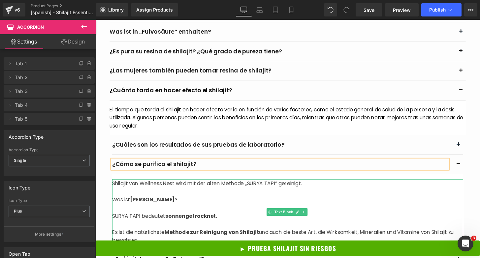
click at [147, 211] on p at bounding box center [295, 215] width 364 height 9
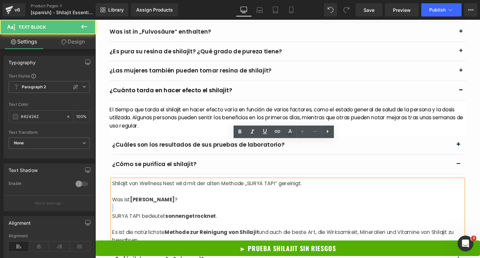
click at [147, 211] on p at bounding box center [295, 215] width 364 height 9
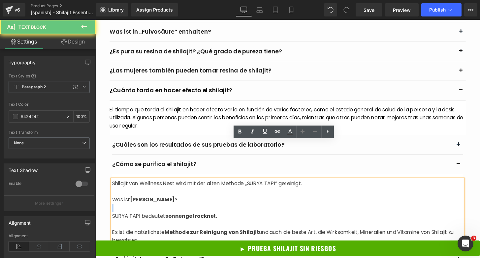
click at [147, 211] on p at bounding box center [295, 215] width 364 height 9
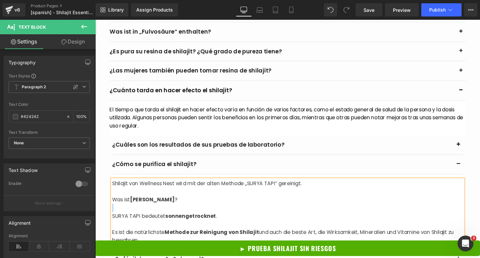
paste div
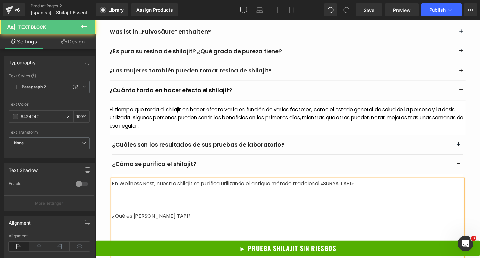
click at [146, 211] on p at bounding box center [295, 215] width 364 height 9
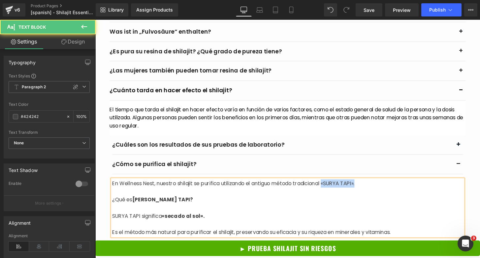
drag, startPoint x: 333, startPoint y: 150, endPoint x: 388, endPoint y: 146, distance: 55.3
click at [388, 186] on p "En Wellness Nest, nuestro shilajit se purifica utilizando el antiguo método tra…" at bounding box center [295, 190] width 364 height 9
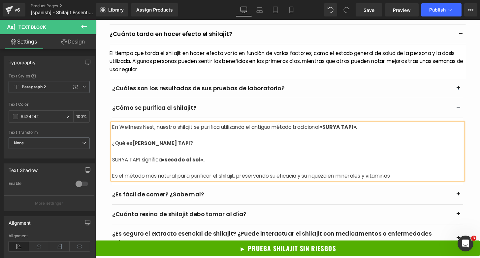
scroll to position [2503, 0]
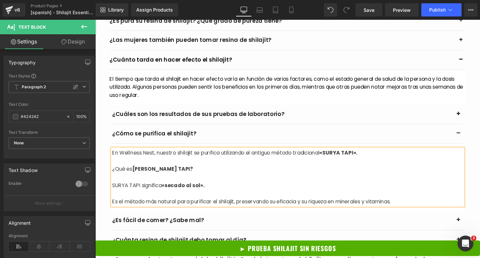
click at [467, 223] on span "button" at bounding box center [472, 228] width 11 height 11
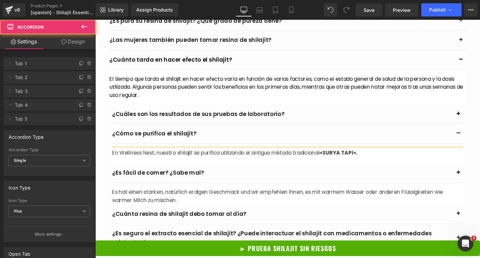
scroll to position [2511, 0]
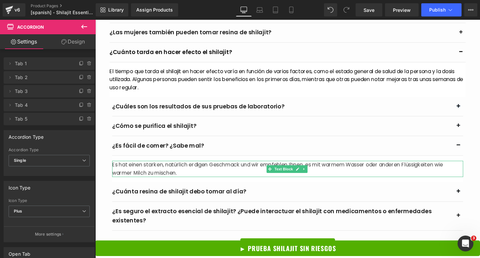
click at [217, 166] on div "Es hat einen starken, natürlich erdigen Geschmack und wir empfehlen Ihnen, es m…" at bounding box center [295, 174] width 364 height 17
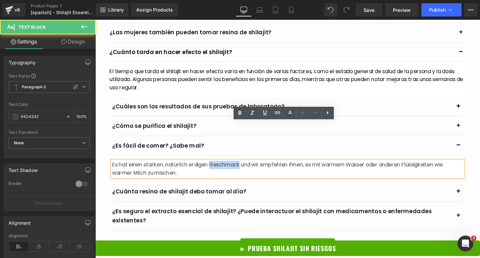
click at [217, 166] on div "Es hat einen starken, natürlich erdigen Geschmack und wir empfehlen Ihnen, es m…" at bounding box center [295, 174] width 364 height 17
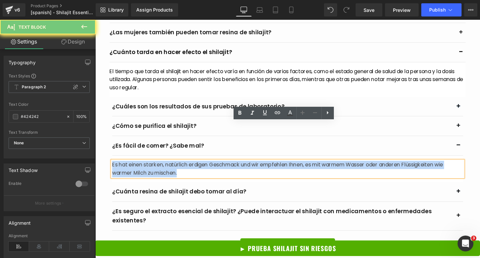
click at [217, 166] on div "Es hat einen starken, natürlich erdigen Geschmack und wir empfehlen Ihnen, es m…" at bounding box center [295, 174] width 364 height 17
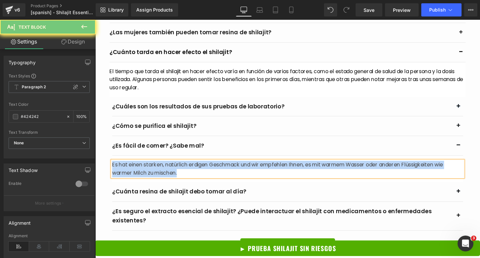
paste div
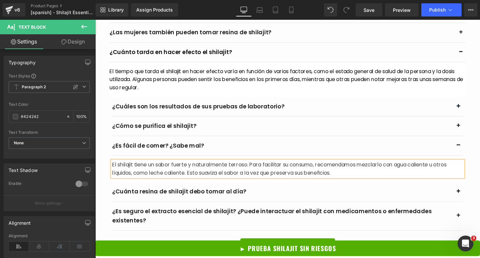
click at [468, 193] on span "button" at bounding box center [472, 198] width 11 height 11
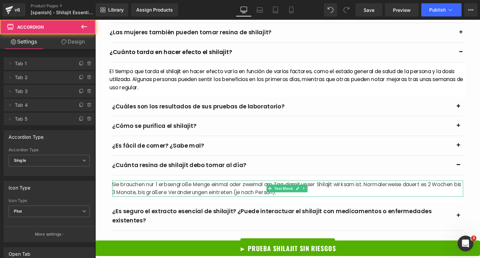
click at [214, 187] on div "Sie brauchen nur 1 erbsengroße Menge einmal oder zweimal am Tag, damit unser Sh…" at bounding box center [295, 195] width 364 height 17
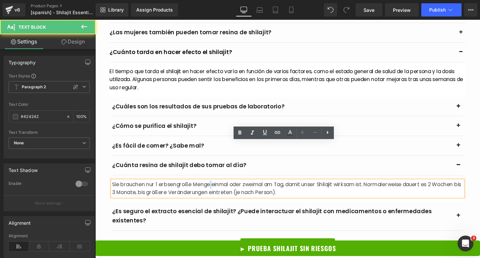
click at [214, 187] on div "Sie brauchen nur 1 erbsengroße Menge einmal oder zweimal am Tag, damit unser Sh…" at bounding box center [295, 195] width 364 height 17
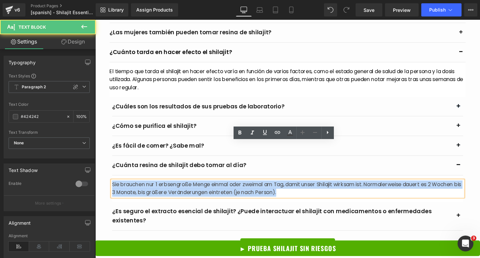
click at [214, 187] on div "Sie brauchen nur 1 erbsengroße Menge einmal oder zweimal am Tag, damit unser Sh…" at bounding box center [295, 195] width 364 height 17
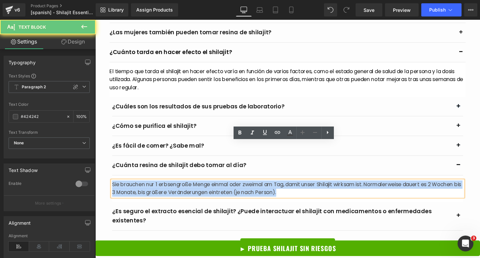
paste div
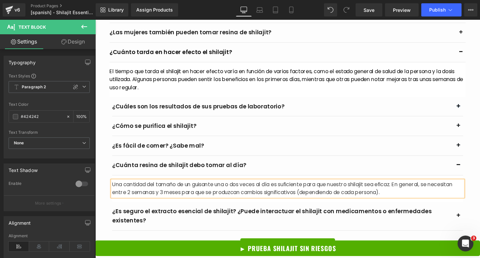
click at [468, 218] on span "button" at bounding box center [472, 223] width 11 height 11
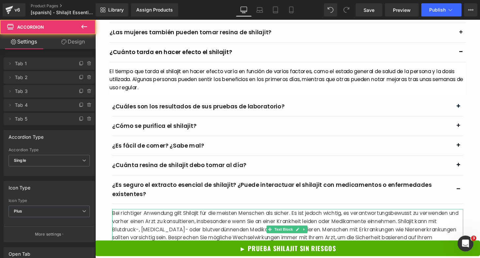
click at [242, 216] on div "Bei richtiger Anwendung gilt Shilajit für die meisten Menschen als sicher. Es i…" at bounding box center [295, 237] width 364 height 42
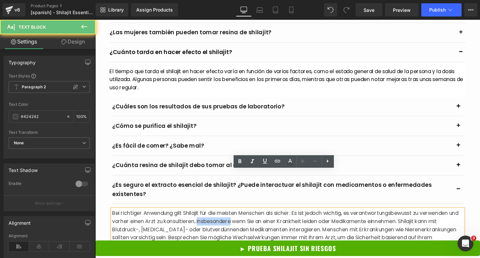
click at [242, 216] on div "Bei richtiger Anwendung gilt Shilajit für die meisten Menschen als sicher. Es i…" at bounding box center [295, 237] width 364 height 42
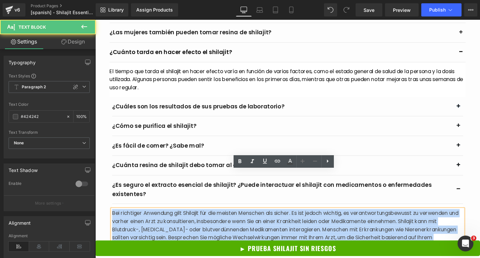
click at [242, 216] on div "Bei richtiger Anwendung gilt Shilajit für die meisten Menschen als sicher. Es i…" at bounding box center [295, 237] width 364 height 42
paste div
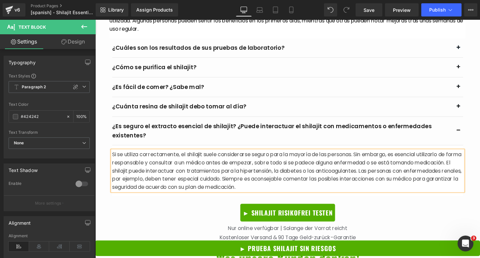
scroll to position [2596, 0]
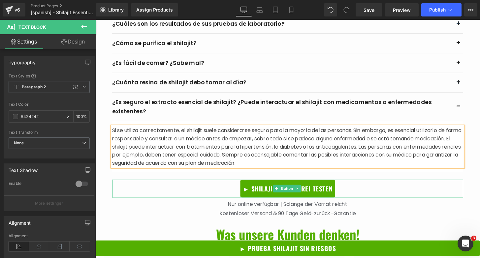
click at [274, 191] on span "► SHILAJIT RISIKOFREI TESTEN" at bounding box center [294, 195] width 93 height 8
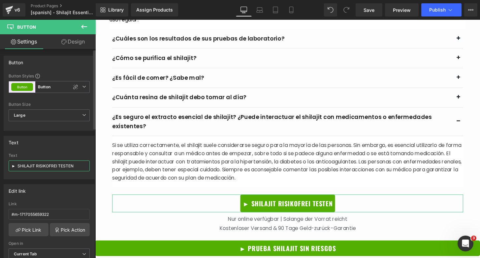
click at [47, 163] on input "► SHILAJIT RISIKOFREI TESTEN" at bounding box center [49, 166] width 81 height 11
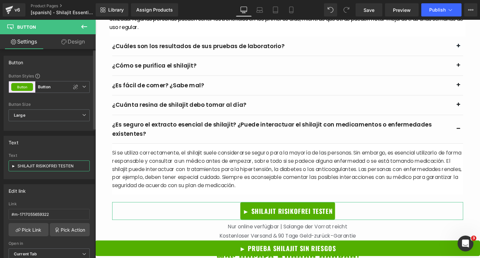
click at [49, 166] on input "► SHILAJIT RISIKOFREI TESTEN" at bounding box center [49, 166] width 81 height 11
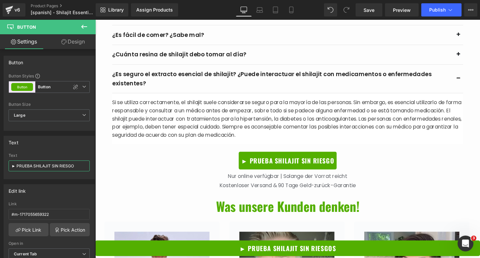
scroll to position [2644, 0]
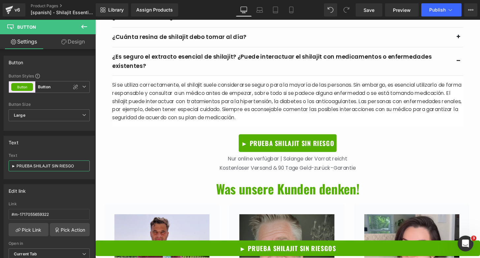
type input "► PRUEBA SHILAJIT SIN RIESGO"
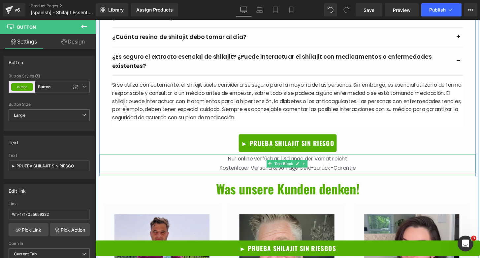
click at [257, 170] on span "Kostenloser Versand & 90 Tage Geld-zurück-Garantie" at bounding box center [294, 174] width 141 height 8
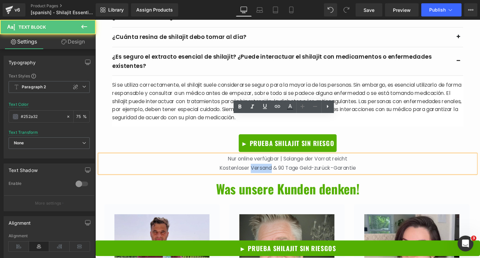
click at [257, 170] on span "Kostenloser Versand & 90 Tage Geld-zurück-Garantie" at bounding box center [294, 174] width 141 height 8
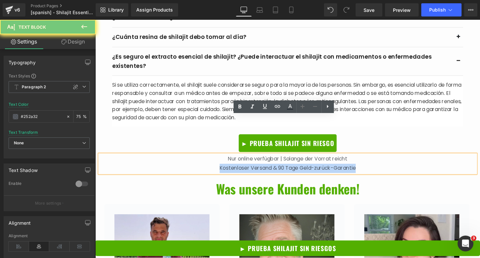
click at [257, 170] on span "Kostenloser Versand & 90 Tage Geld-zurück-Garantie" at bounding box center [294, 174] width 141 height 8
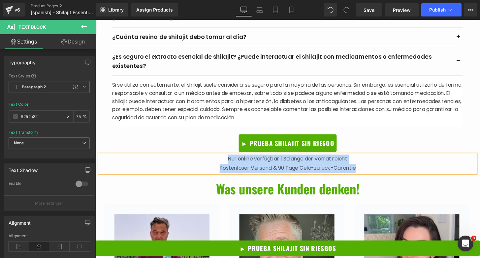
paste div
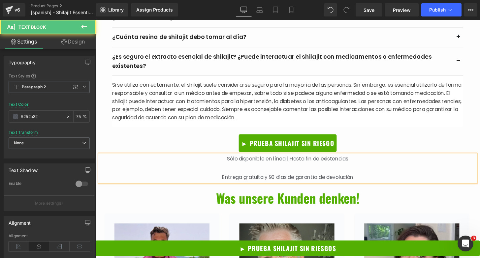
click at [257, 169] on p at bounding box center [295, 174] width 390 height 10
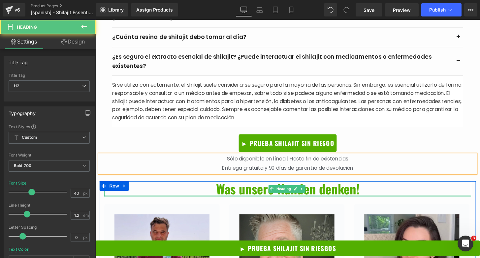
click at [257, 201] on div at bounding box center [295, 202] width 381 height 2
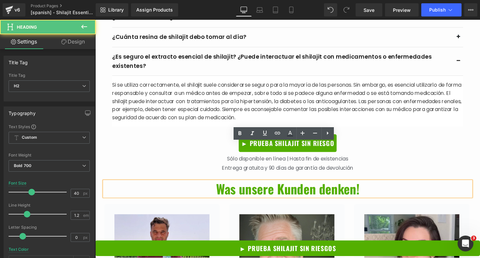
click at [253, 185] on span "Was unsere Kunden denken!" at bounding box center [295, 195] width 149 height 20
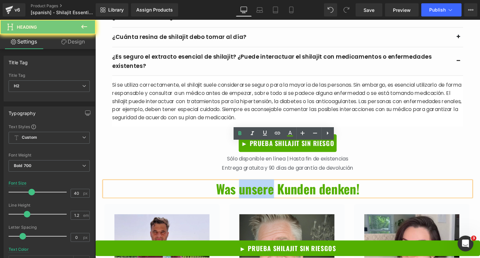
click at [253, 185] on span "Was unsere Kunden denken!" at bounding box center [295, 195] width 149 height 20
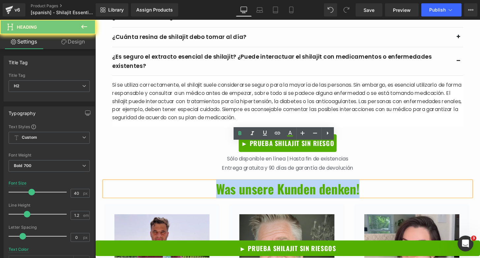
click at [253, 185] on span "Was unsere Kunden denken!" at bounding box center [295, 195] width 149 height 20
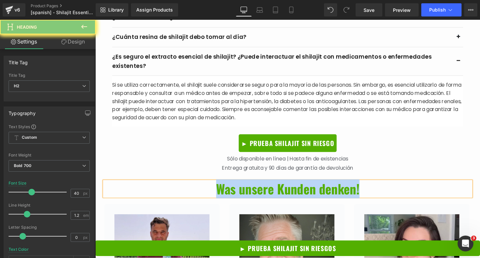
paste div
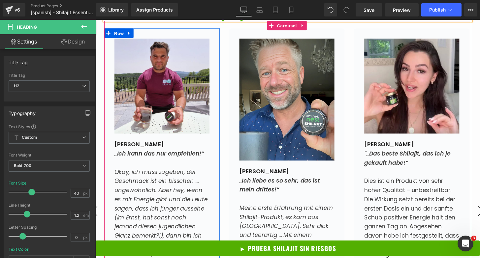
scroll to position [2827, 0]
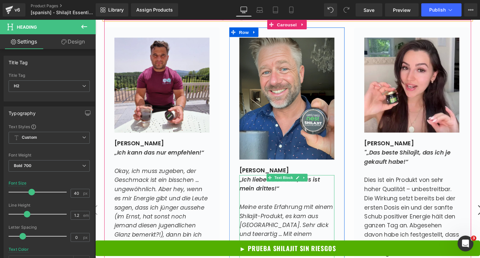
click at [267, 181] on icon "„Ich liebe es so sehr, das ist mein drittes!“" at bounding box center [286, 190] width 83 height 18
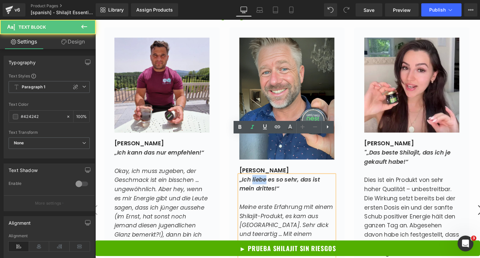
click at [267, 181] on icon "„Ich liebe es so sehr, das ist mein drittes!“" at bounding box center [286, 190] width 83 height 18
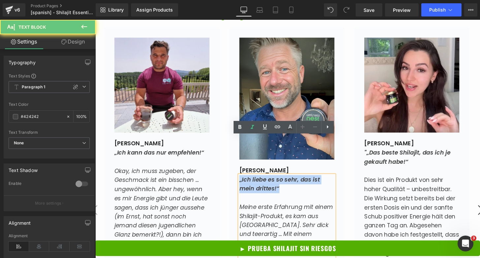
click at [267, 181] on icon "„Ich liebe es so sehr, das ist mein drittes!“" at bounding box center [286, 190] width 83 height 18
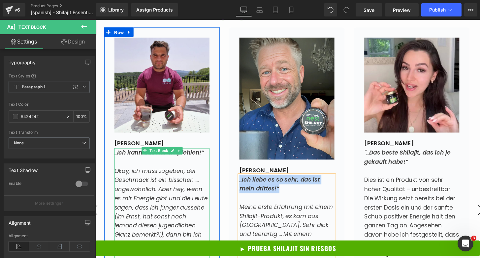
click at [131, 153] on icon "„Ich kann das nur empfehlen!“" at bounding box center [161, 157] width 93 height 8
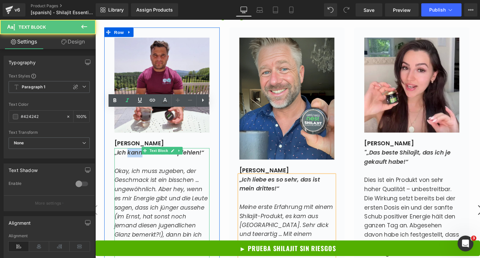
click at [131, 153] on icon "„Ich kann das nur empfehlen!“" at bounding box center [161, 157] width 93 height 8
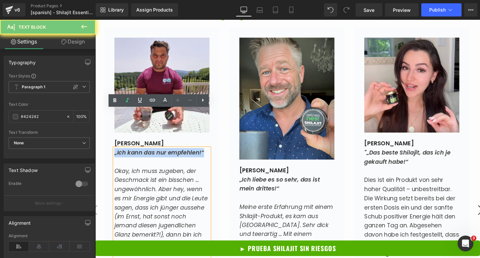
click at [131, 153] on icon "„Ich kann das nur empfehlen!“" at bounding box center [161, 157] width 93 height 8
paste div
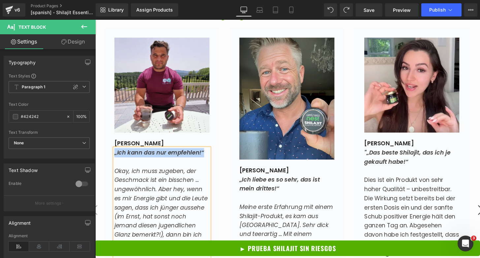
click at [133, 153] on icon "„Ich kann das nur empfehlen!“" at bounding box center [161, 157] width 93 height 8
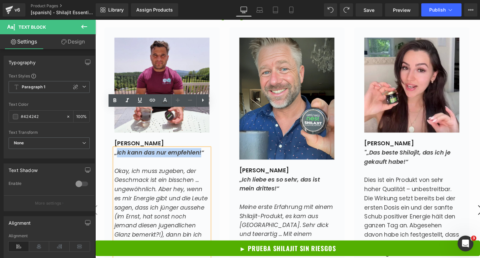
drag, startPoint x: 115, startPoint y: 118, endPoint x: 204, endPoint y: 121, distance: 88.4
click at [204, 153] on icon "„Ich kann das nur empfehlen!“" at bounding box center [161, 157] width 93 height 8
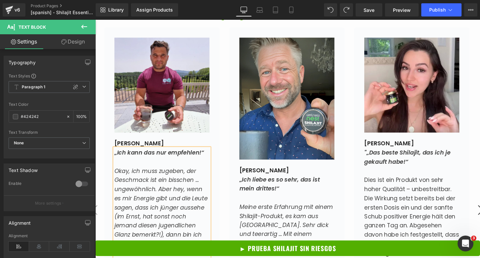
scroll to position [2856, 0]
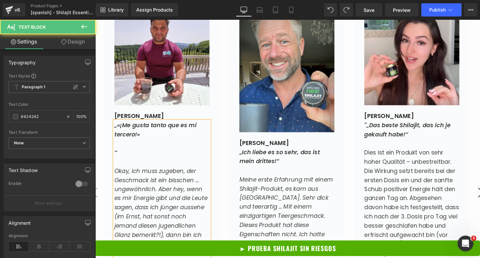
click at [140, 125] on icon "„«¡Me gusta tanto que es mi tercero!»" at bounding box center [157, 134] width 85 height 18
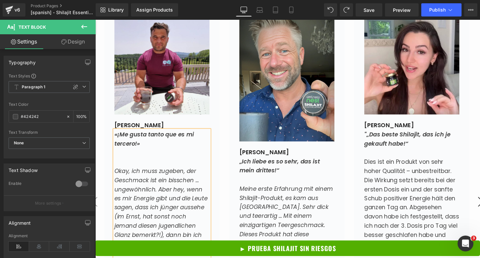
scroll to position [2837, 0]
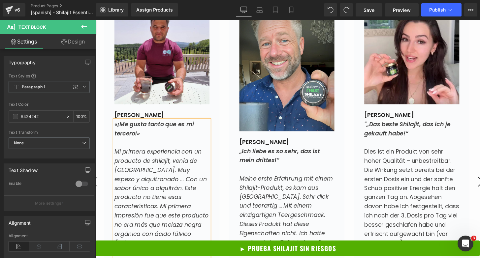
scroll to position [2830, 0]
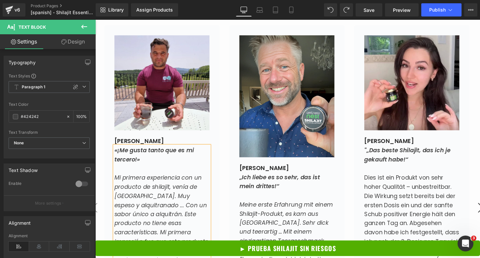
click at [277, 179] on icon "„Ich liebe es so sehr, das ist mein drittes!“" at bounding box center [286, 188] width 83 height 18
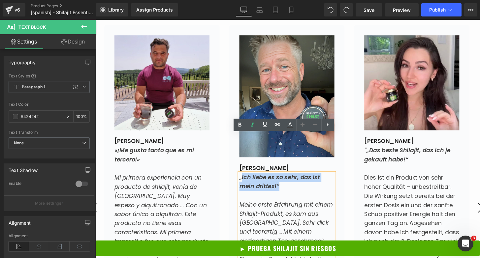
drag, startPoint x: 295, startPoint y: 155, endPoint x: 246, endPoint y: 140, distance: 51.2
click at [246, 179] on p "„Ich liebe es so sehr, das ist mein drittes!“" at bounding box center [294, 188] width 99 height 19
paste div
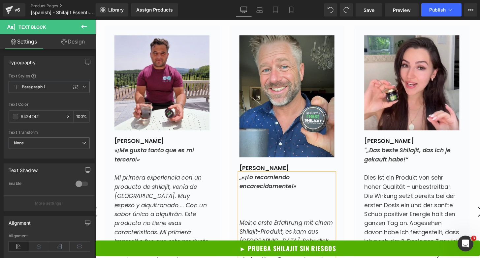
click at [249, 179] on icon "„«¡Lo recomiendo encarecidamente!»" at bounding box center [274, 188] width 59 height 18
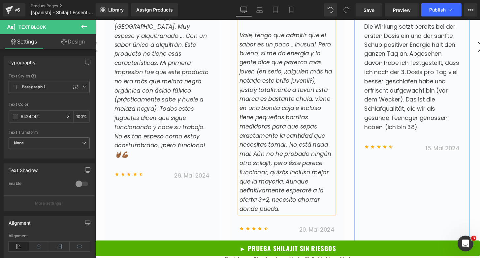
scroll to position [2836, 0]
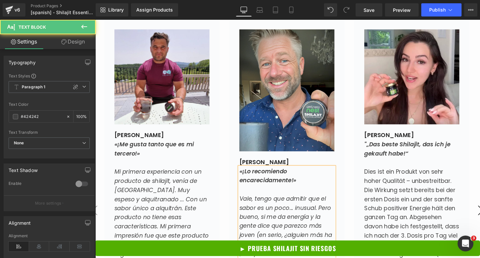
click at [387, 145] on icon ""„Das beste Shilajit, das ich je gekauft habe!“" at bounding box center [418, 154] width 89 height 18
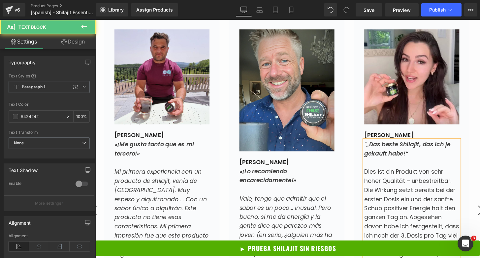
click at [387, 145] on icon ""„Das beste Shilajit, das ich je gekauft habe!“" at bounding box center [418, 154] width 89 height 18
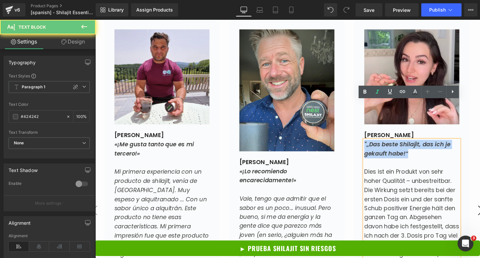
click at [387, 145] on icon ""„Das beste Shilajit, das ich je gekauft habe!“" at bounding box center [418, 154] width 89 height 18
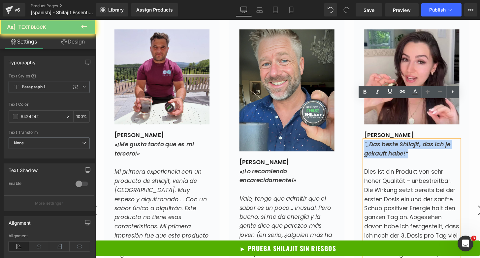
paste div
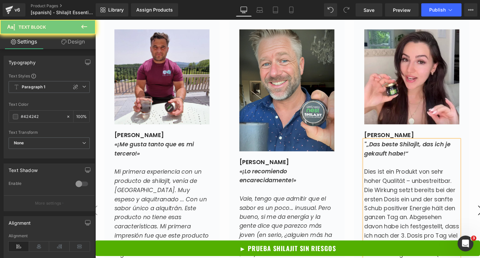
scroll to position [2817, 0]
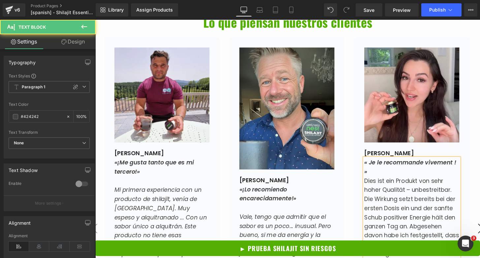
click at [392, 183] on span "Dies ist ein Produkt von sehr hoher Qualität – unbestreitbar. Die Wirkung setzt…" at bounding box center [423, 249] width 98 height 132
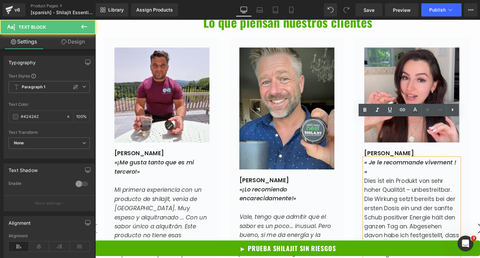
click at [389, 183] on span "Dies ist ein Produkt von sehr hoher Qualität – unbestreitbar. Die Wirkung setzt…" at bounding box center [423, 249] width 98 height 132
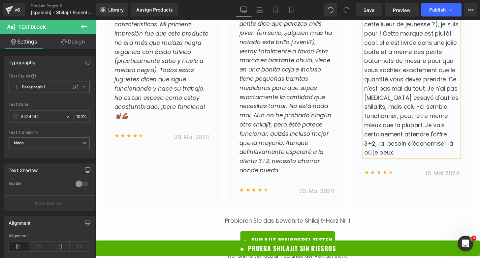
scroll to position [3084, 0]
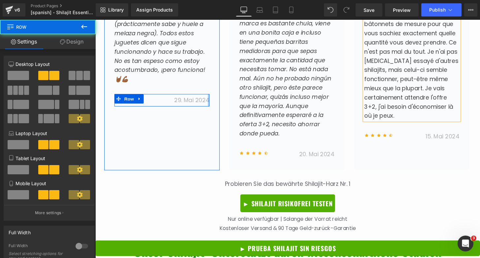
click at [212, 97] on div at bounding box center [213, 103] width 2 height 13
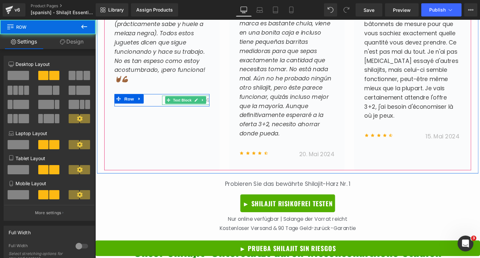
click at [208, 99] on link at bounding box center [206, 103] width 7 height 8
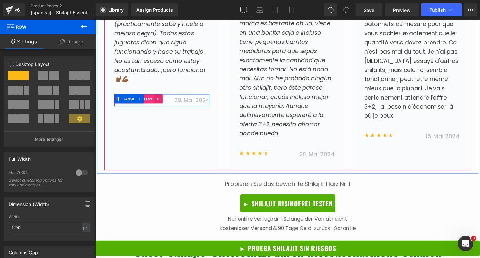
click at [147, 97] on span "Icon List Hoz" at bounding box center [139, 102] width 33 height 10
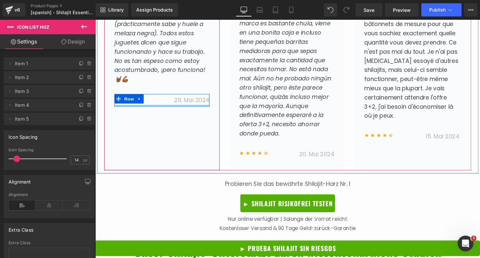
click at [194, 108] on div at bounding box center [164, 109] width 99 height 2
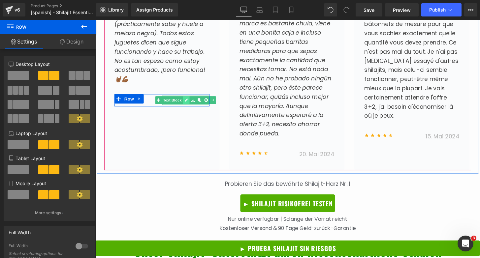
click at [188, 101] on icon at bounding box center [190, 103] width 4 height 4
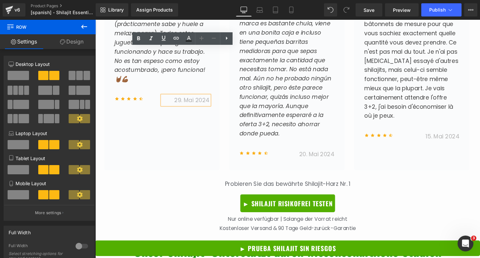
click at [189, 99] on span "29. Mai 2024" at bounding box center [195, 103] width 37 height 8
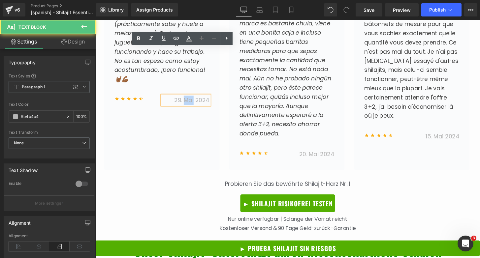
click at [189, 99] on span "29. Mai 2024" at bounding box center [195, 103] width 37 height 8
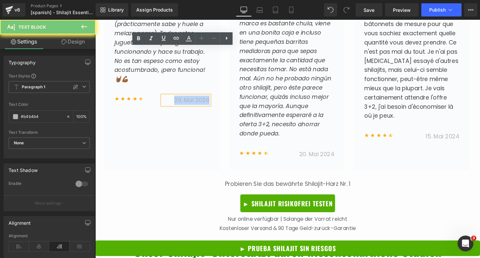
click at [189, 99] on span "29. Mai 2024" at bounding box center [195, 103] width 37 height 8
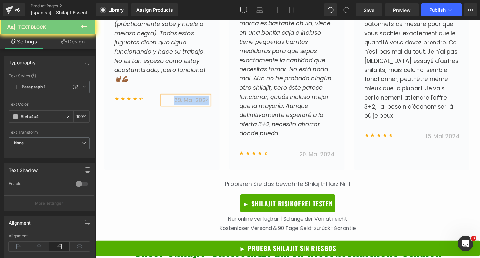
paste div
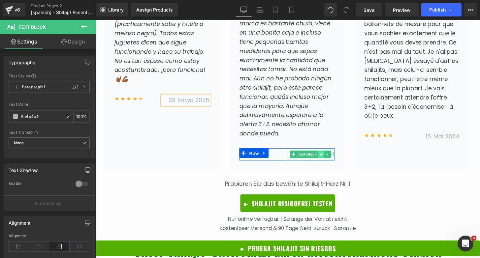
click at [328, 158] on icon at bounding box center [330, 160] width 4 height 4
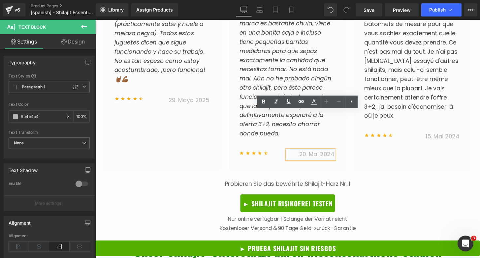
click at [325, 155] on span "20. Mai 2024" at bounding box center [325, 159] width 37 height 8
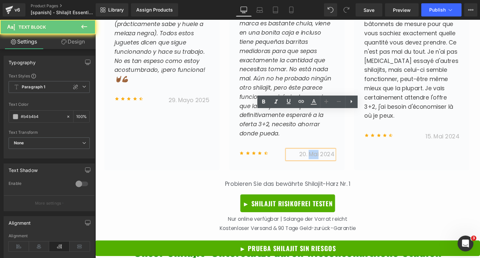
click at [325, 155] on span "20. Mai 2024" at bounding box center [325, 159] width 37 height 8
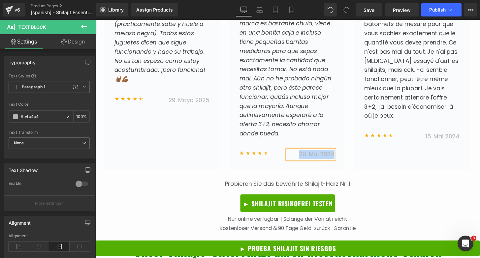
paste div
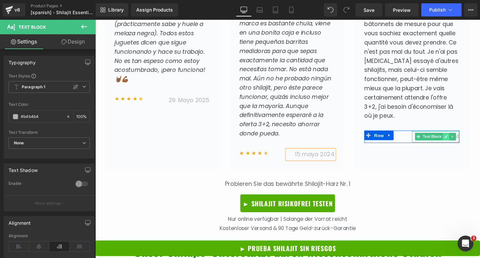
click at [458, 140] on icon at bounding box center [459, 141] width 3 height 3
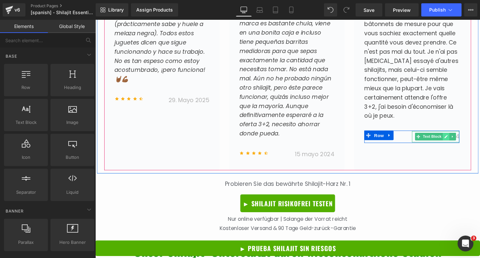
click at [457, 139] on icon at bounding box center [459, 141] width 4 height 4
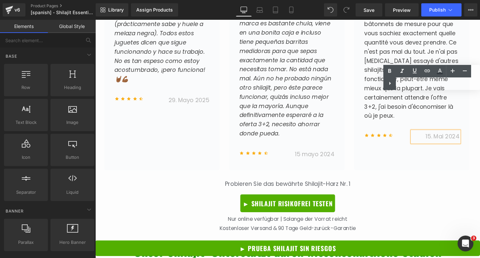
click at [449, 137] on span "15. Mai 2024" at bounding box center [455, 141] width 35 height 8
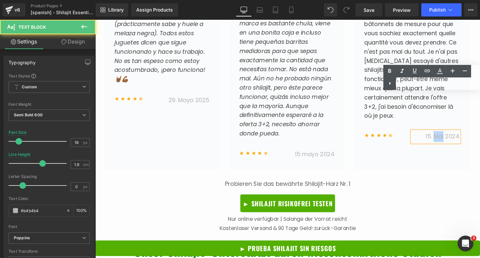
click at [449, 137] on span "15. Mai 2024" at bounding box center [455, 141] width 35 height 8
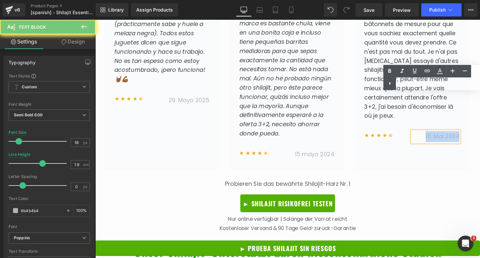
click at [449, 137] on span "15. Mai 2024" at bounding box center [455, 141] width 35 height 8
paste div
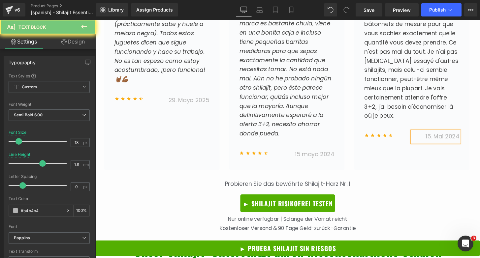
scroll to position [3084, 0]
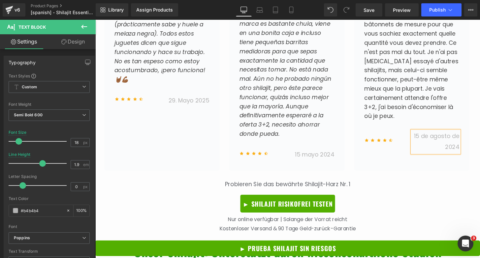
click at [420, 185] on p "Probieren Sie das bewährte Shilajit-Harz Nr. 1" at bounding box center [294, 190] width 399 height 11
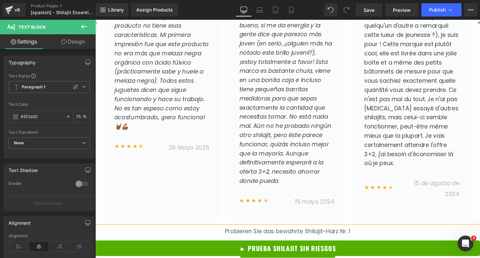
scroll to position [3080, 0]
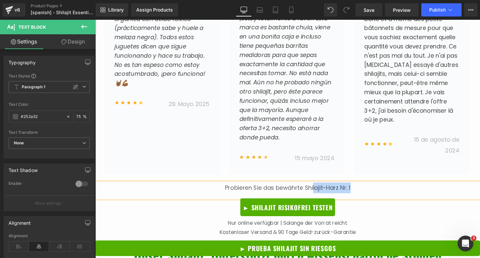
drag, startPoint x: 318, startPoint y: 157, endPoint x: 317, endPoint y: 161, distance: 4.0
click at [317, 189] on div "Probieren Sie das bewährte Shilajit-Harz Nr. 1" at bounding box center [294, 197] width 399 height 16
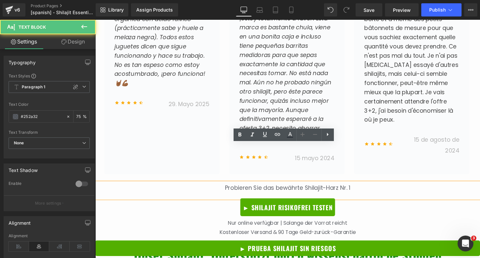
click at [304, 189] on p "Probieren Sie das bewährte Shilajit-Harz Nr. 1" at bounding box center [294, 194] width 399 height 11
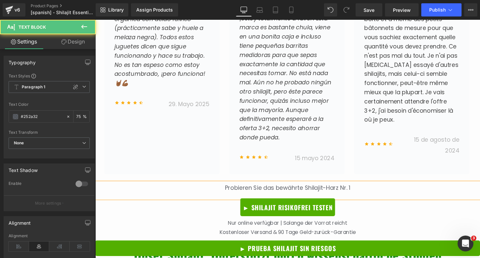
click at [253, 190] on span "Probieren Sie das bewährte Shilajit-Harz Nr. 1" at bounding box center [295, 194] width 130 height 8
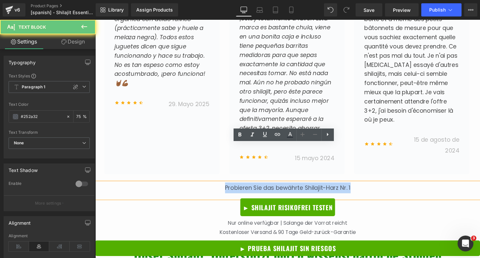
click at [253, 190] on span "Probieren Sie das bewährte Shilajit-Harz Nr. 1" at bounding box center [295, 194] width 130 height 8
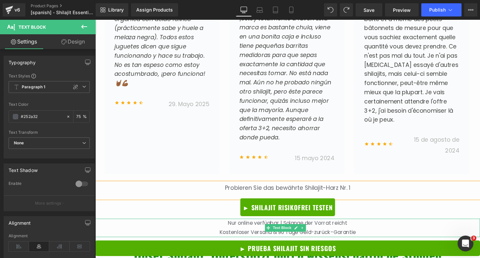
click at [121, 226] on p "Nur online verfügbar | Solange der Vorrat reicht" at bounding box center [294, 231] width 399 height 10
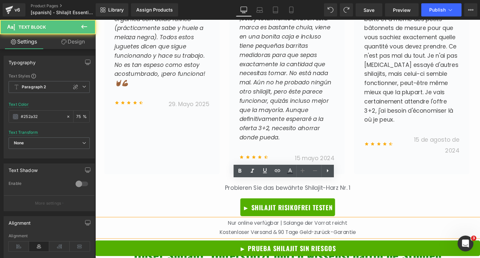
click at [95, 20] on div at bounding box center [95, 20] width 0 height 0
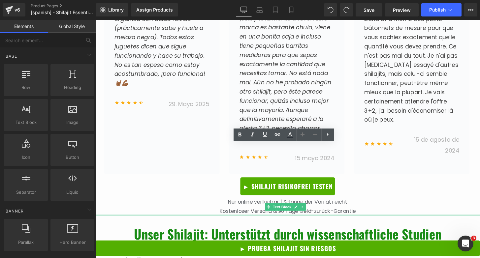
click at [323, 215] on span "Kostenloser Versand & 90 Tage Geld-zurück-Garantie" at bounding box center [294, 219] width 141 height 8
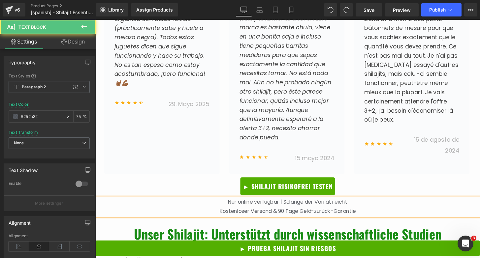
click at [270, 214] on p "Kostenloser Versand & 90 Tage Geld-zurück-Garantie" at bounding box center [294, 219] width 399 height 10
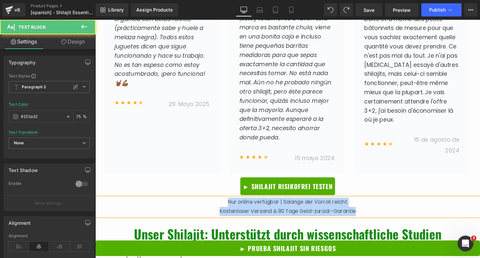
copy div "Nur online verfügbar | Solange der Vorrat reicht Kostenloser Versand & 90 Tage …"
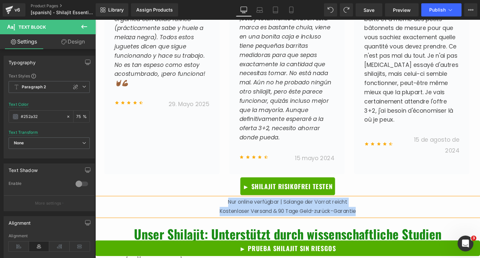
paste div
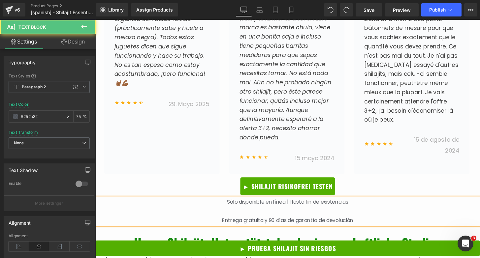
click at [261, 214] on p at bounding box center [294, 219] width 399 height 10
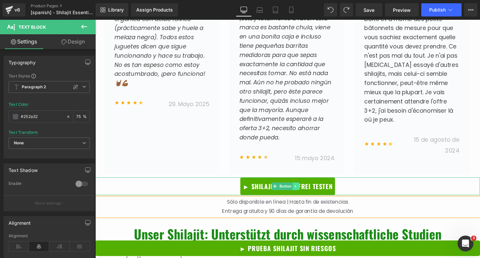
click at [306, 189] on link at bounding box center [303, 193] width 7 height 8
click at [327, 189] on span "► SHILAJIT RISIKOFREI TESTEN" at bounding box center [294, 193] width 93 height 8
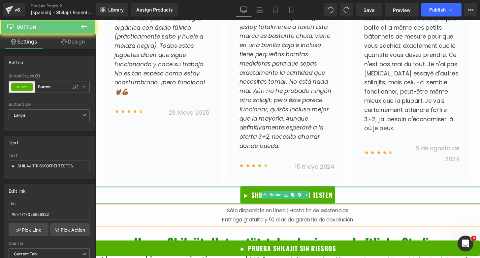
click at [327, 192] on div at bounding box center [294, 193] width 399 height 2
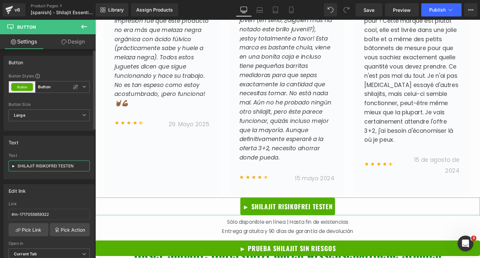
click at [42, 167] on input "► SHILAJIT RISIKOFREI TESTEN" at bounding box center [49, 166] width 81 height 11
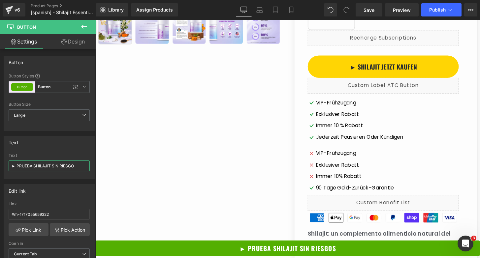
type input "► PRUEBA SHILAJIT SIN RIESGO"
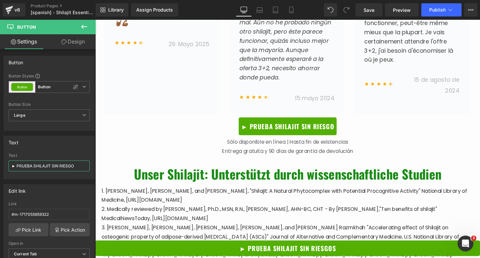
scroll to position [3160, 0]
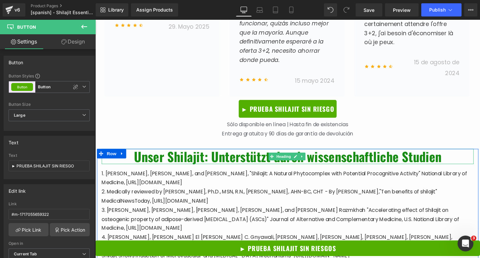
click at [242, 154] on h1 "Unser Shilajit: Unterstützt durch wissenschaftliche Studien" at bounding box center [295, 162] width 386 height 16
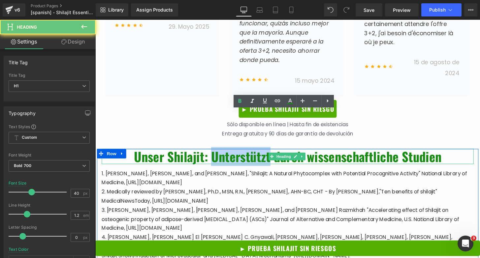
click at [242, 154] on h1 "Unser Shilajit: Unterstützt durch wissenschaftliche Studien" at bounding box center [295, 162] width 386 height 16
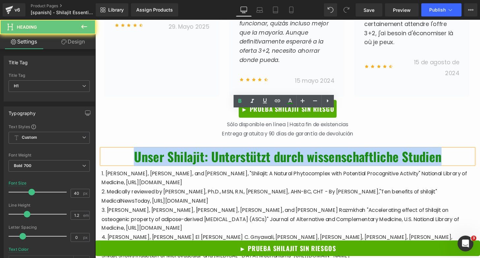
click at [242, 154] on h1 "Unser Shilajit: Unterstützt durch wissenschaftliche Studien" at bounding box center [295, 162] width 386 height 16
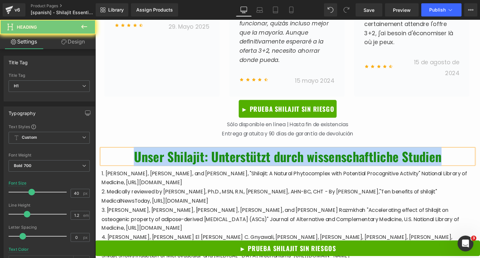
paste div
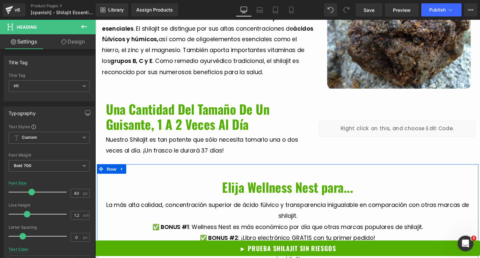
scroll to position [1302, 0]
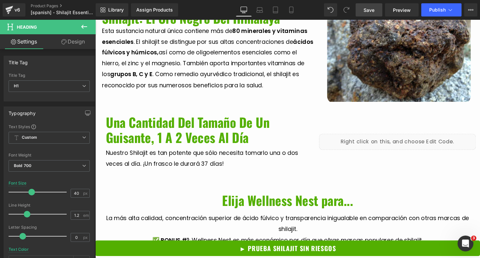
click at [370, 10] on span "Save" at bounding box center [368, 10] width 11 height 7
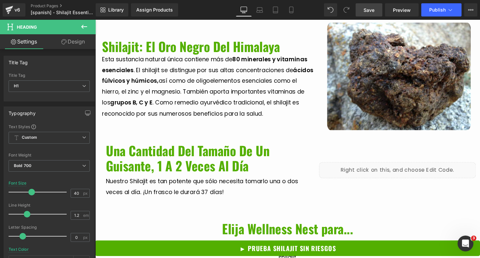
scroll to position [1279, 0]
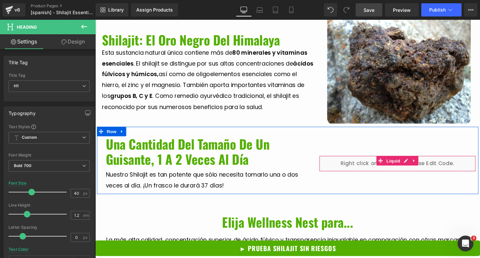
click at [380, 161] on div "Liquid" at bounding box center [408, 169] width 163 height 16
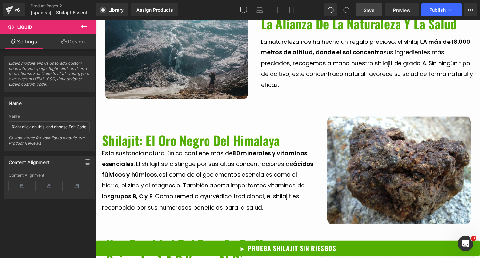
scroll to position [1243, 0]
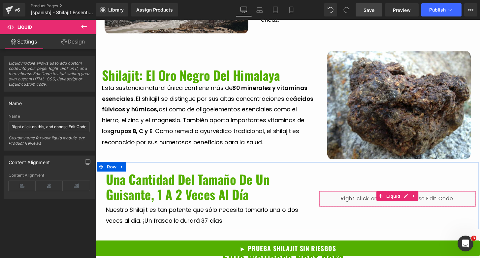
click at [391, 198] on div "Liquid" at bounding box center [408, 206] width 163 height 16
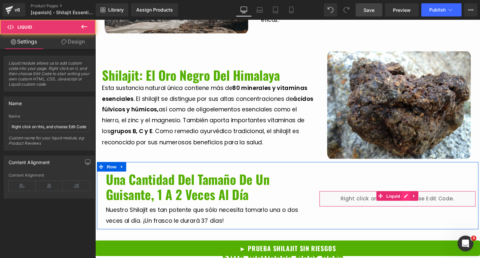
click at [414, 198] on div "Liquid" at bounding box center [408, 206] width 163 height 16
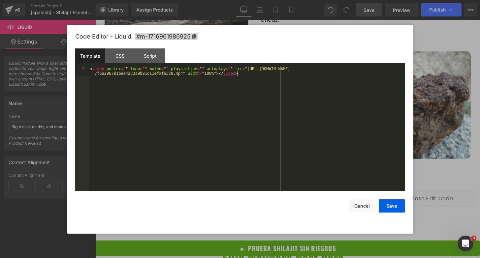
click at [197, 85] on div "< video poster = "" loop = "" muted = "" playsinline = "" autoplay = "" src = "…" at bounding box center [247, 138] width 316 height 143
click at [393, 208] on button "Save" at bounding box center [392, 206] width 26 height 13
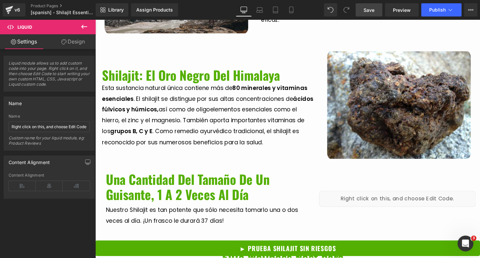
click at [363, 14] on link "Save" at bounding box center [369, 9] width 27 height 13
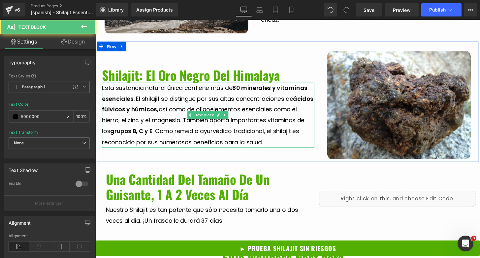
click at [277, 131] on span ". Como remedio ayurvédico tradicional, el shilajit es reconocido por sus numero…" at bounding box center [204, 140] width 204 height 19
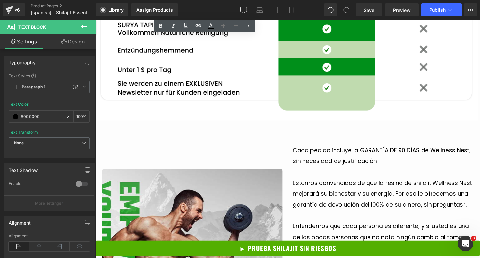
scroll to position [1744, 0]
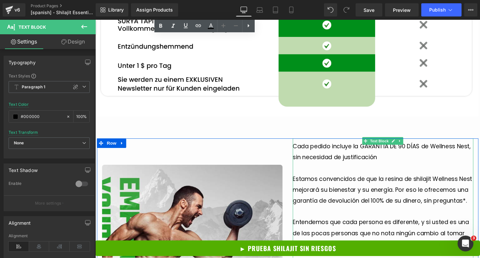
click at [349, 181] on span "Estamos convencidos de que la resina de shilajit Wellness Nest mejorará su bien…" at bounding box center [393, 196] width 186 height 31
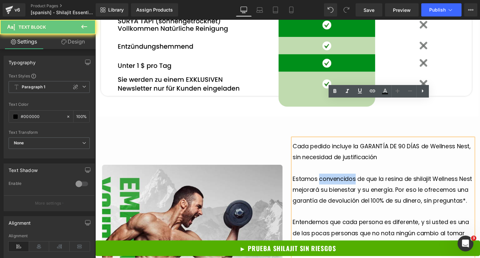
click at [349, 181] on span "Estamos convencidos de que la resina de shilajit Wellness Nest mejorará su bien…" at bounding box center [393, 196] width 186 height 31
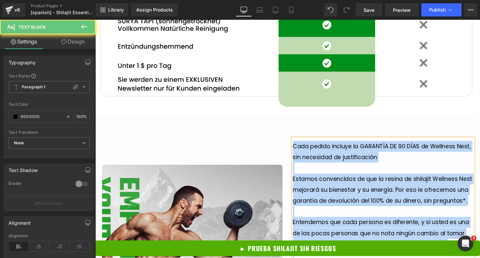
copy div "Cada pedido incluye la GARANTÍA DE 90 DÍAS de Wellness Nest, sin necesidad de j…"
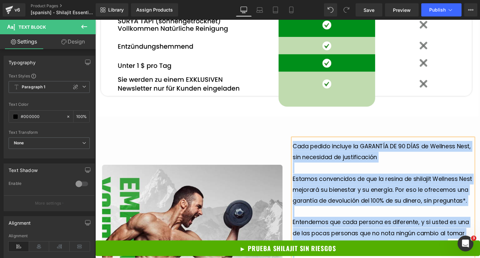
click at [385, 168] on p at bounding box center [393, 173] width 187 height 11
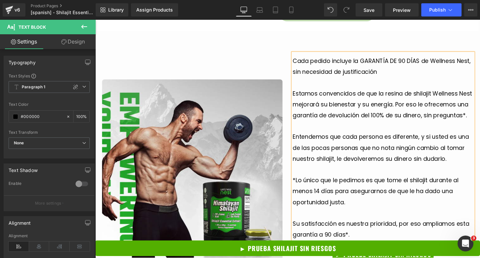
scroll to position [1853, 0]
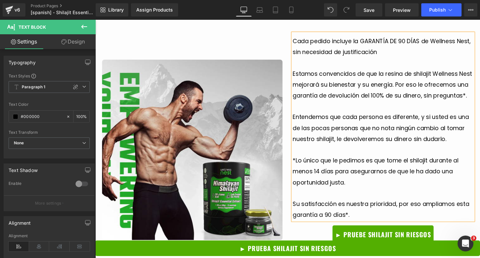
click at [373, 206] on p "Su satisfacción es nuestra prioridad, por eso ampliamos esta garantía a 90 días…" at bounding box center [393, 217] width 187 height 22
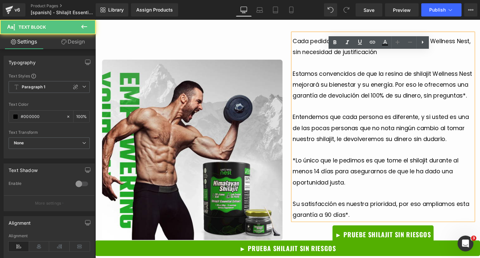
click at [373, 206] on p "Su satisfacción es nuestra prioridad, por eso ampliamos esta garantía a 90 días…" at bounding box center [393, 217] width 187 height 22
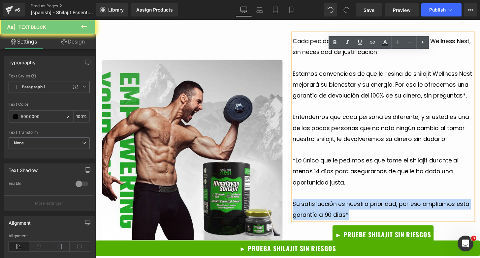
click at [373, 206] on p "Su satisfacción es nuestra prioridad, por eso ampliamos esta garantía a 90 días…" at bounding box center [393, 217] width 187 height 22
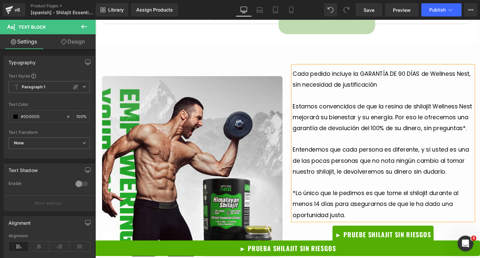
scroll to position [1824, 0]
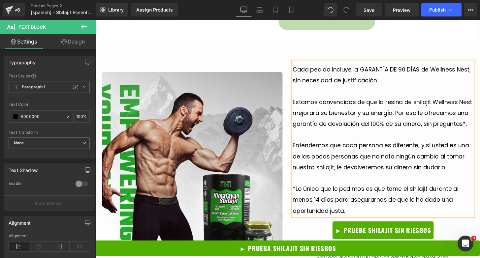
click at [337, 88] on p at bounding box center [393, 93] width 187 height 11
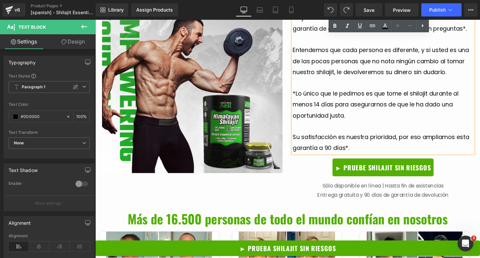
scroll to position [1924, 0]
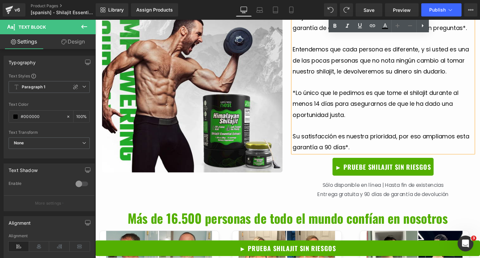
click at [335, 197] on p "Entrega gratuita y 90 días de garantía de devolución" at bounding box center [393, 202] width 187 height 10
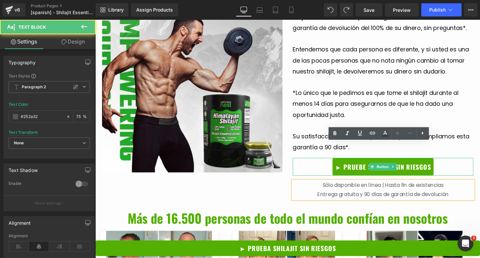
click at [327, 163] on div "► PRUEBE SHILAJIT SIN RIESGOS" at bounding box center [393, 172] width 187 height 18
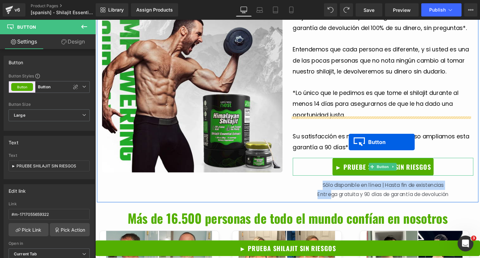
scroll to position [1922, 0]
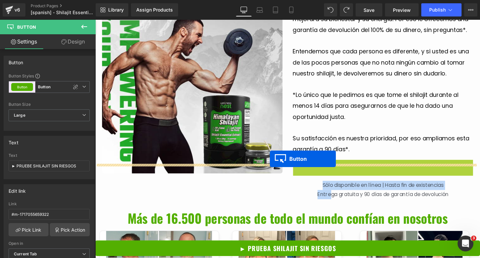
drag, startPoint x: 381, startPoint y: 133, endPoint x: 276, endPoint y: 164, distance: 109.1
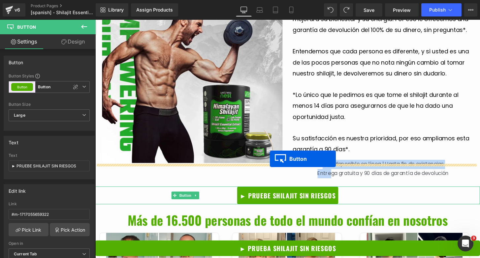
scroll to position [1900, 0]
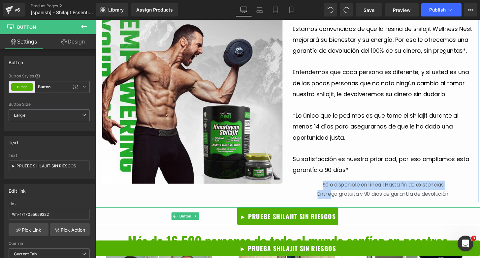
click at [379, 193] on span "Text Block" at bounding box center [390, 197] width 22 height 8
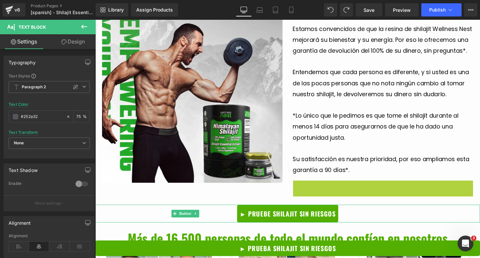
scroll to position [1899, 0]
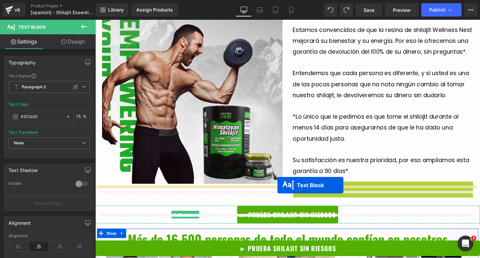
drag, startPoint x: 374, startPoint y: 158, endPoint x: 284, endPoint y: 192, distance: 95.8
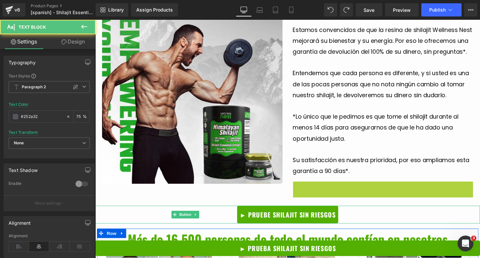
scroll to position [1888, 0]
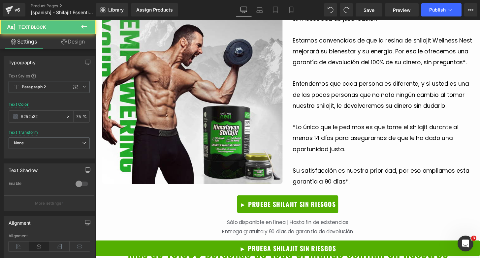
click at [359, 172] on span "Su satisfacción es nuestra prioridad, por eso ampliamos esta garantía a 90 días…" at bounding box center [391, 181] width 183 height 19
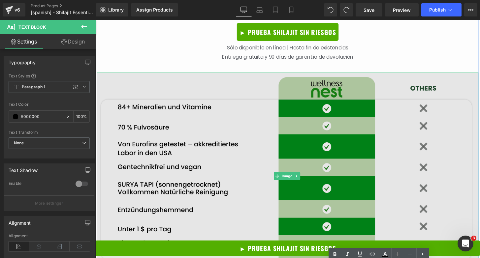
scroll to position [1581, 0]
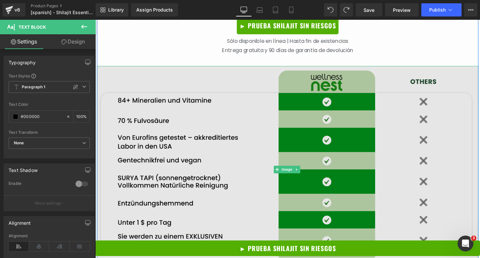
click at [325, 108] on img at bounding box center [295, 175] width 396 height 215
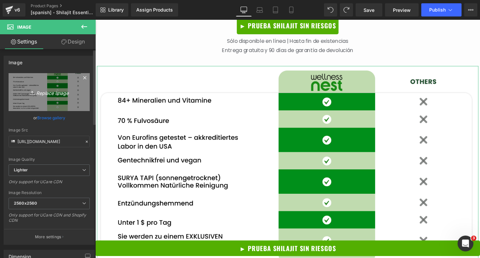
click at [41, 93] on icon "Replace Image" at bounding box center [49, 92] width 53 height 8
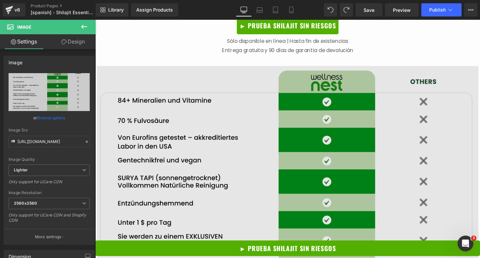
type input "C:\fakepath\PC.png"
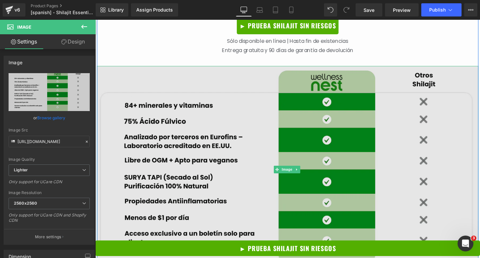
type input "[URL][DOMAIN_NAME]"
click at [146, 71] on img at bounding box center [295, 175] width 396 height 215
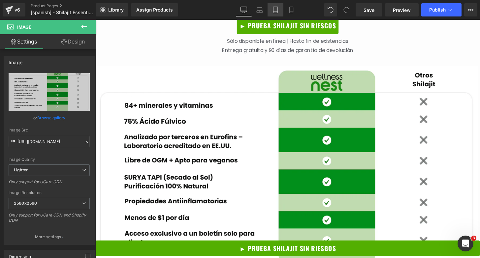
click at [274, 10] on icon at bounding box center [275, 10] width 7 height 7
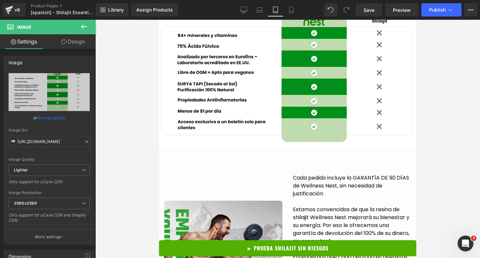
scroll to position [1459, 0]
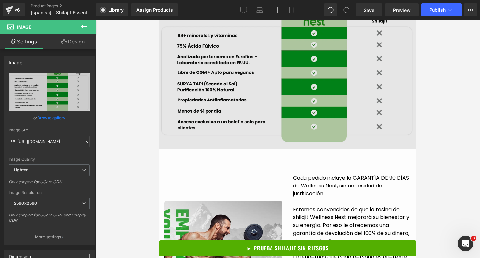
click at [215, 79] on img at bounding box center [287, 79] width 257 height 140
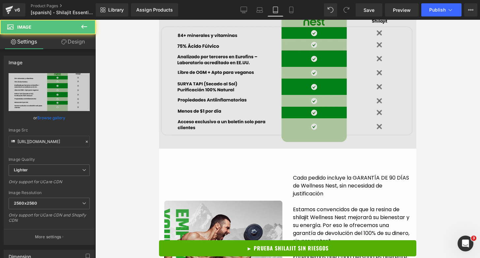
click at [254, 80] on img at bounding box center [287, 79] width 257 height 140
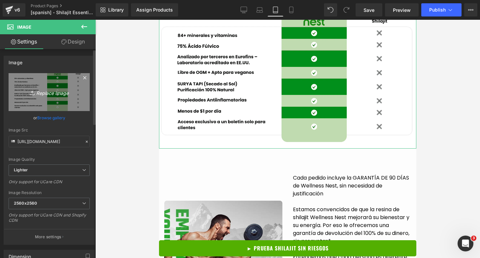
click at [48, 93] on icon "Replace Image" at bounding box center [49, 92] width 53 height 8
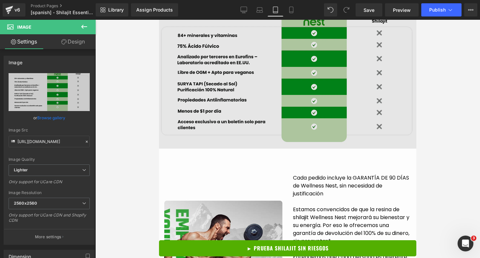
type input "C:\fakepath\MOBILE.png"
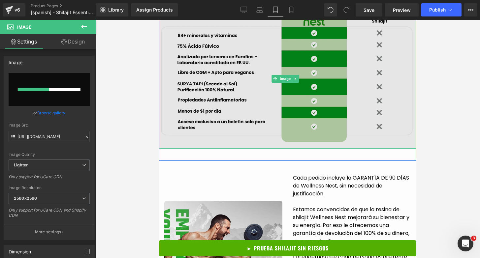
scroll to position [1427, 0]
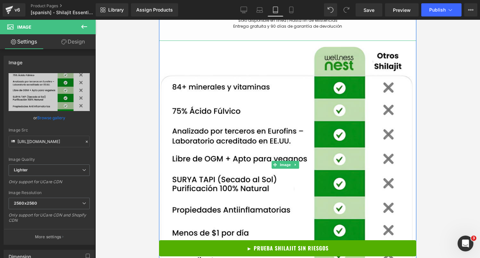
type input "[URL][DOMAIN_NAME]"
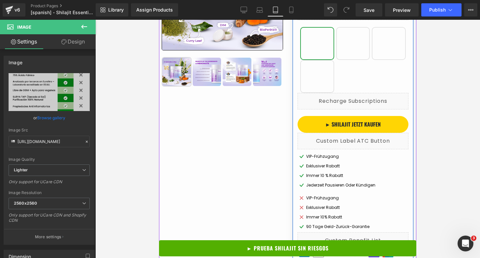
scroll to position [7, 0]
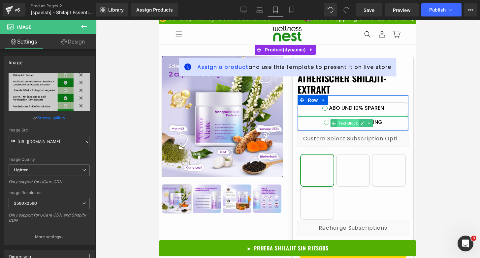
click at [350, 122] on span "Text Block" at bounding box center [348, 123] width 22 height 8
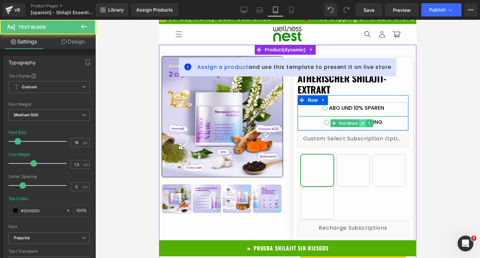
click at [361, 122] on icon at bounding box center [363, 123] width 4 height 4
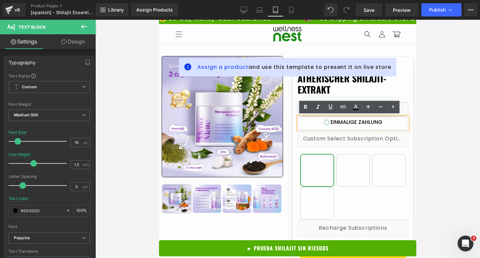
click at [359, 122] on span "EINMALIGE ZAHLUNG" at bounding box center [356, 122] width 52 height 5
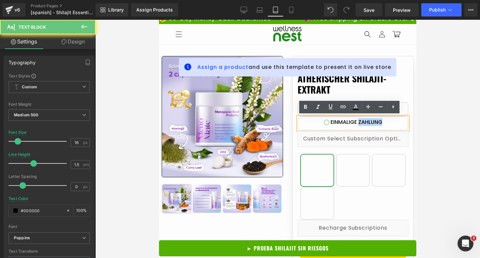
click at [359, 122] on span "EINMALIGE ZAHLUNG" at bounding box center [356, 122] width 52 height 5
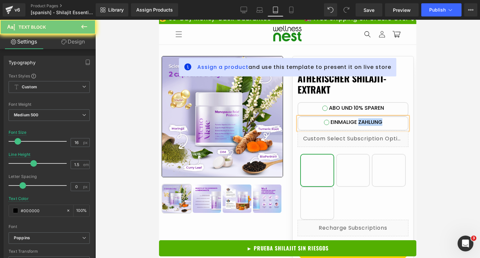
paste div
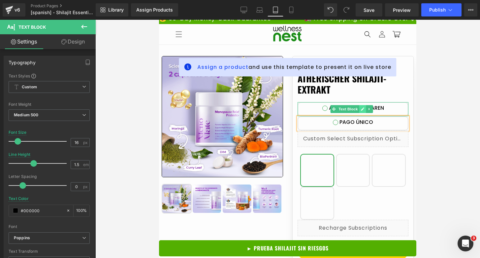
click at [361, 108] on icon at bounding box center [362, 109] width 3 height 3
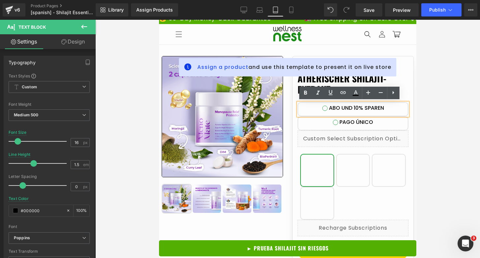
click at [360, 109] on span "ABO UND 10% SPAREN" at bounding box center [356, 108] width 55 height 5
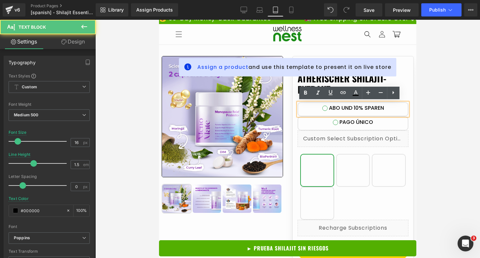
click at [360, 109] on span "ABO UND 10% SPAREN" at bounding box center [356, 108] width 55 height 5
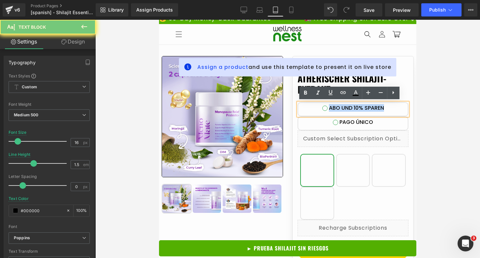
click at [360, 109] on span "ABO UND 10% SPAREN" at bounding box center [356, 108] width 55 height 5
paste div
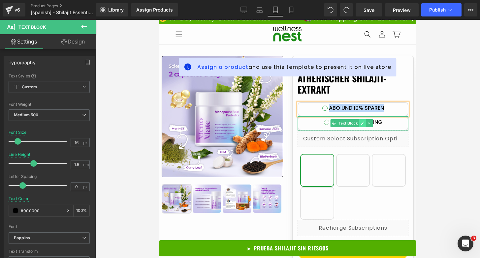
click at [359, 122] on link at bounding box center [362, 123] width 7 height 8
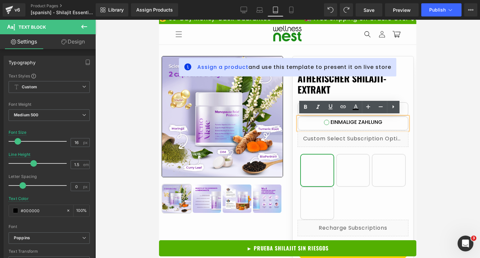
click at [357, 122] on span "EINMALIGE ZAHLUNG" at bounding box center [356, 122] width 52 height 5
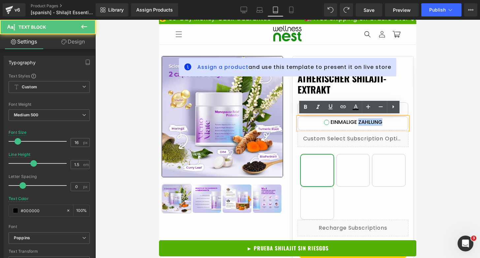
click at [357, 122] on span "EINMALIGE ZAHLUNG" at bounding box center [356, 122] width 52 height 5
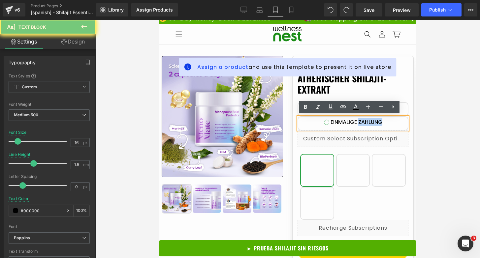
click at [357, 122] on span "EINMALIGE ZAHLUNG" at bounding box center [356, 122] width 52 height 5
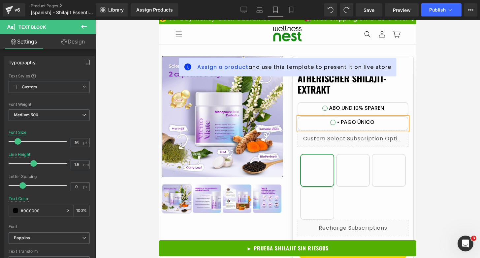
click at [337, 123] on span "• PAGO ÚNICO" at bounding box center [356, 122] width 38 height 5
click at [356, 108] on span "Text Block" at bounding box center [348, 110] width 22 height 8
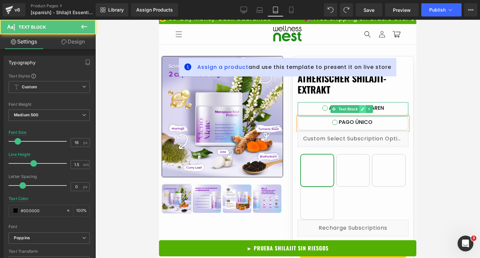
click at [361, 108] on icon at bounding box center [363, 109] width 4 height 4
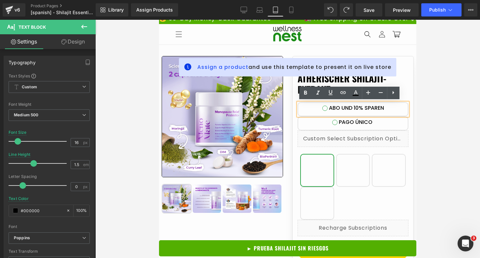
click at [358, 108] on span "ABO UND 10% SPAREN" at bounding box center [356, 108] width 55 height 5
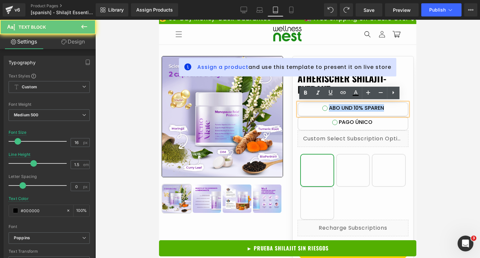
click at [358, 108] on span "ABO UND 10% SPAREN" at bounding box center [356, 108] width 55 height 5
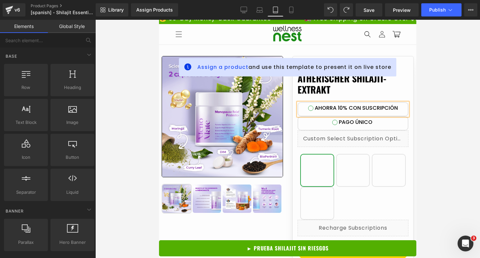
click at [446, 88] on div at bounding box center [287, 139] width 385 height 238
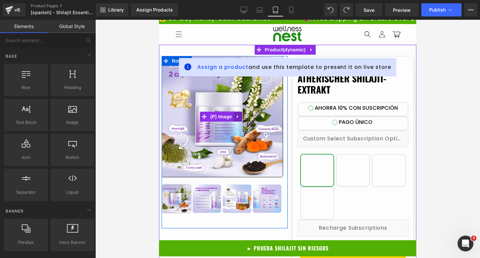
scroll to position [49, 0]
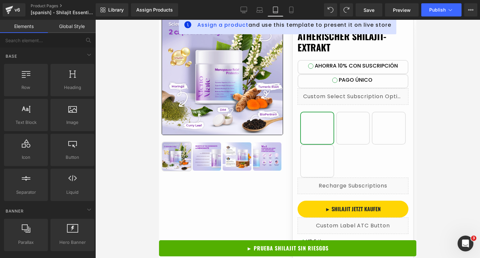
click at [432, 107] on div at bounding box center [287, 139] width 385 height 238
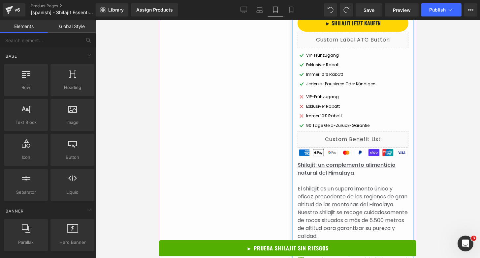
scroll to position [0, 0]
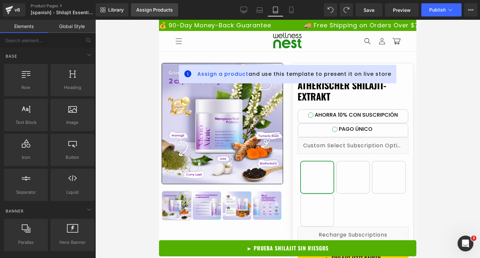
click at [148, 11] on div "Assign Products" at bounding box center [154, 9] width 37 height 5
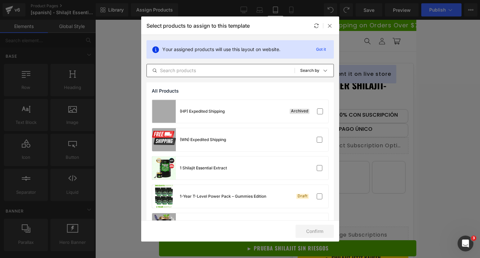
click at [183, 68] on input "text" at bounding box center [221, 71] width 148 height 8
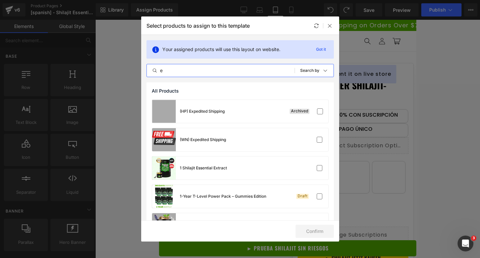
type input "e"
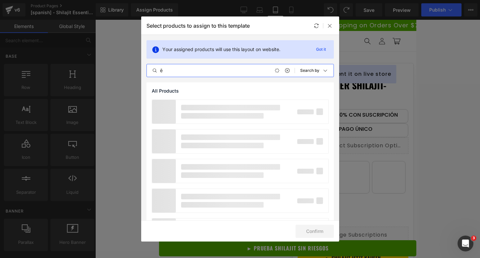
type input "ẽ"
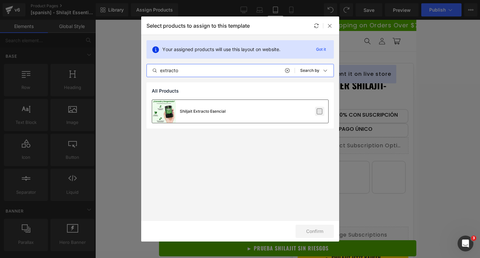
type input "extracto"
click at [317, 112] on label at bounding box center [320, 111] width 6 height 6
click at [320, 111] on input "checkbox" at bounding box center [320, 111] width 0 height 0
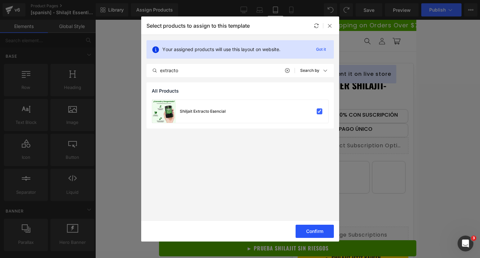
click at [319, 232] on button "Confirm" at bounding box center [314, 231] width 38 height 13
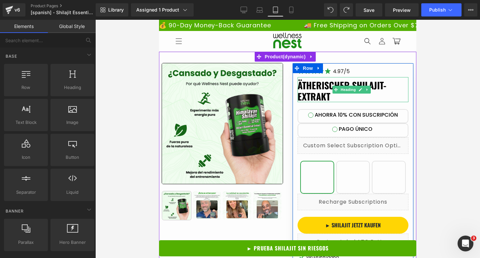
click at [317, 89] on h1 "Ätherischer Shilajit-Extrakt" at bounding box center [352, 91] width 111 height 22
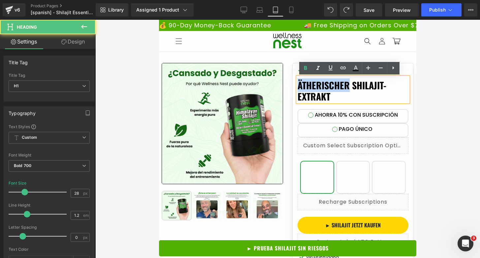
click at [317, 89] on h1 "Ätherischer Shilajit-Extrakt" at bounding box center [352, 91] width 111 height 22
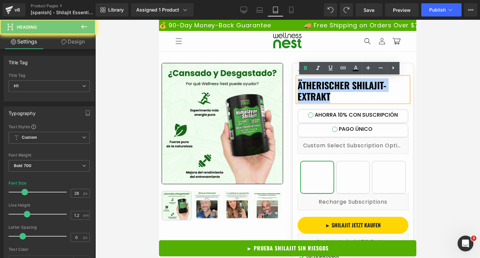
click at [317, 89] on h1 "Ätherischer Shilajit-Extrakt" at bounding box center [352, 91] width 111 height 22
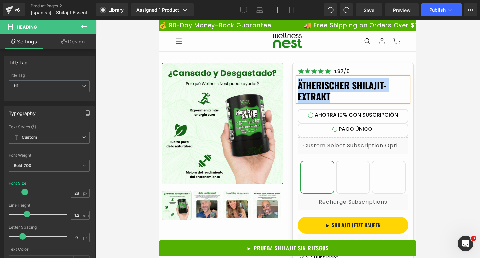
click at [370, 89] on h1 "Ätherischer Shilajit-Extrakt" at bounding box center [352, 91] width 111 height 22
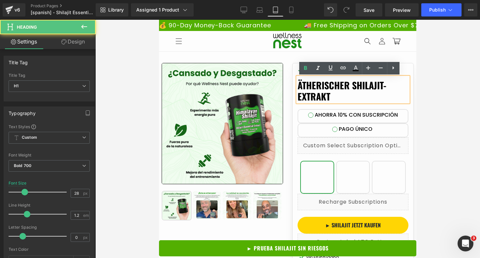
click at [370, 89] on h1 "Ätherischer Shilajit-Extrakt" at bounding box center [352, 91] width 111 height 22
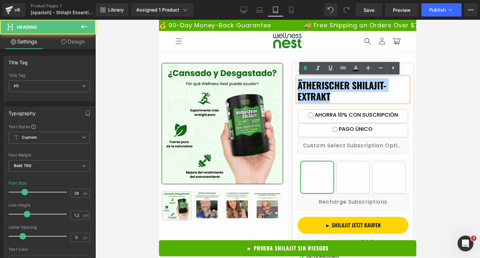
click at [370, 89] on h1 "Ätherischer Shilajit-Extrakt" at bounding box center [352, 91] width 111 height 22
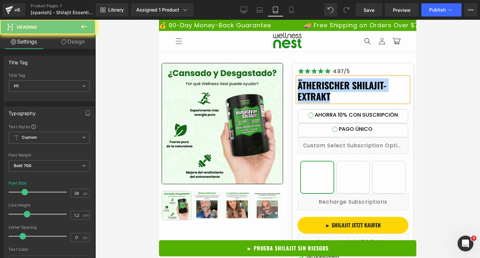
paste div
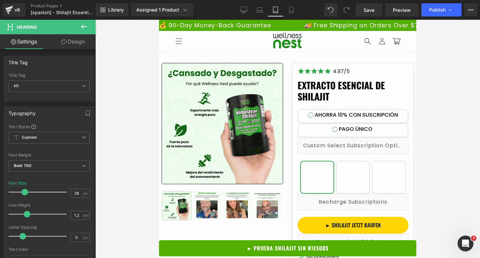
click at [431, 100] on div at bounding box center [287, 139] width 385 height 238
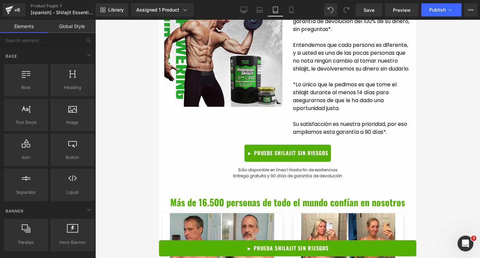
scroll to position [1673, 0]
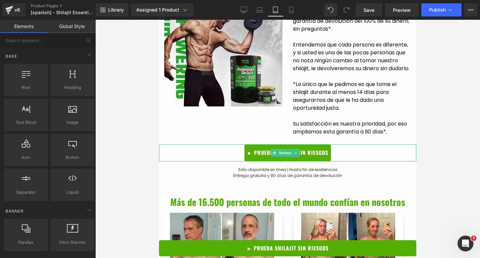
click at [311, 156] on span "► PRUEBE SHILAJIT SIN RIESGOS" at bounding box center [287, 153] width 81 height 6
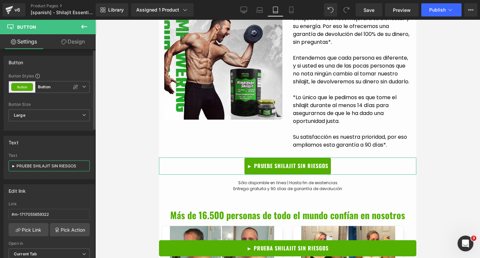
click at [50, 167] on input "► PRUEBE SHILAJIT SIN RIESGOS" at bounding box center [49, 166] width 81 height 11
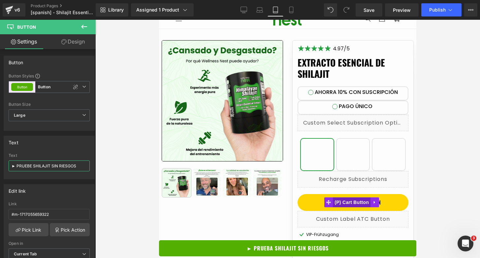
scroll to position [22, 0]
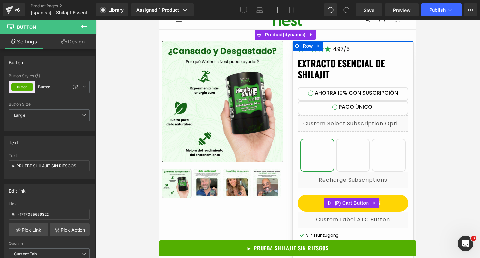
click at [387, 200] on button "► Shilajit jetzt kaufen" at bounding box center [352, 203] width 111 height 17
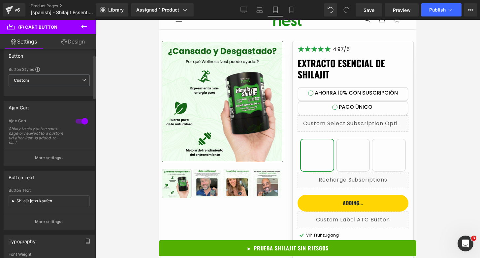
scroll to position [46, 0]
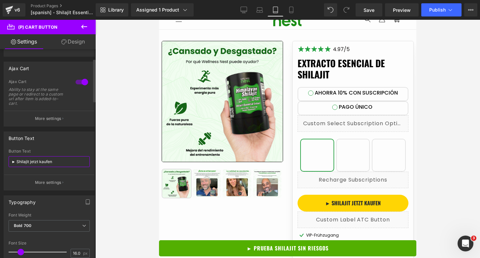
click at [57, 161] on input "► Shilajit jetzt kaufen" at bounding box center [49, 161] width 81 height 11
paste input "PRUEBE SHILAJIT SIN RIESGOS"
type input "► PRUEBE SHILAJIT SIN RIESGOS"
click at [432, 131] on div at bounding box center [287, 139] width 385 height 238
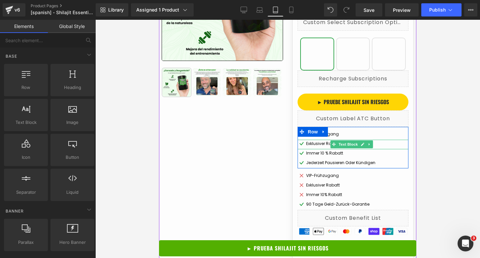
scroll to position [124, 0]
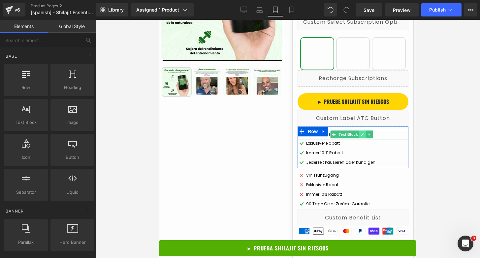
click at [359, 136] on link at bounding box center [362, 135] width 7 height 8
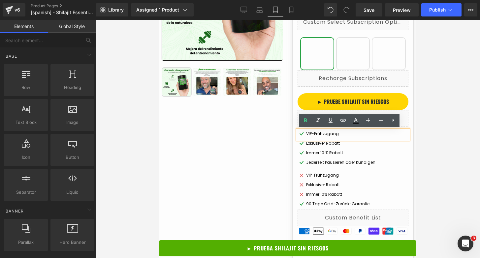
click at [355, 135] on div "VIP-Frühzugang" at bounding box center [352, 135] width 111 height 10
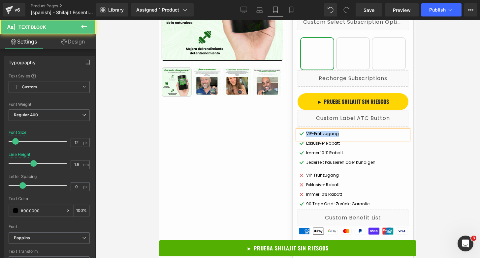
paste div
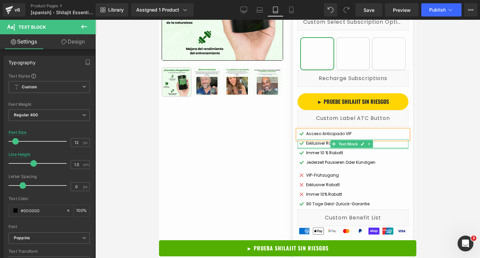
click at [317, 147] on div at bounding box center [352, 148] width 111 height 2
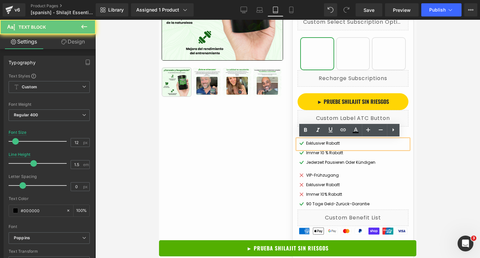
click at [317, 147] on div "Exklusiver Rabatt" at bounding box center [352, 144] width 111 height 10
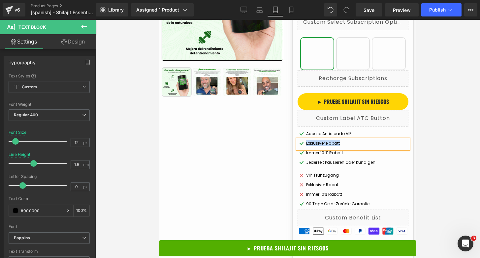
paste div
click at [325, 155] on span "Immer 10 % Rabatt" at bounding box center [324, 153] width 37 height 6
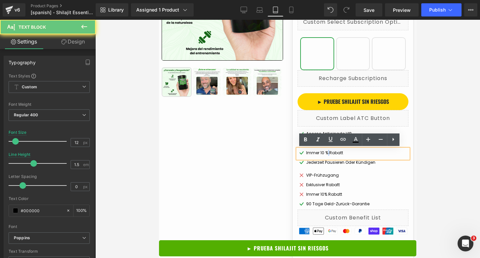
click at [325, 155] on span "Immer 10 % Rabatt" at bounding box center [324, 153] width 37 height 6
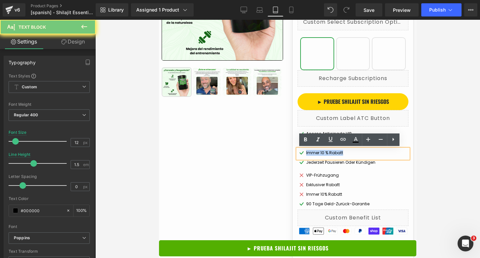
paste div
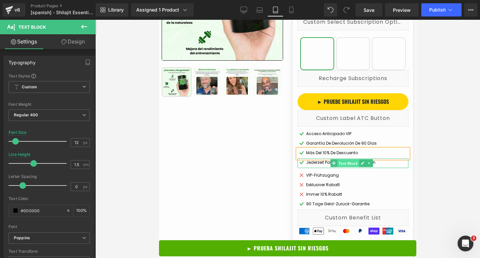
click at [352, 164] on span "Text Block" at bounding box center [348, 164] width 22 height 8
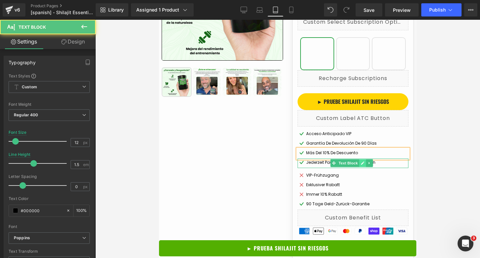
click at [361, 163] on icon at bounding box center [362, 163] width 3 height 3
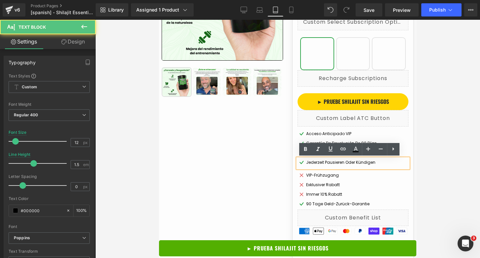
click at [361, 163] on span "Jederzeit pausieren oder kündigen" at bounding box center [340, 163] width 69 height 6
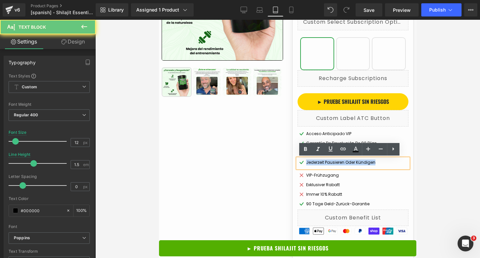
click at [361, 163] on span "Jederzeit pausieren oder kündigen" at bounding box center [340, 163] width 69 height 6
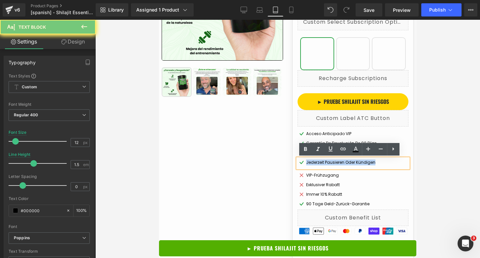
paste div
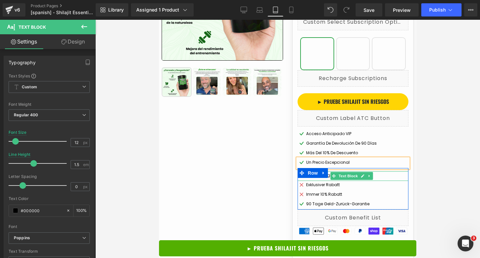
click at [337, 175] on span "Text Block" at bounding box center [348, 176] width 22 height 8
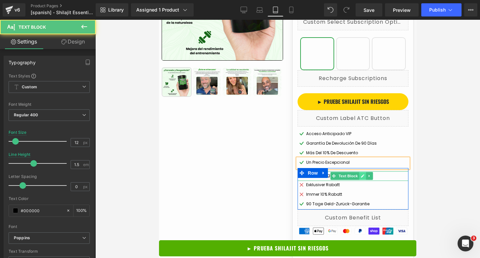
click at [362, 177] on link at bounding box center [362, 176] width 7 height 8
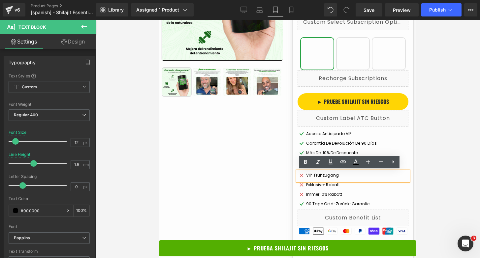
click at [350, 177] on div "VIP-Frühzugang" at bounding box center [352, 176] width 111 height 10
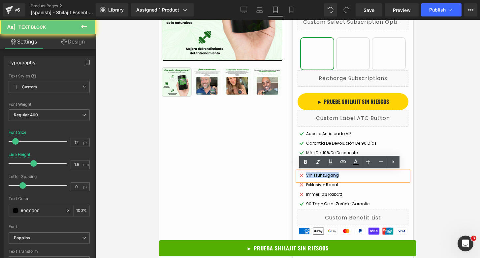
click at [350, 177] on div "VIP-Frühzugang" at bounding box center [352, 176] width 111 height 10
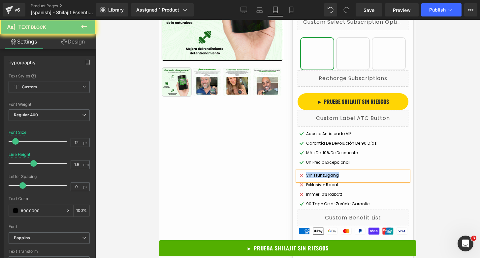
paste div
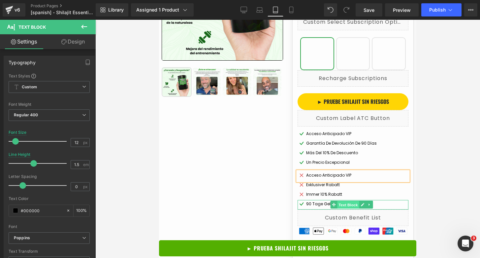
click at [347, 205] on span "Text Block" at bounding box center [348, 205] width 22 height 8
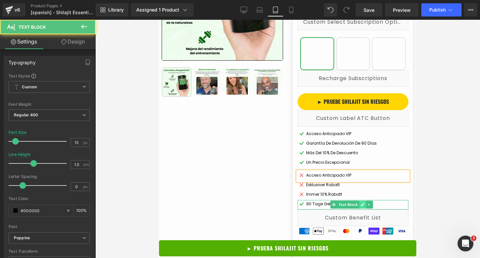
click at [359, 205] on link at bounding box center [362, 205] width 7 height 8
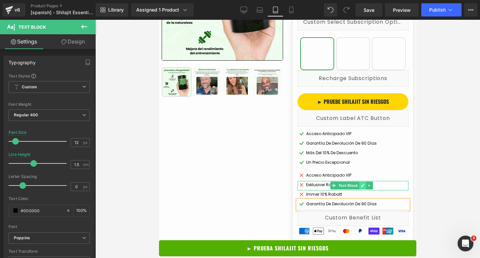
click at [361, 185] on icon at bounding box center [363, 186] width 4 height 4
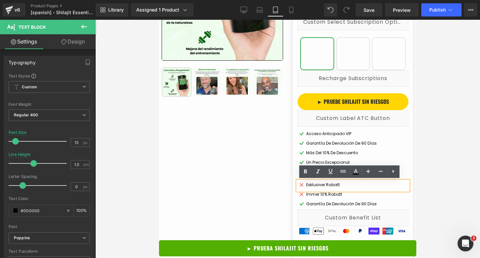
click at [347, 184] on div "Exklusiver Rabatt" at bounding box center [352, 186] width 111 height 10
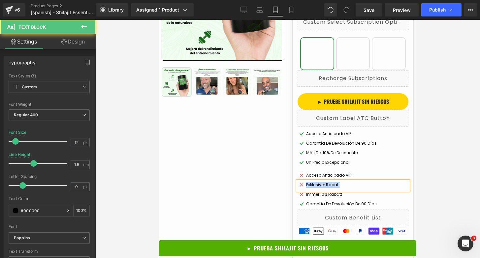
paste div
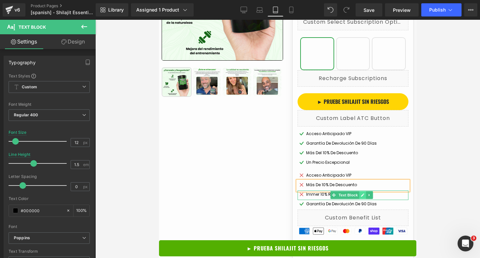
click at [361, 194] on icon at bounding box center [362, 195] width 3 height 3
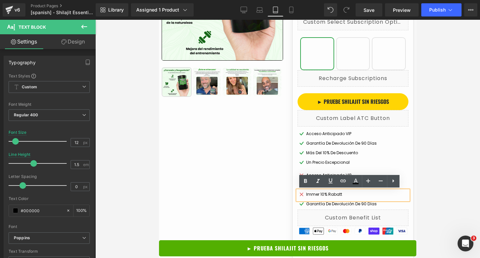
click at [360, 194] on div "Immer 10% Rabatt" at bounding box center [352, 196] width 111 height 10
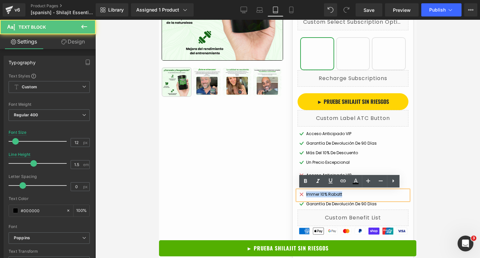
click at [360, 194] on div "Immer 10% Rabatt" at bounding box center [352, 196] width 111 height 10
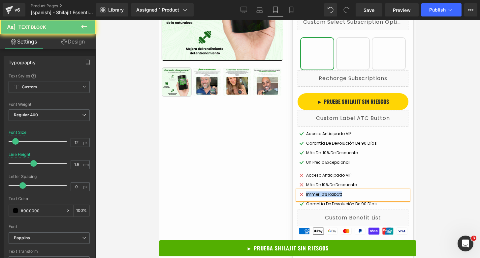
paste div
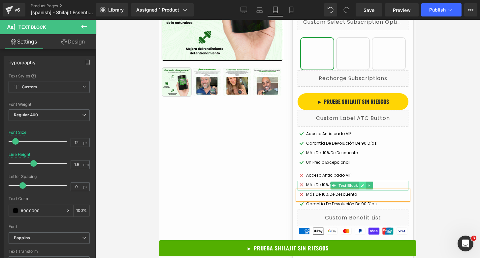
click at [359, 183] on link at bounding box center [362, 186] width 7 height 8
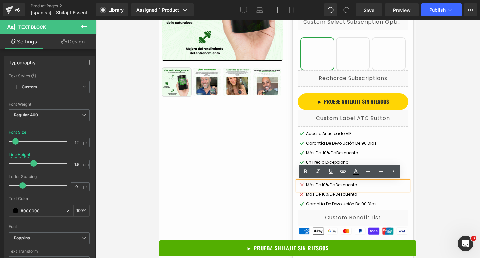
click at [358, 184] on div "Más de 10% de descuento" at bounding box center [352, 186] width 111 height 10
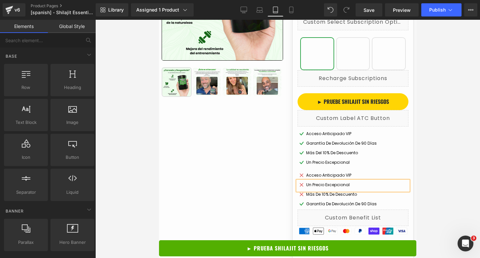
click at [454, 117] on div at bounding box center [287, 139] width 385 height 238
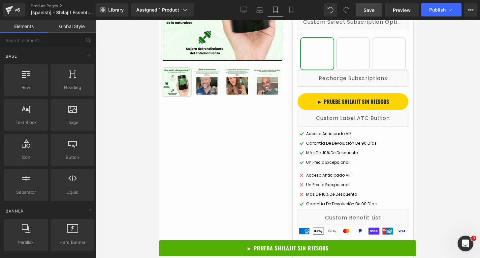
click at [366, 12] on span "Save" at bounding box center [368, 10] width 11 height 7
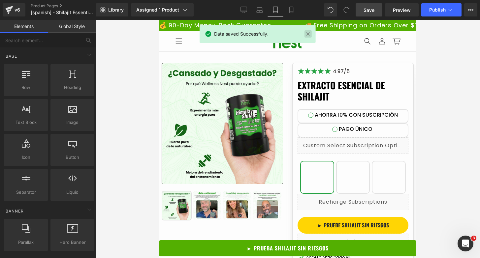
click at [306, 34] on link at bounding box center [307, 33] width 7 height 7
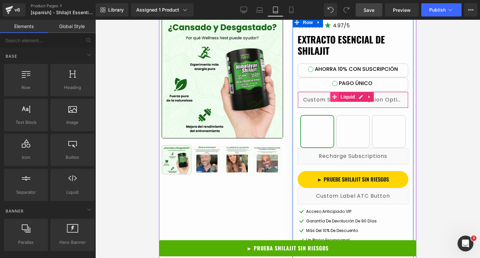
scroll to position [50, 0]
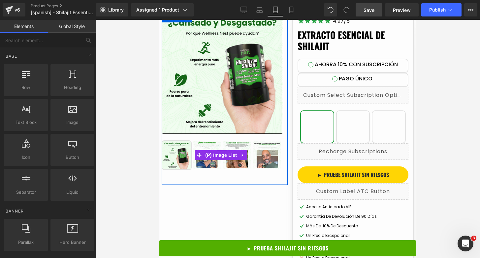
click at [204, 148] on img at bounding box center [207, 155] width 29 height 29
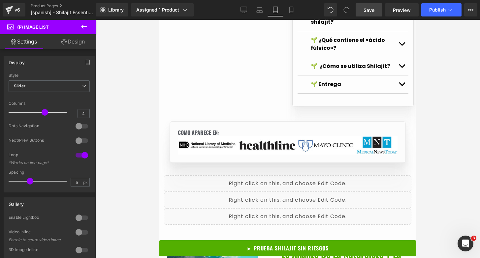
scroll to position [0, 0]
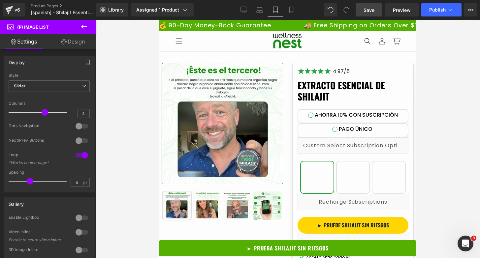
click at [367, 10] on span "Save" at bounding box center [368, 10] width 11 height 7
